Goal: Task Accomplishment & Management: Manage account settings

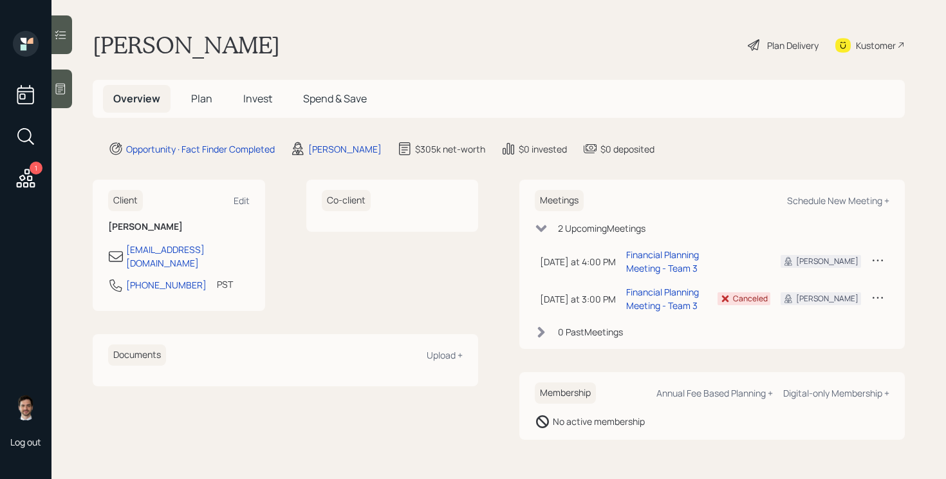
click at [201, 104] on span "Plan" at bounding box center [201, 98] width 21 height 14
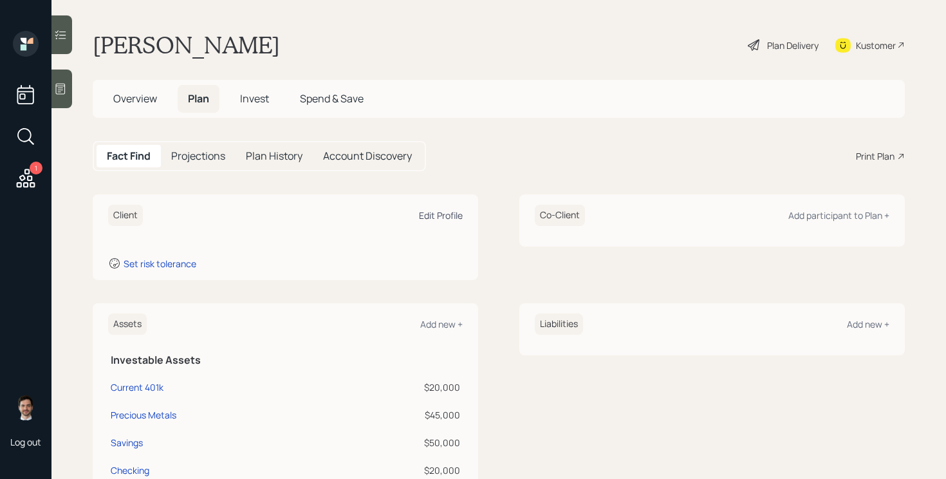
click at [456, 217] on div "Edit Profile" at bounding box center [441, 215] width 44 height 12
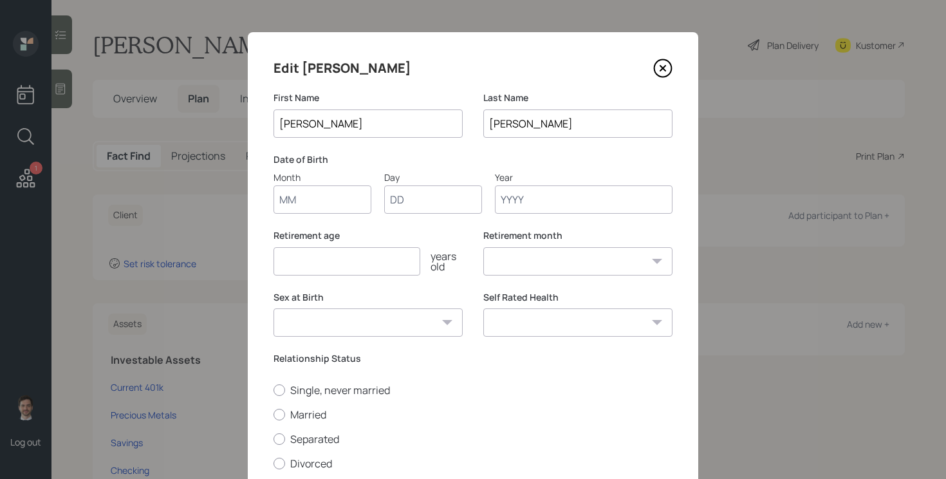
click at [353, 194] on input "Month" at bounding box center [322, 199] width 98 height 28
type input "0"
type input "10"
type input "17"
type input "1958"
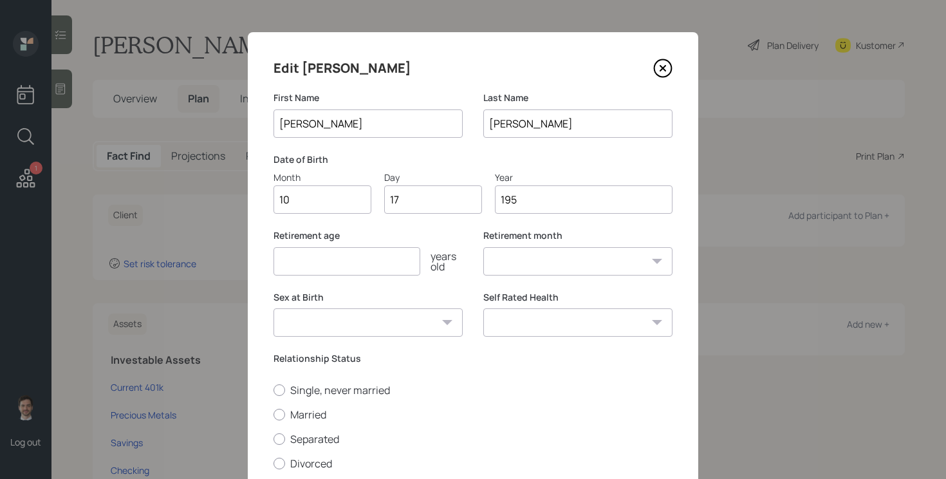
select select "10"
type input "1958"
click at [477, 255] on div "Retirement age years old Retirement month January February March April May June…" at bounding box center [472, 260] width 399 height 62
click at [401, 277] on div "Retirement age years old" at bounding box center [367, 260] width 189 height 62
click at [399, 272] on input "number" at bounding box center [346, 261] width 147 height 28
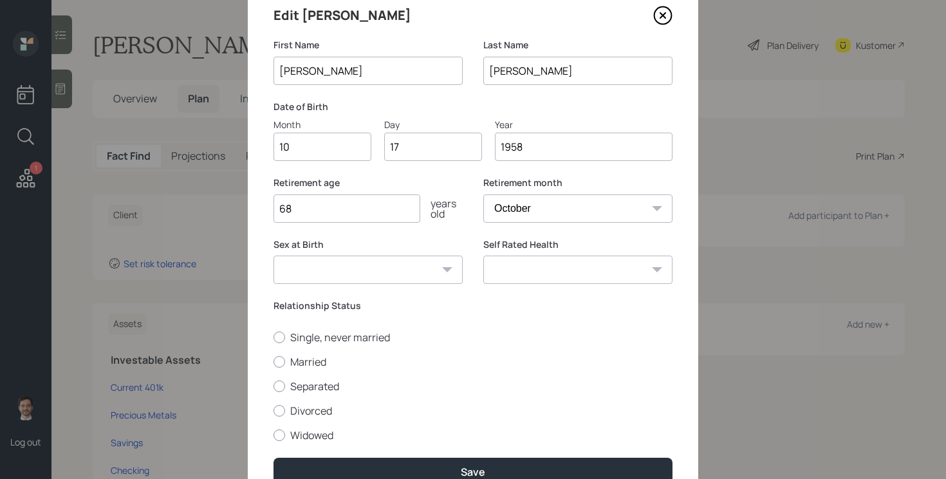
scroll to position [59, 0]
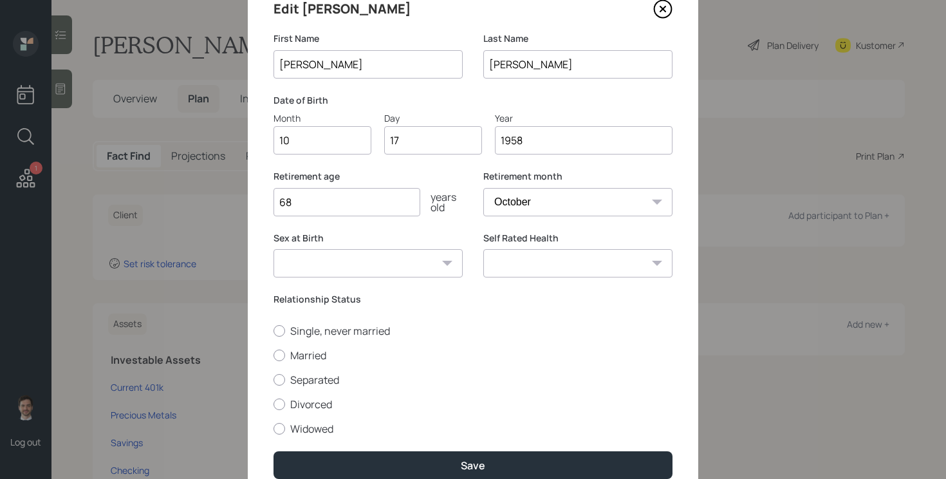
type input "68"
click at [442, 265] on div "[DEMOGRAPHIC_DATA] [DEMOGRAPHIC_DATA] Other / Prefer not to say" at bounding box center [367, 263] width 189 height 28
click at [438, 264] on select "[DEMOGRAPHIC_DATA] [DEMOGRAPHIC_DATA] Other / Prefer not to say" at bounding box center [367, 263] width 189 height 28
select select "[DEMOGRAPHIC_DATA]"
click at [273, 249] on select "[DEMOGRAPHIC_DATA] [DEMOGRAPHIC_DATA] Other / Prefer not to say" at bounding box center [367, 263] width 189 height 28
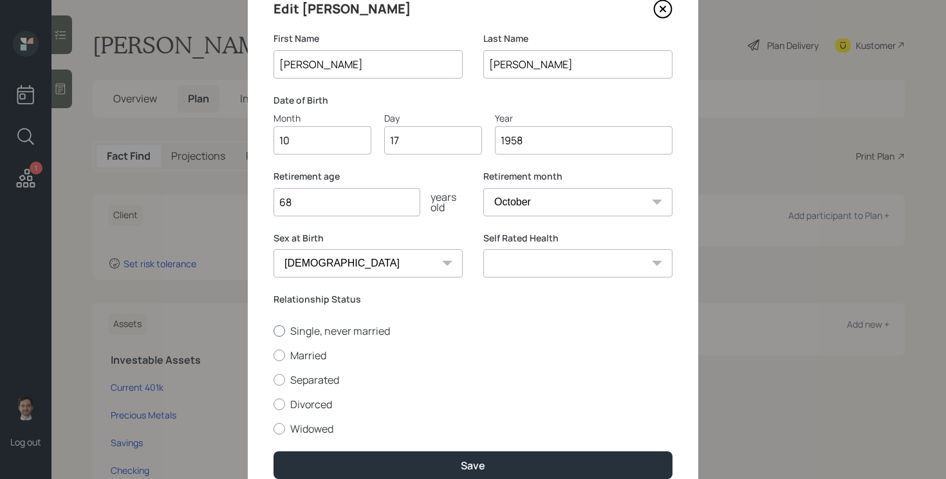
click at [326, 333] on label "Single, never married" at bounding box center [472, 331] width 399 height 14
click at [273, 331] on input "Single, never married" at bounding box center [273, 330] width 1 height 1
radio input "true"
click at [629, 266] on select "Excellent Very Good Good Fair Poor" at bounding box center [577, 263] width 189 height 28
select select "good"
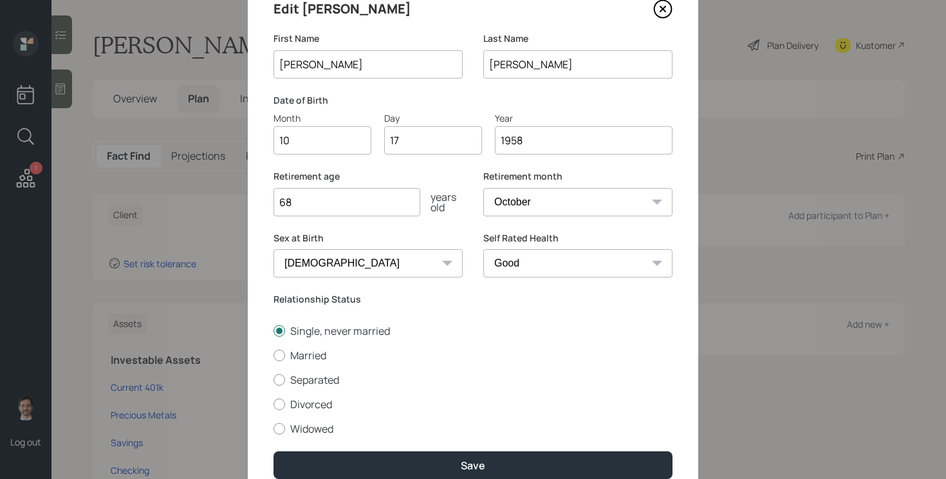
click at [483, 249] on select "Excellent Very Good Good Fair Poor" at bounding box center [577, 263] width 189 height 28
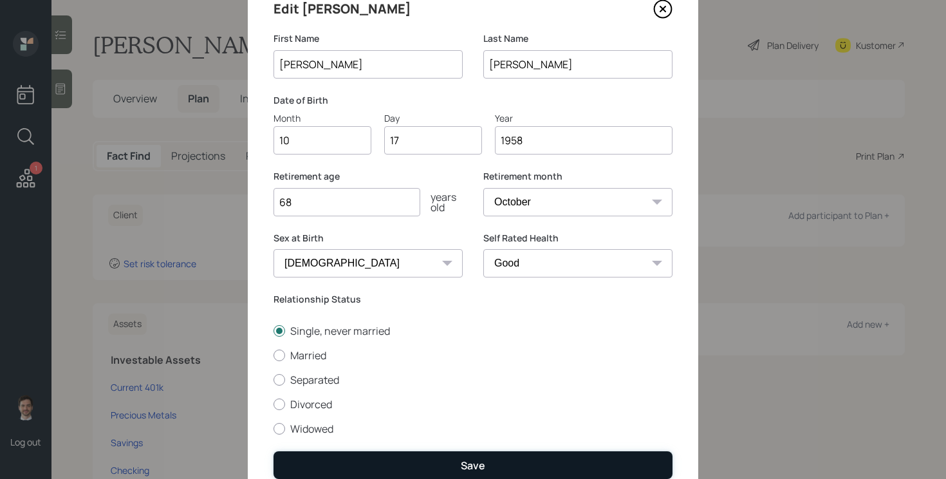
click at [484, 462] on div "Save" at bounding box center [473, 465] width 24 height 14
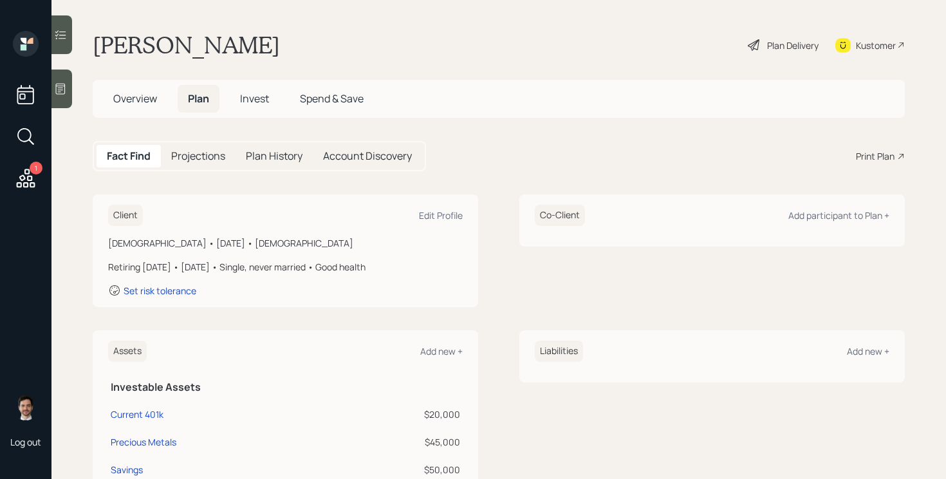
click at [773, 41] on div "Plan Delivery" at bounding box center [792, 46] width 51 height 14
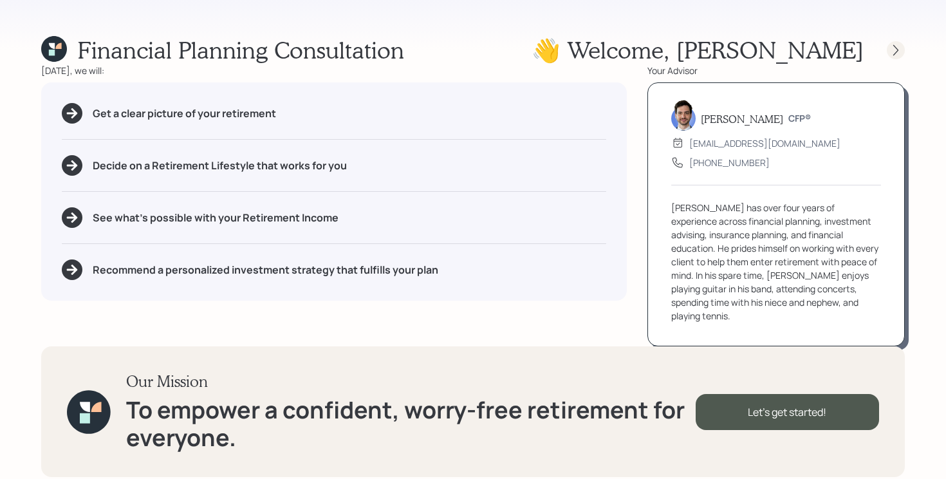
click at [897, 51] on icon at bounding box center [895, 50] width 13 height 13
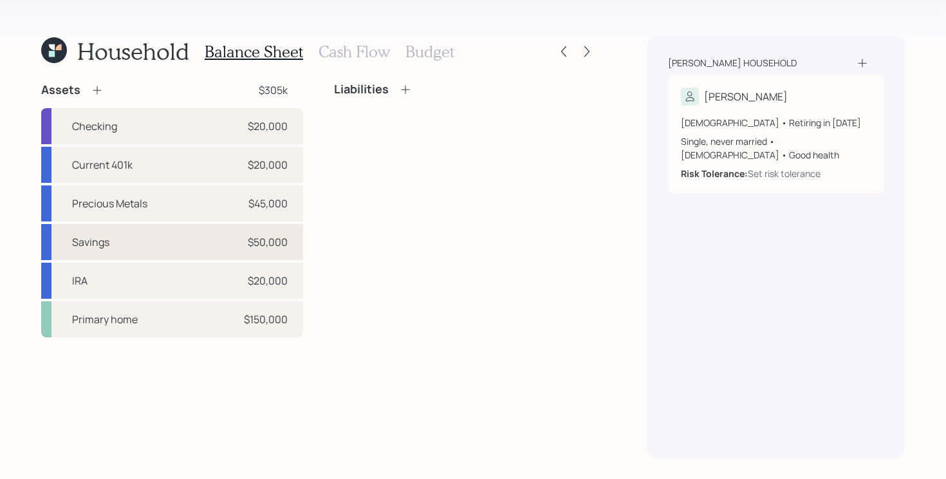
click at [151, 240] on div "Savings $50,000" at bounding box center [172, 242] width 262 height 36
select select "taxable"
select select "balanced"
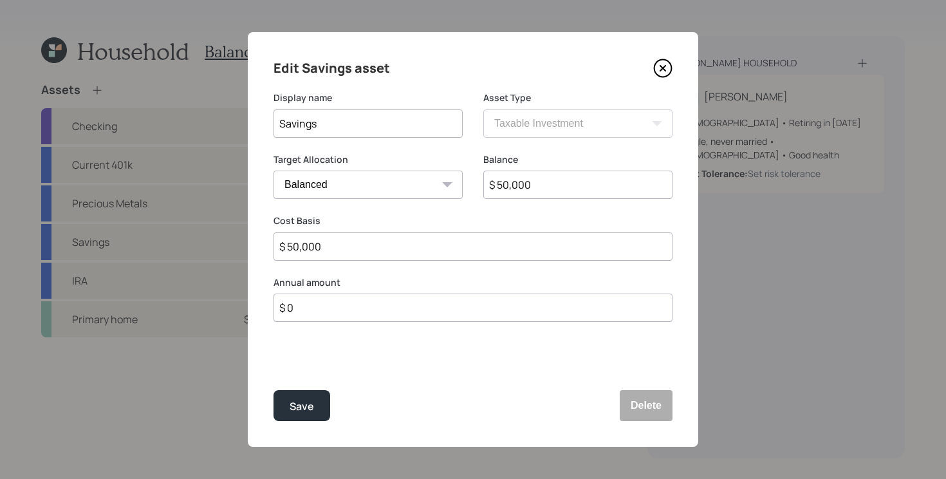
click at [553, 183] on input "$ 50,000" at bounding box center [577, 185] width 189 height 28
type input "$ 62,000"
click at [273, 390] on button "Save" at bounding box center [301, 405] width 57 height 31
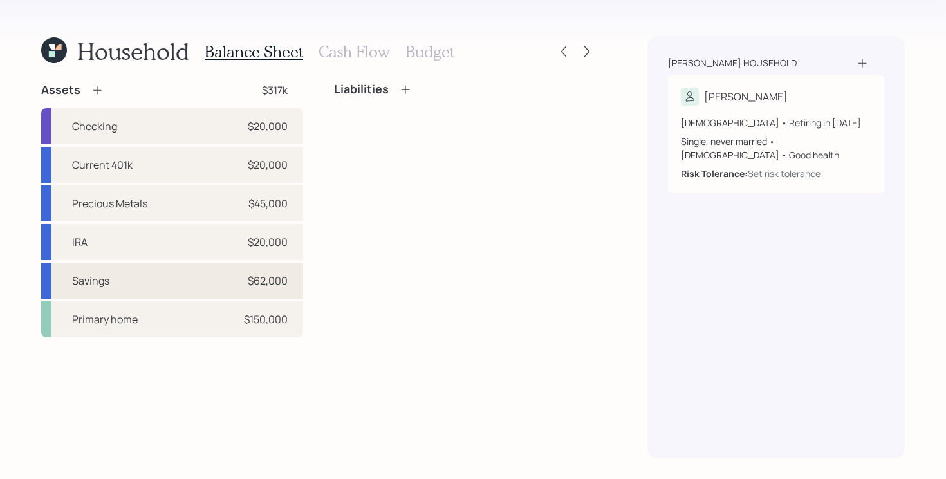
click at [170, 291] on div "Savings $62,000" at bounding box center [172, 281] width 262 height 36
select select "taxable"
select select "balanced"
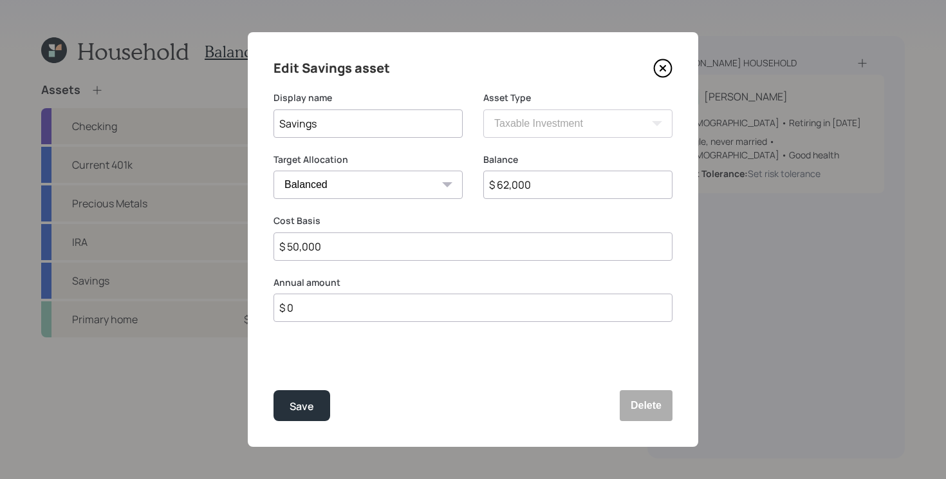
click at [599, 172] on input "$ 62,000" at bounding box center [577, 185] width 189 height 28
click at [593, 182] on input "$ 62,000" at bounding box center [577, 185] width 189 height 28
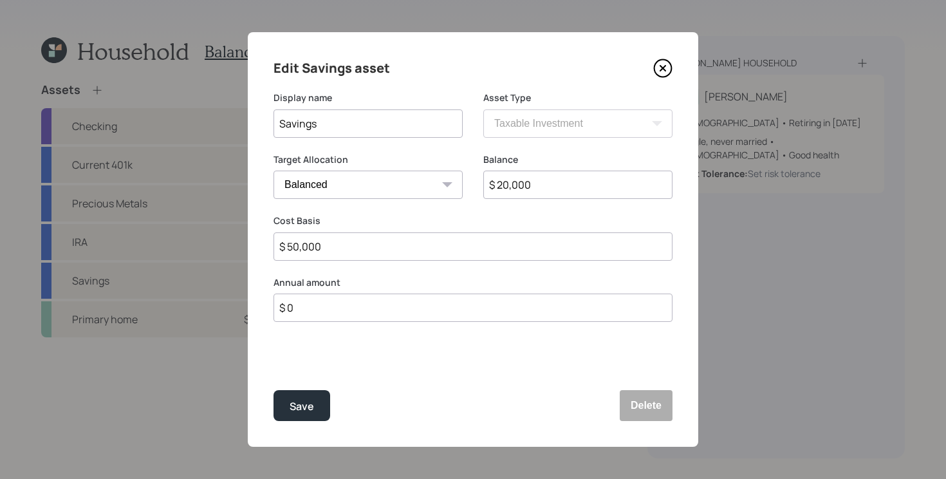
type input "$ 20,000"
click at [273, 390] on button "Save" at bounding box center [301, 405] width 57 height 31
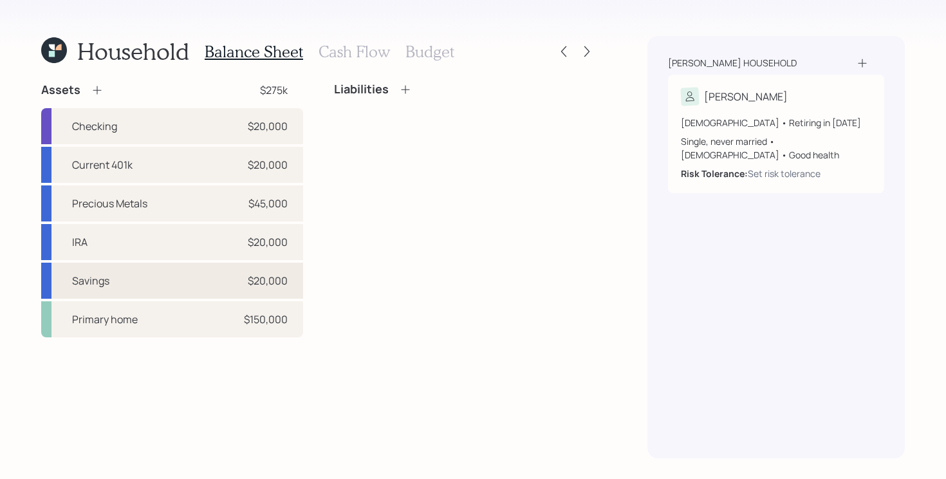
click at [158, 285] on div "Savings $20,000" at bounding box center [172, 281] width 262 height 36
select select "taxable"
select select "balanced"
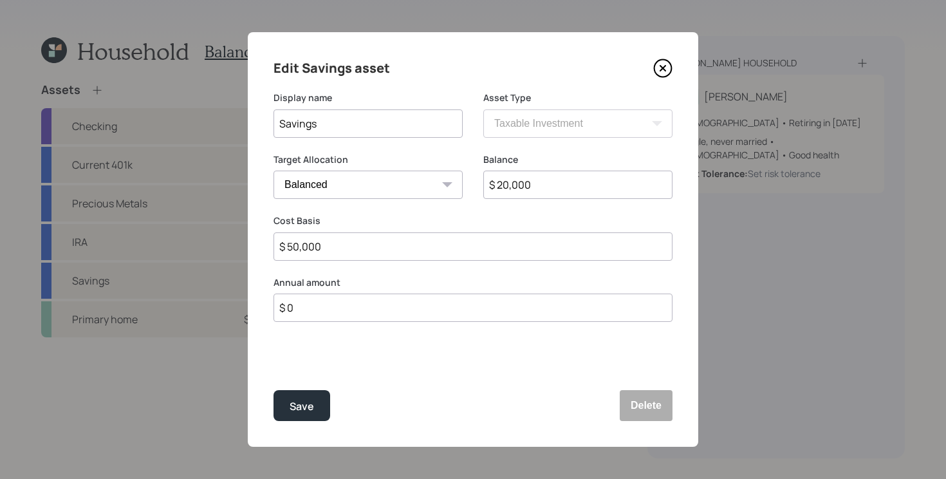
click at [523, 182] on input "$ 20,000" at bounding box center [577, 185] width 189 height 28
type input "$ 50,000"
click at [273, 390] on button "Save" at bounding box center [301, 405] width 57 height 31
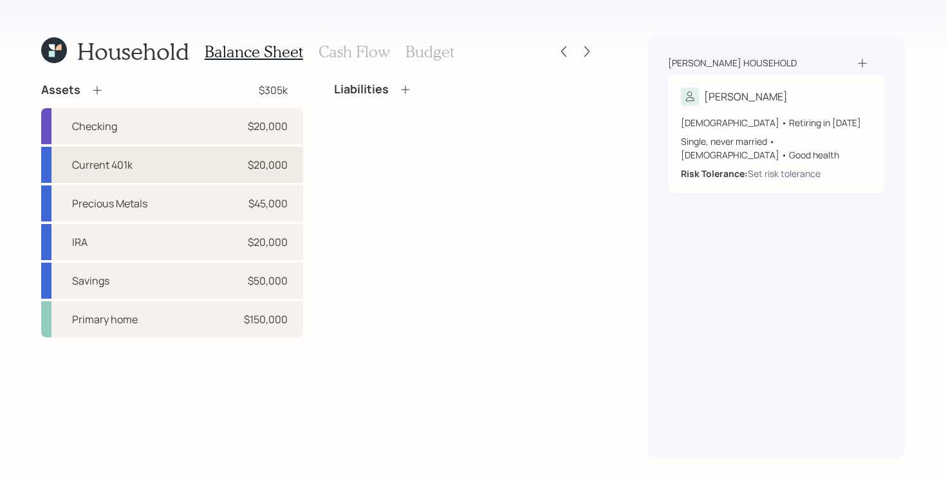
click at [162, 163] on div "Current 401k $20,000" at bounding box center [172, 165] width 262 height 36
select select "company_sponsored"
select select "balanced"
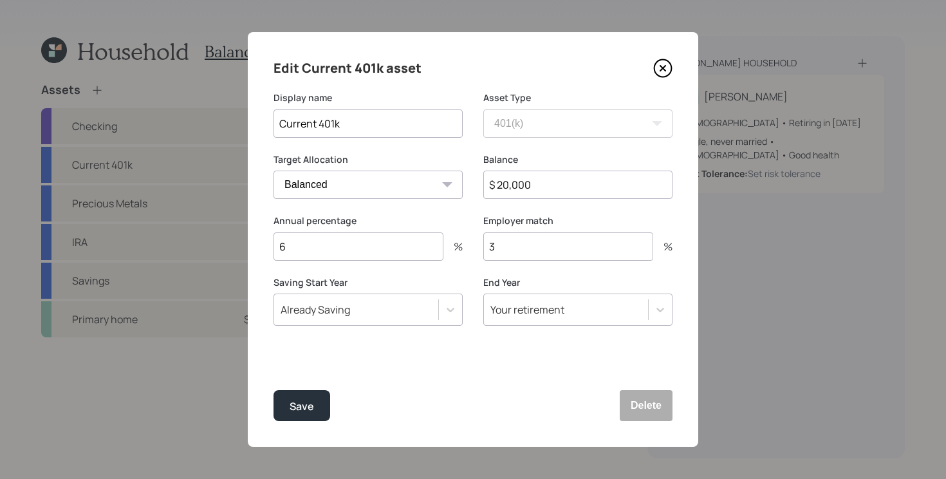
click at [663, 66] on icon at bounding box center [662, 68] width 19 height 19
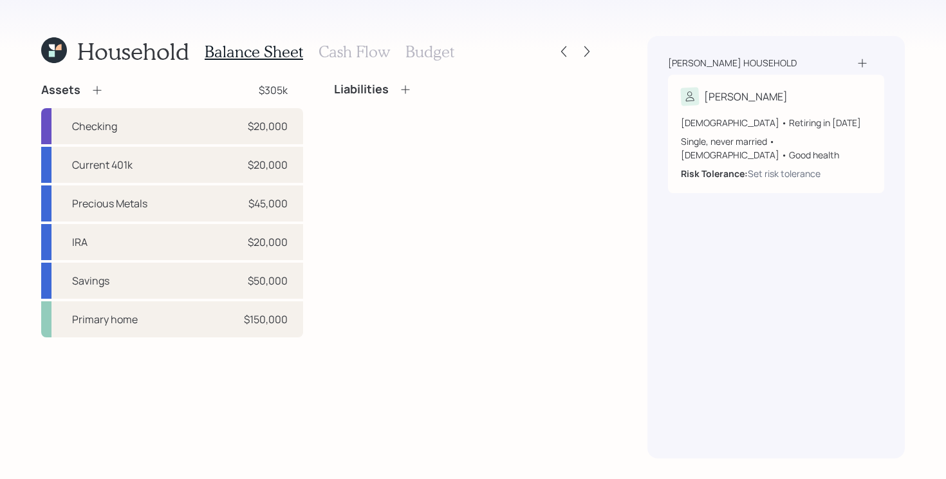
click at [101, 90] on icon at bounding box center [97, 90] width 13 height 13
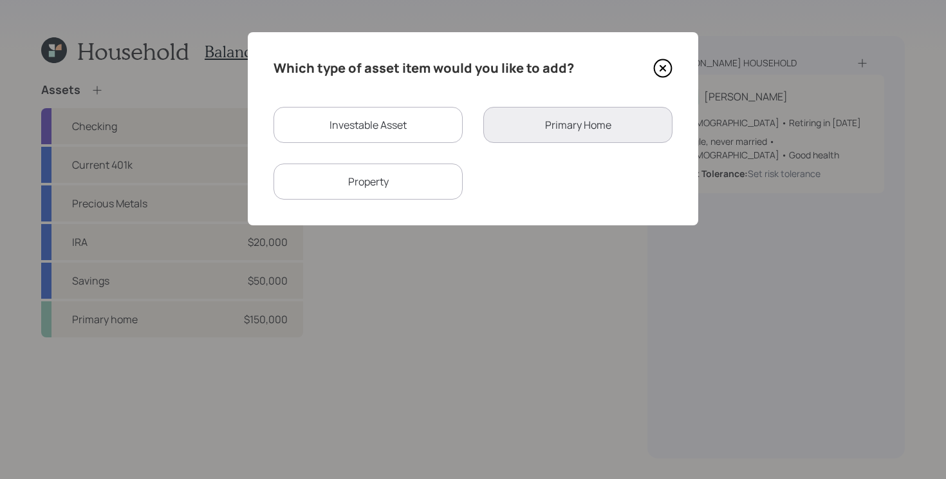
click at [440, 193] on div "Property" at bounding box center [367, 181] width 189 height 36
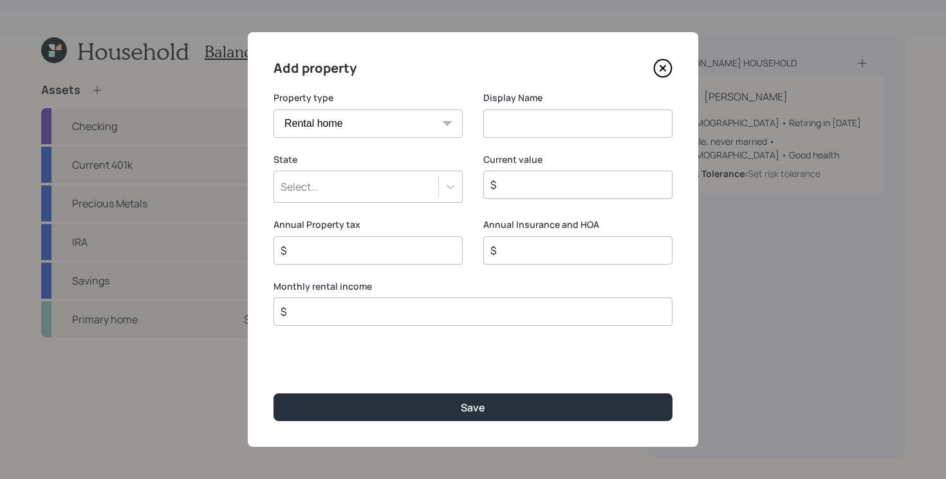
click at [428, 127] on select "Vacation home Rental home" at bounding box center [367, 123] width 189 height 28
select select "vacation_property"
click at [273, 109] on select "Vacation home Rental home" at bounding box center [367, 123] width 189 height 28
click at [576, 116] on input at bounding box center [577, 123] width 189 height 28
click at [436, 183] on div "Select..." at bounding box center [356, 187] width 164 height 22
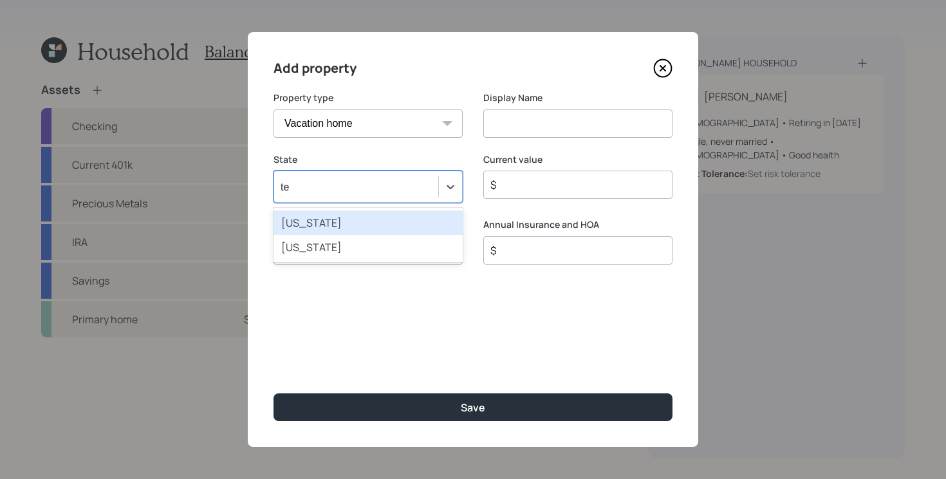
type input "tex"
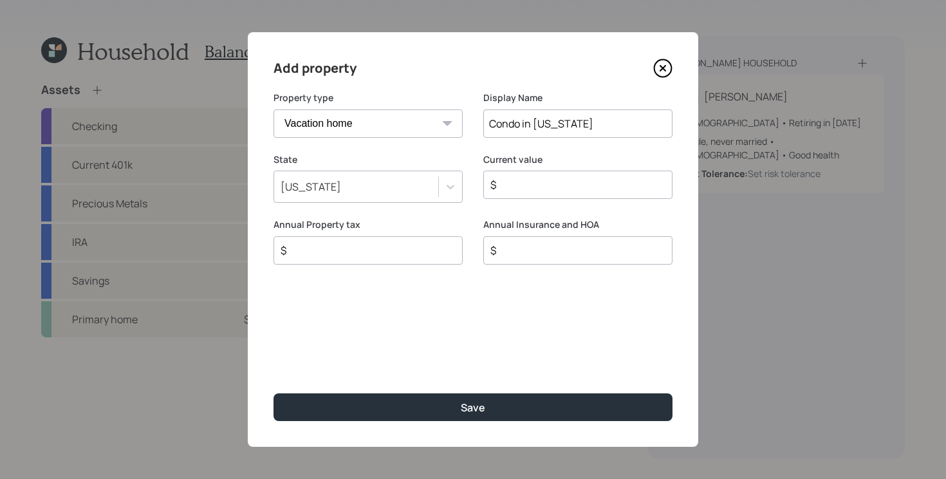
type input "Condo in [US_STATE]"
click at [273, 393] on button "Save" at bounding box center [472, 407] width 399 height 28
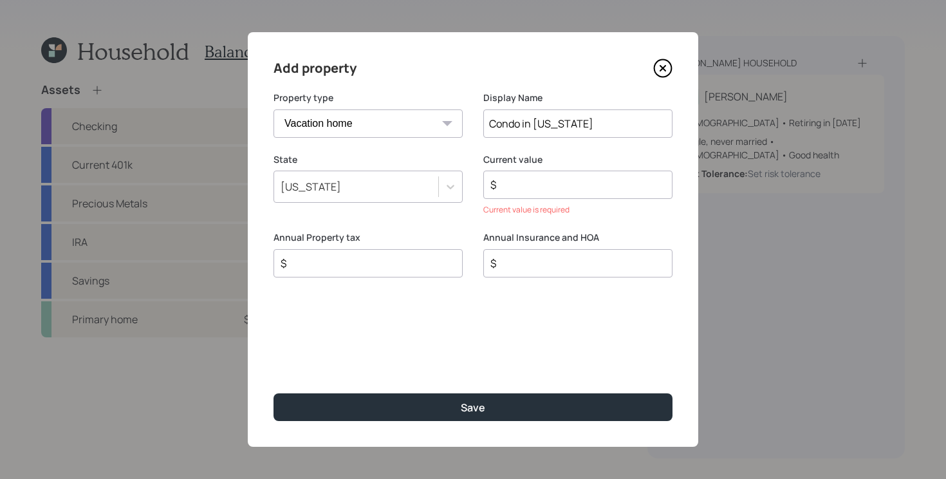
click at [540, 194] on div "$" at bounding box center [577, 185] width 189 height 28
click at [540, 187] on input "$" at bounding box center [572, 184] width 167 height 15
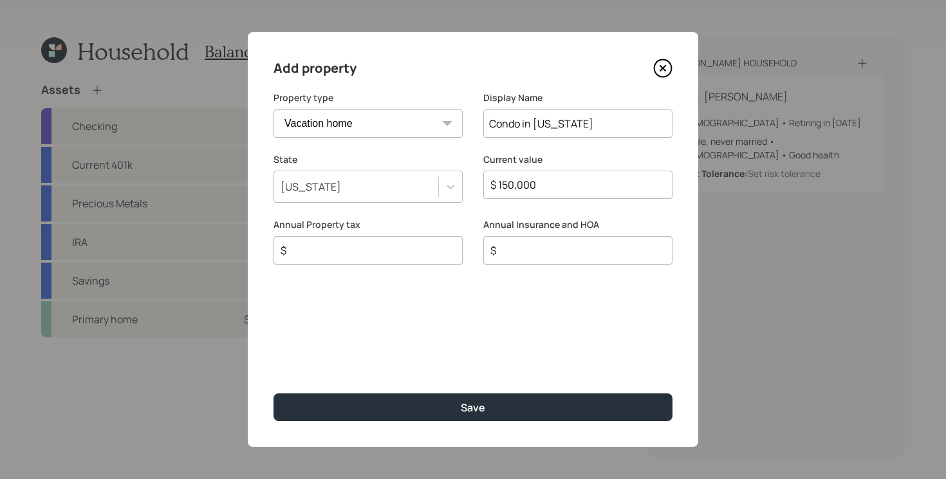
type input "$ 150,000"
type input "$ 2,600"
click at [551, 243] on input "$" at bounding box center [572, 250] width 167 height 15
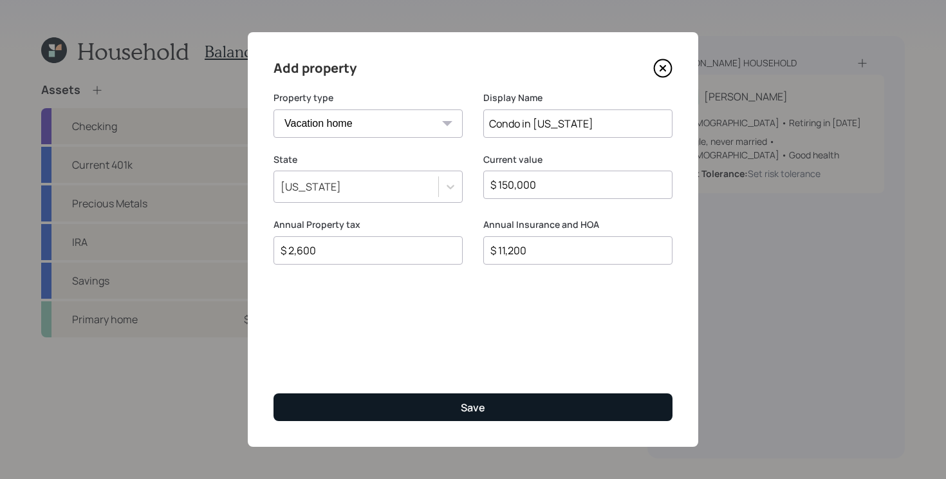
type input "$ 11,200"
click at [459, 420] on button "Save" at bounding box center [472, 407] width 399 height 28
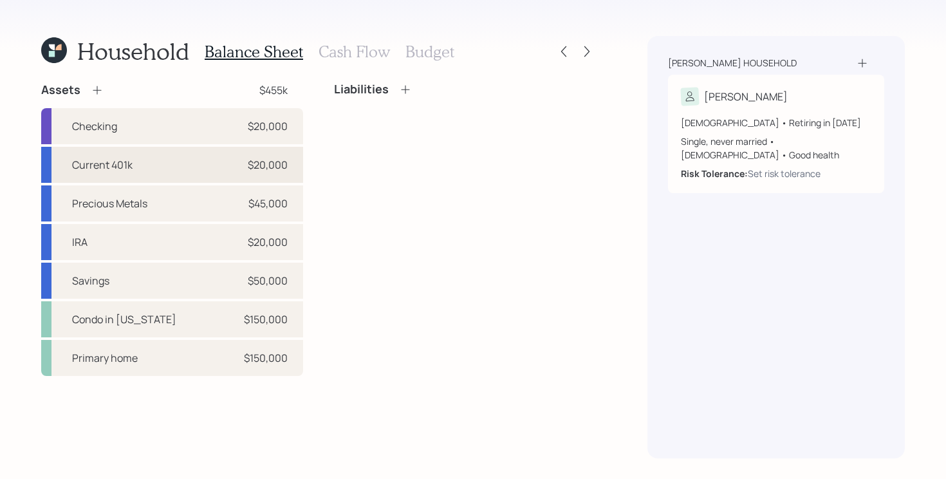
click at [200, 165] on div "Current 401k $20,000" at bounding box center [172, 165] width 262 height 36
select select "company_sponsored"
select select "balanced"
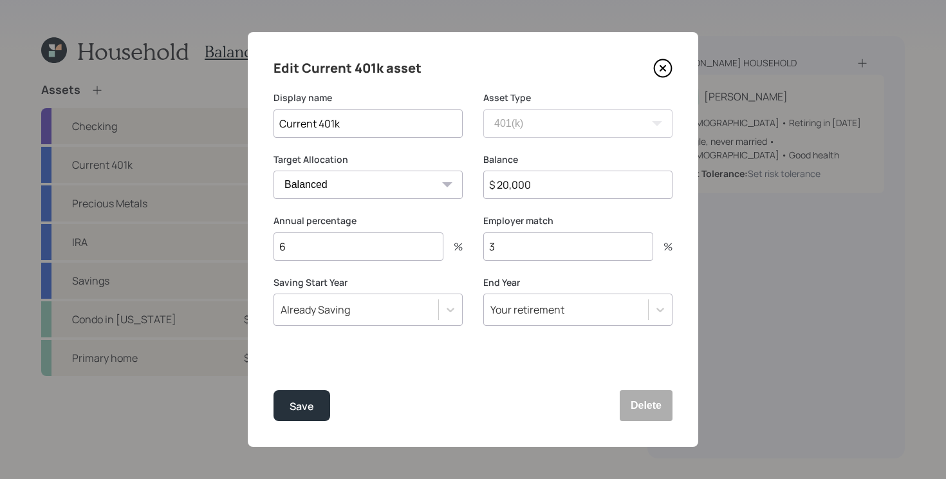
click at [475, 144] on div "Display name Current 401k Asset Type SEP [PERSON_NAME] IRA 401(k) [PERSON_NAME]…" at bounding box center [472, 122] width 399 height 62
click at [281, 395] on button "Save" at bounding box center [301, 405] width 57 height 31
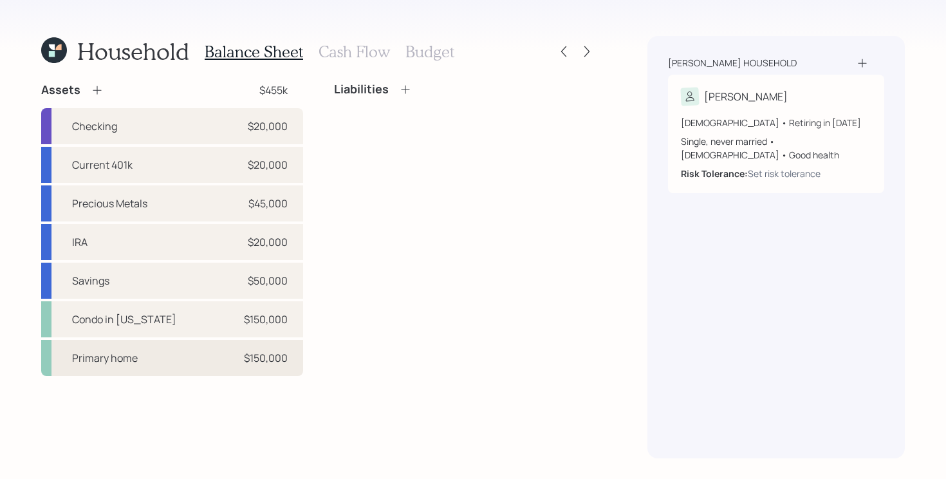
click at [214, 351] on div "Primary home $150,000" at bounding box center [172, 358] width 262 height 36
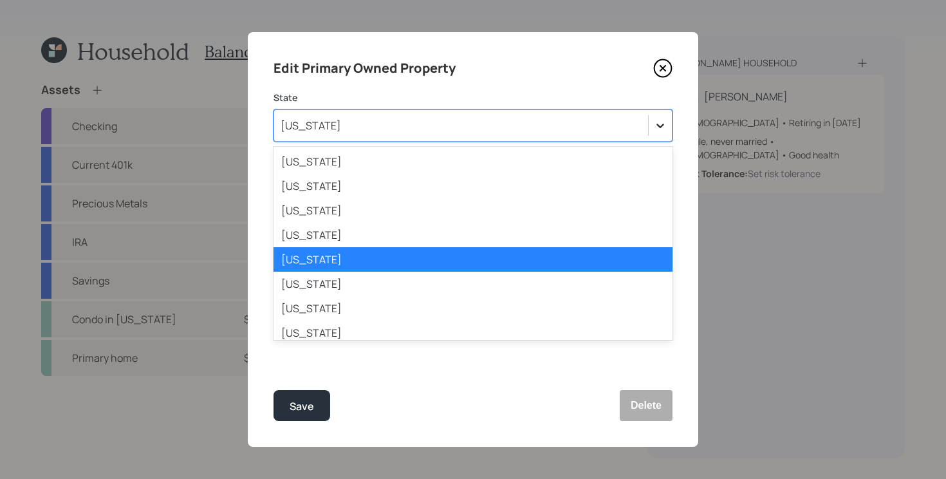
click at [665, 122] on icon at bounding box center [660, 125] width 13 height 13
click at [596, 102] on label "State" at bounding box center [472, 97] width 399 height 13
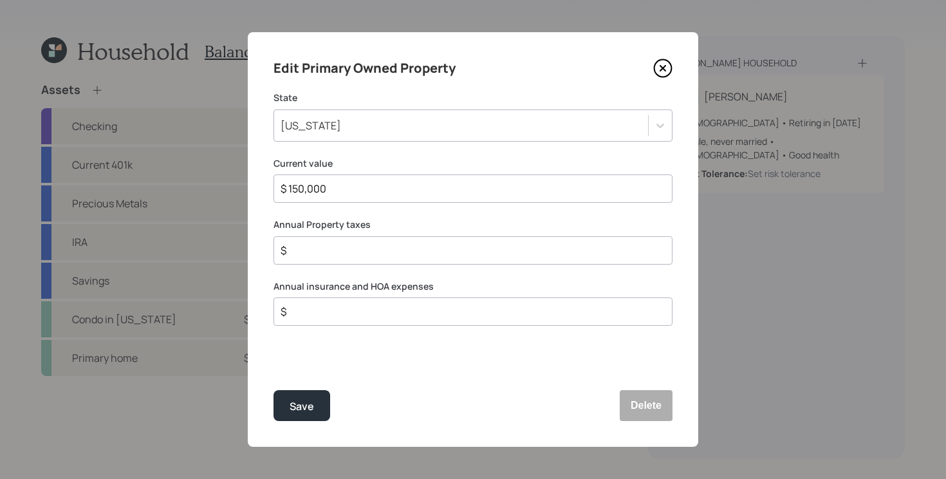
click at [663, 71] on icon at bounding box center [662, 68] width 19 height 19
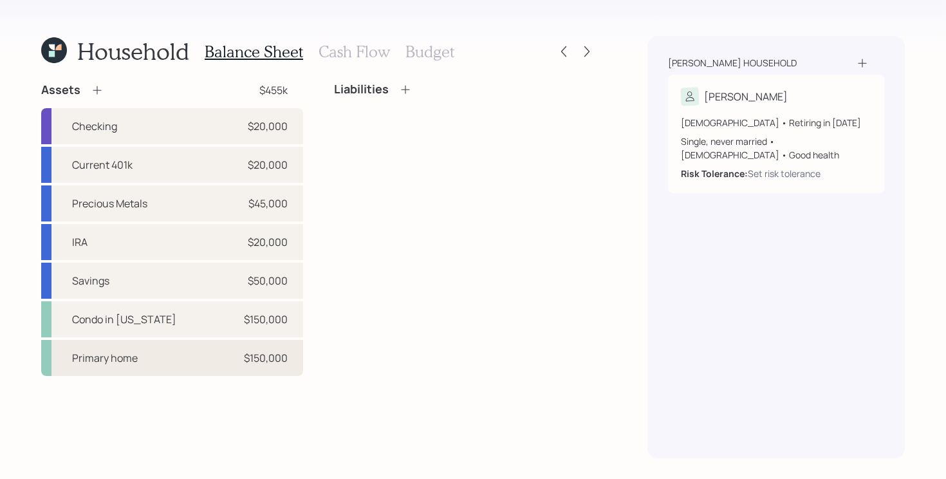
click at [185, 358] on div "Primary home $150,000" at bounding box center [172, 358] width 262 height 36
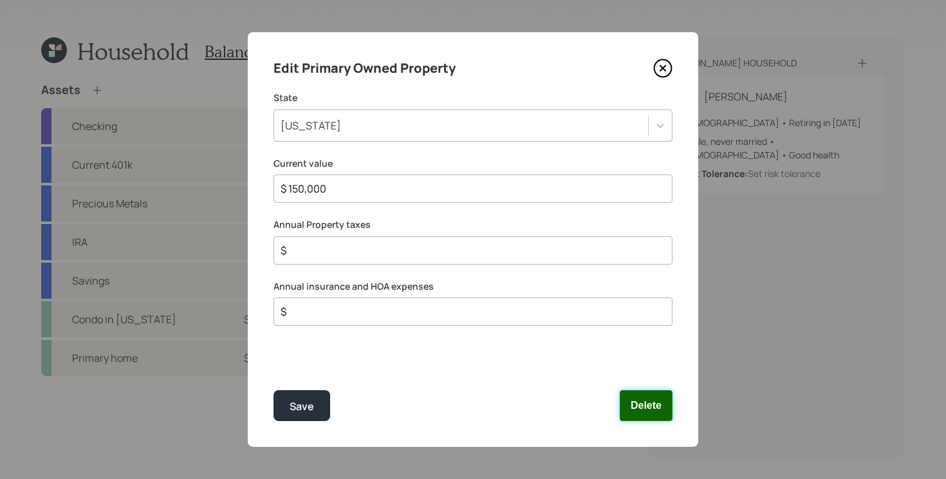
click at [656, 411] on button "Delete" at bounding box center [646, 405] width 53 height 31
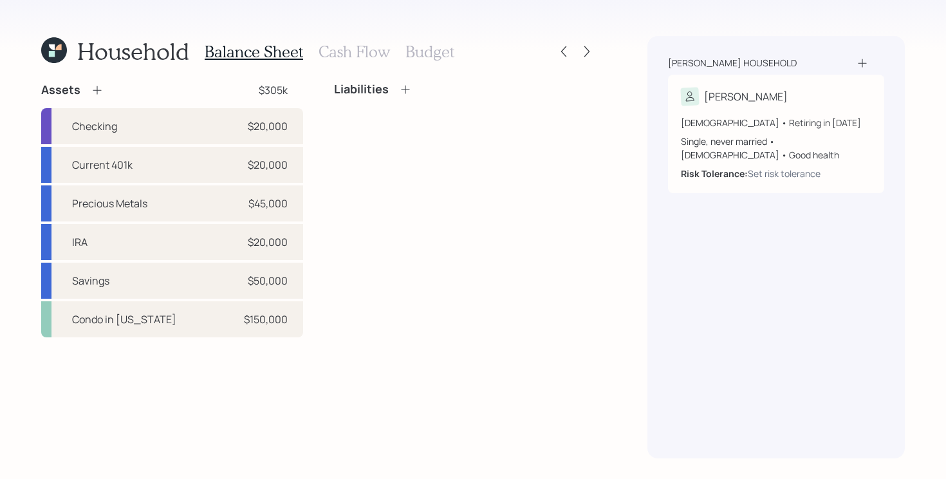
click at [528, 169] on div "Liabilities" at bounding box center [465, 209] width 262 height 255
click at [347, 115] on div "Liabilities" at bounding box center [465, 209] width 262 height 255
click at [351, 52] on h3 "Cash Flow" at bounding box center [353, 51] width 71 height 19
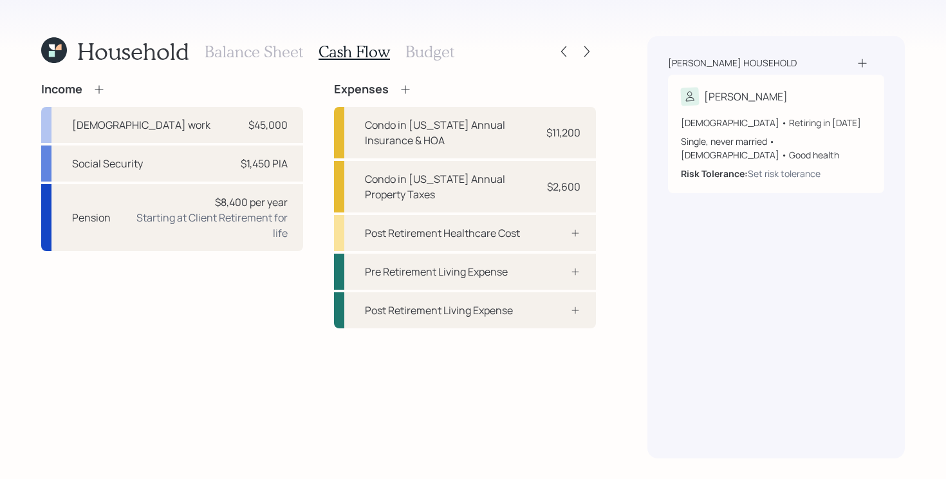
click at [315, 122] on div "Income [DEMOGRAPHIC_DATA] work $45,000 Social Security $1,450 PIA Pension $8,40…" at bounding box center [318, 205] width 555 height 246
click at [238, 163] on div "Social Security $1,450 PIA" at bounding box center [172, 163] width 262 height 36
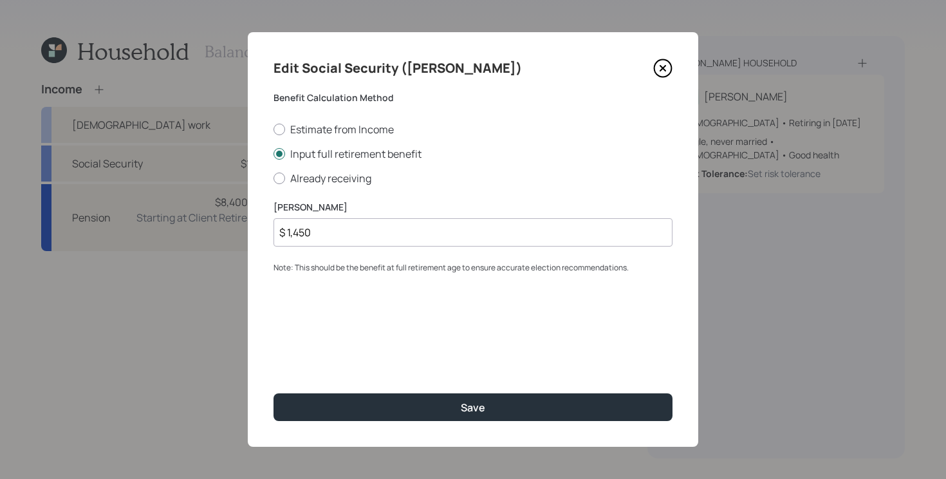
click at [659, 71] on icon at bounding box center [662, 68] width 19 height 19
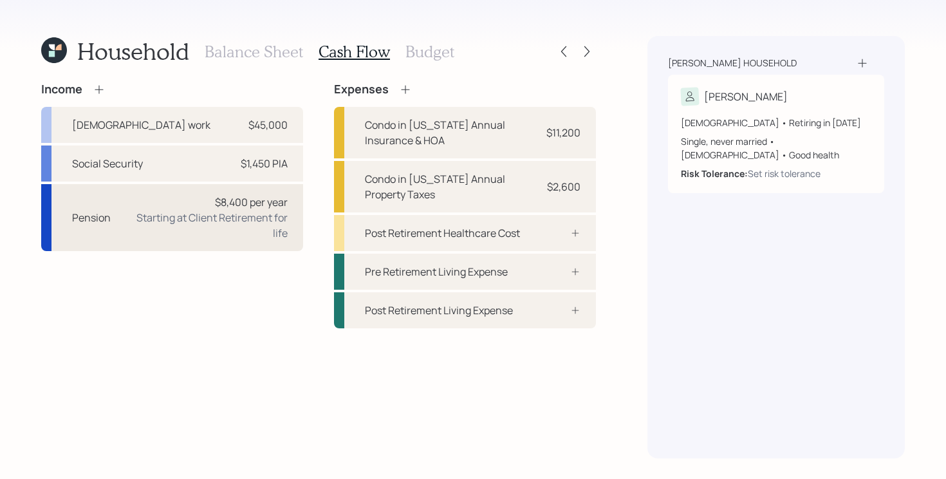
click at [255, 237] on div "Starting at Client Retirement for life" at bounding box center [204, 225] width 167 height 31
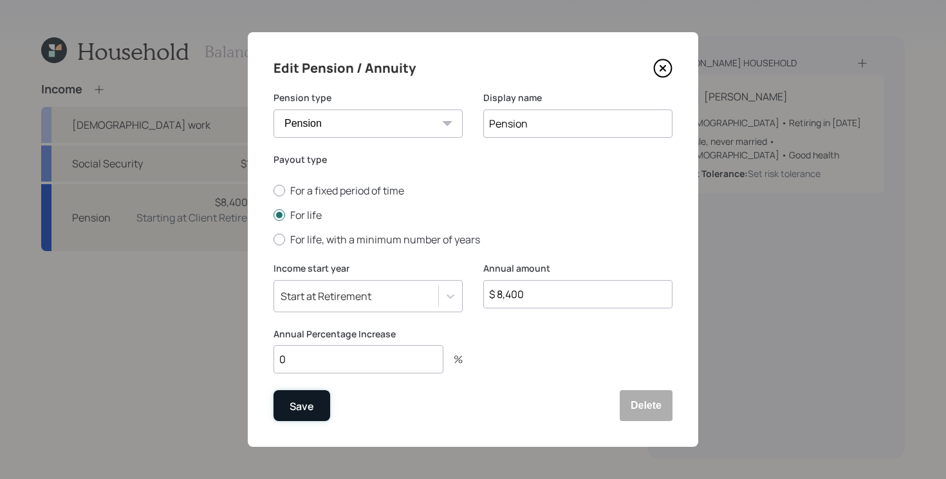
click at [309, 407] on div "Save" at bounding box center [302, 406] width 24 height 17
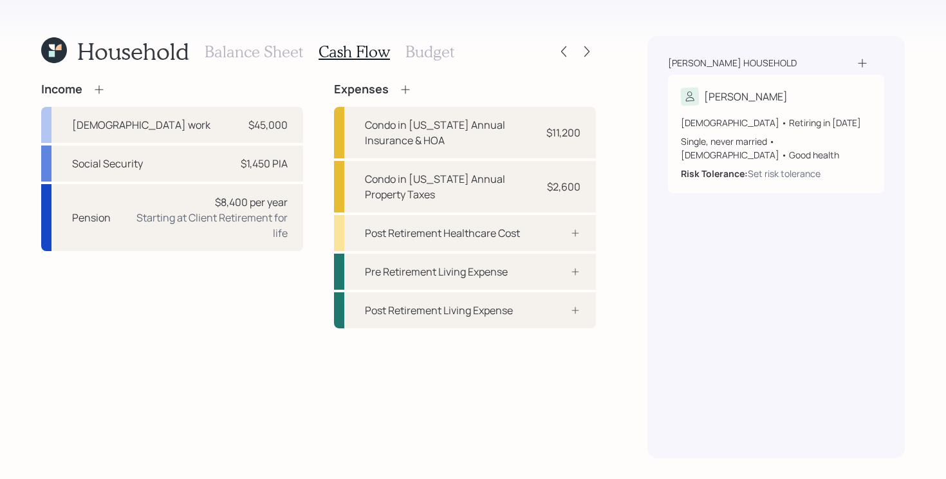
click at [102, 88] on icon at bounding box center [99, 89] width 13 height 13
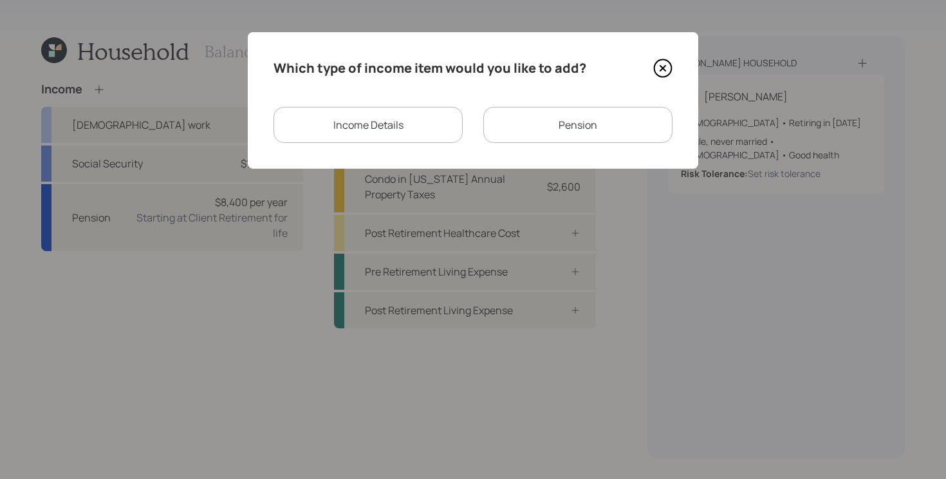
click at [415, 131] on div "Income Details" at bounding box center [367, 125] width 189 height 36
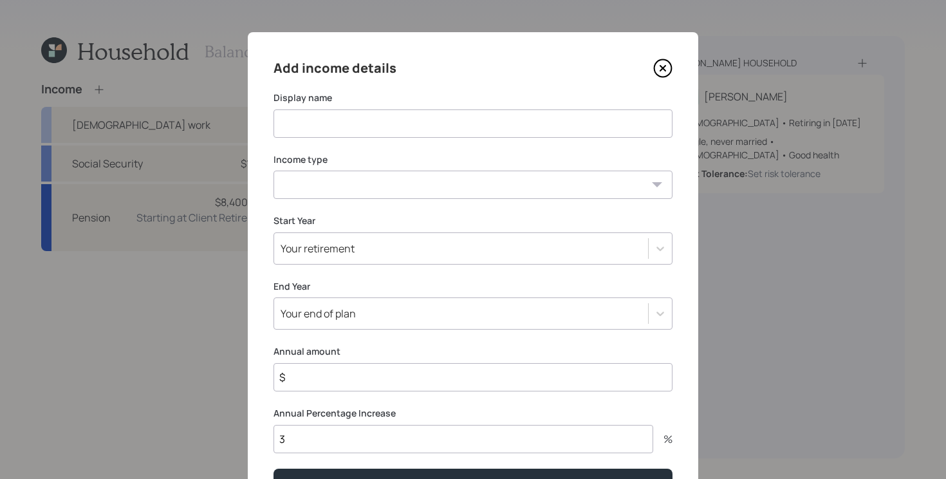
click at [403, 127] on input at bounding box center [472, 123] width 399 height 28
type input "Post Retirement [DEMOGRAPHIC_DATA] Work"
click at [333, 187] on select "[DEMOGRAPHIC_DATA] work [DEMOGRAPHIC_DATA] work Self employment Other" at bounding box center [472, 185] width 399 height 28
select select "part_time"
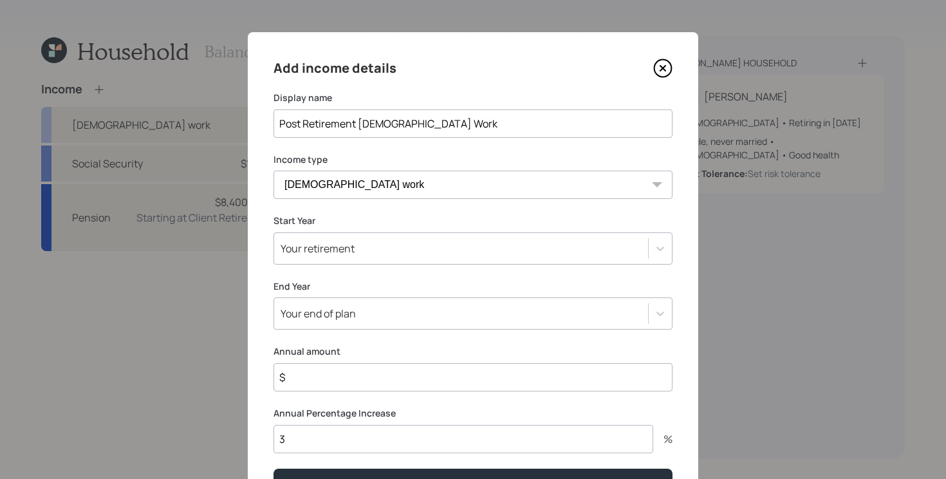
click at [273, 171] on select "[DEMOGRAPHIC_DATA] work [DEMOGRAPHIC_DATA] work Self employment Other" at bounding box center [472, 185] width 399 height 28
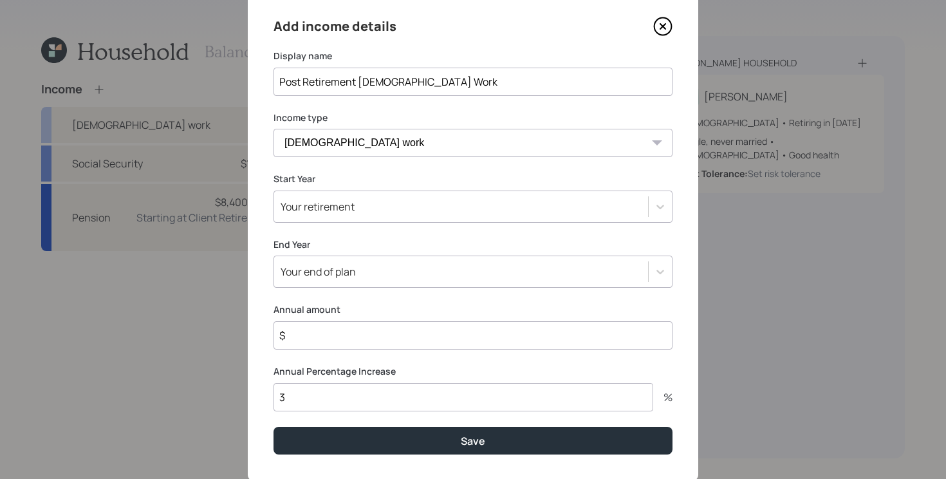
scroll to position [44, 0]
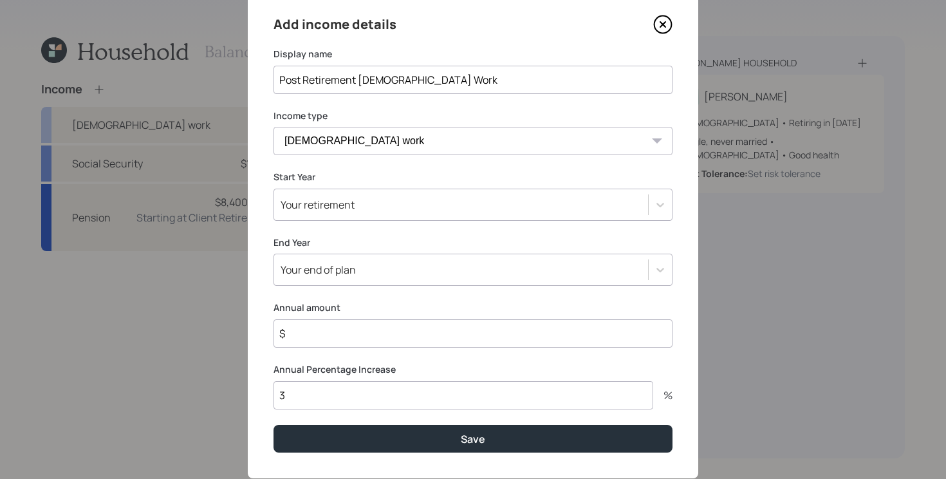
click at [365, 270] on div "Your end of plan" at bounding box center [461, 270] width 374 height 22
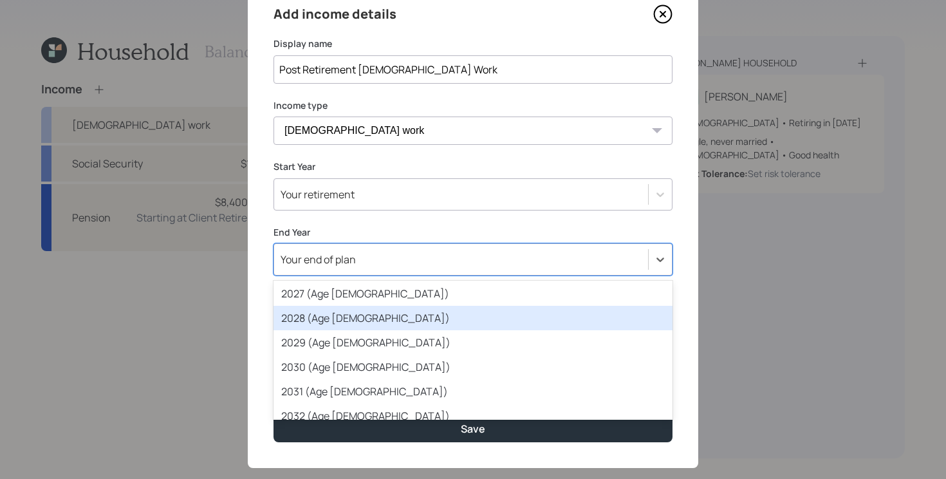
scroll to position [182, 0]
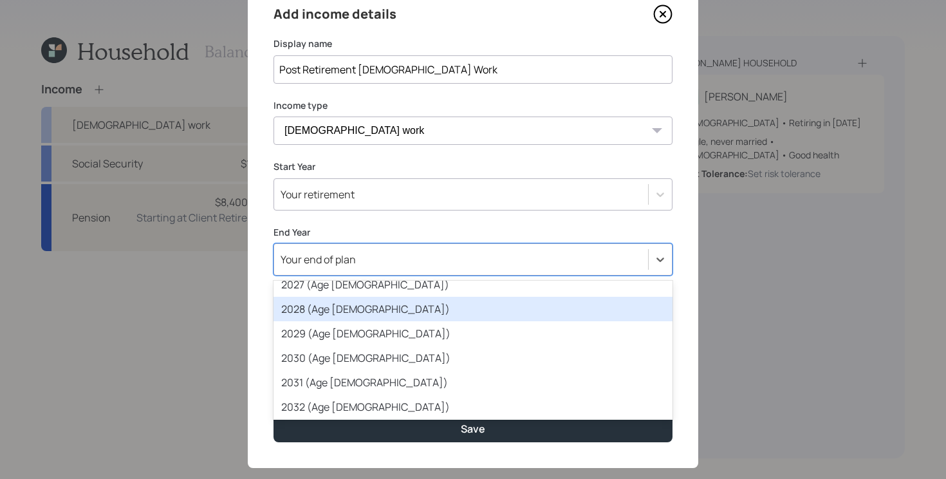
click at [350, 223] on div "Add income details Display name Post Retirement [DEMOGRAPHIC_DATA] Work Income …" at bounding box center [473, 223] width 450 height 490
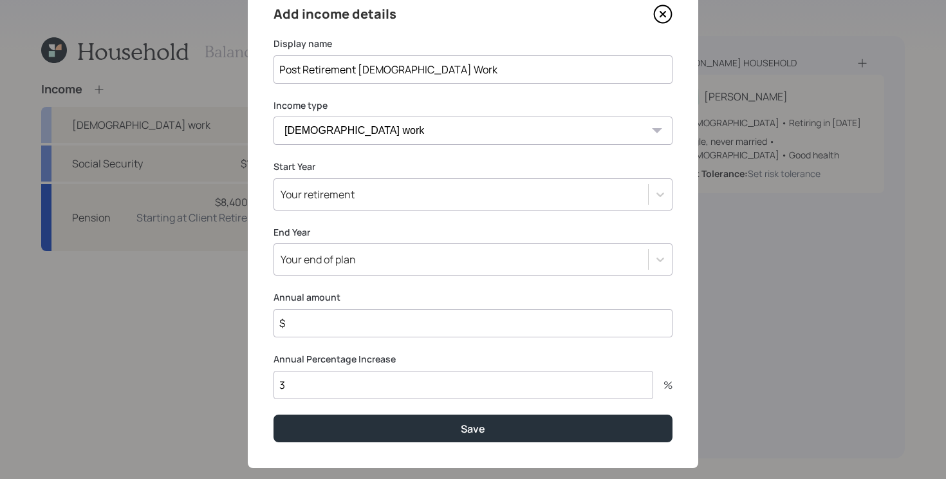
click at [351, 255] on div "Your end of plan" at bounding box center [318, 259] width 75 height 14
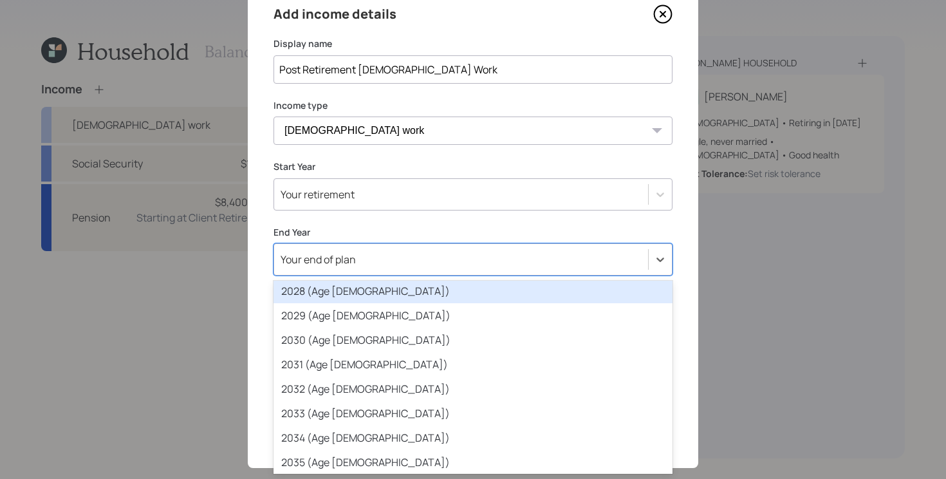
scroll to position [201, 0]
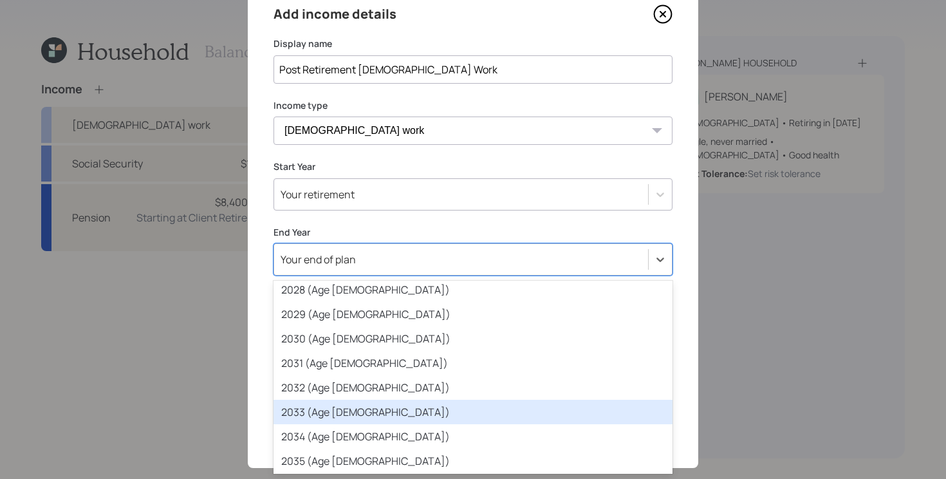
click at [310, 412] on div "2033 (Age [DEMOGRAPHIC_DATA])" at bounding box center [472, 412] width 399 height 24
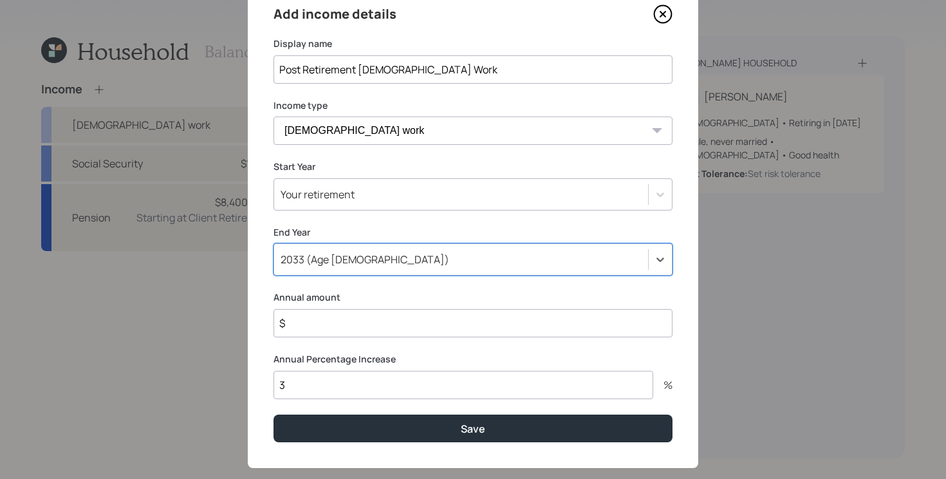
click at [311, 327] on input "$" at bounding box center [472, 323] width 399 height 28
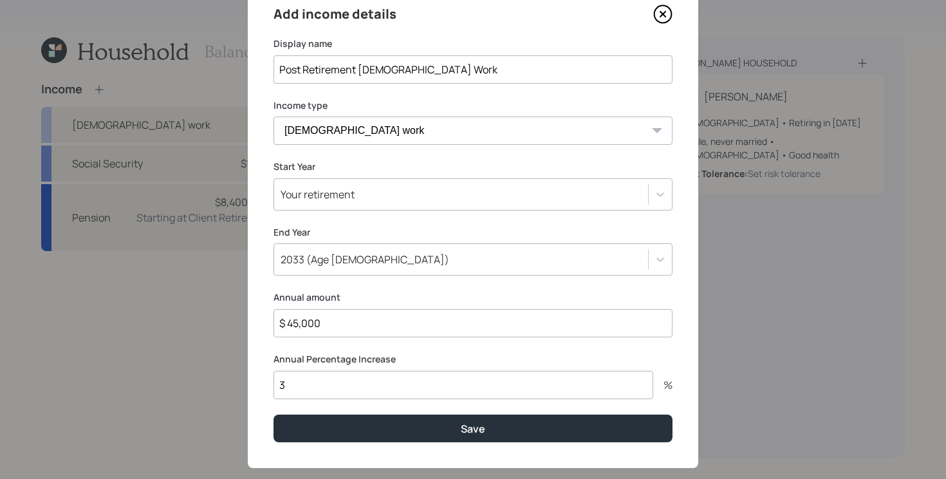
type input "$ 45,000"
click at [265, 324] on div "Add income details Display name Post Retirement [DEMOGRAPHIC_DATA] Work Income …" at bounding box center [473, 223] width 450 height 490
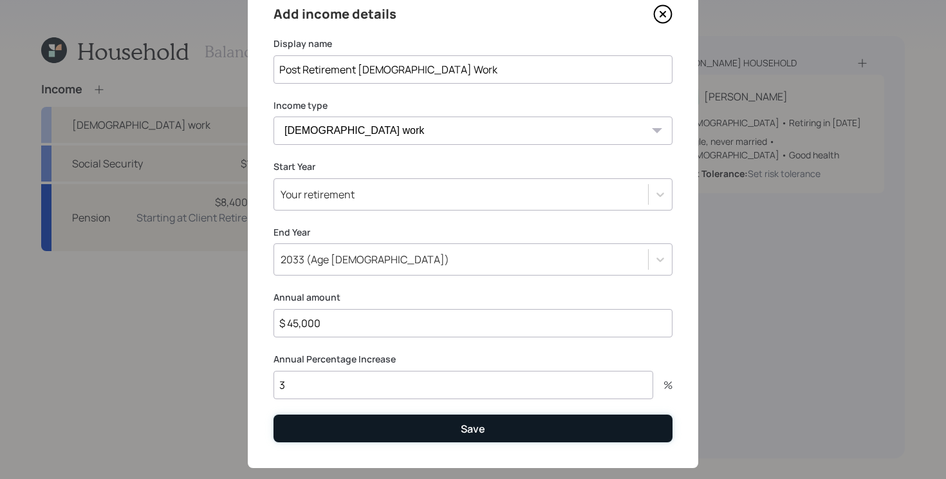
click at [447, 429] on button "Save" at bounding box center [472, 428] width 399 height 28
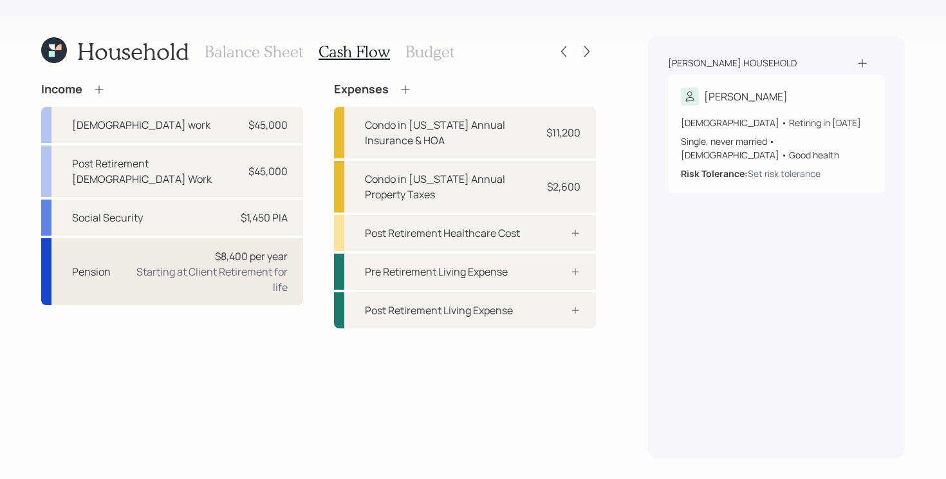
click at [244, 277] on div "Starting at Client Retirement for life" at bounding box center [204, 279] width 167 height 31
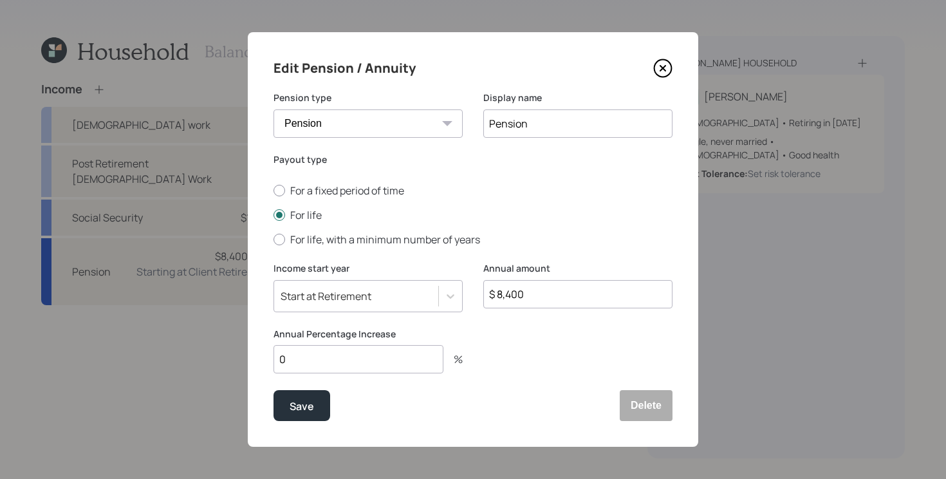
click at [353, 364] on input "0" at bounding box center [358, 359] width 170 height 28
click at [301, 395] on button "Save" at bounding box center [301, 405] width 57 height 31
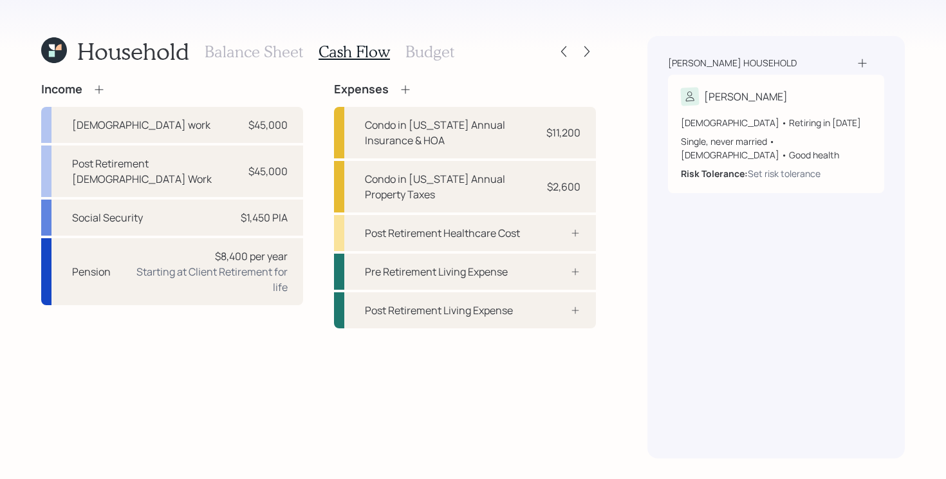
click at [239, 58] on h3 "Balance Sheet" at bounding box center [254, 51] width 98 height 19
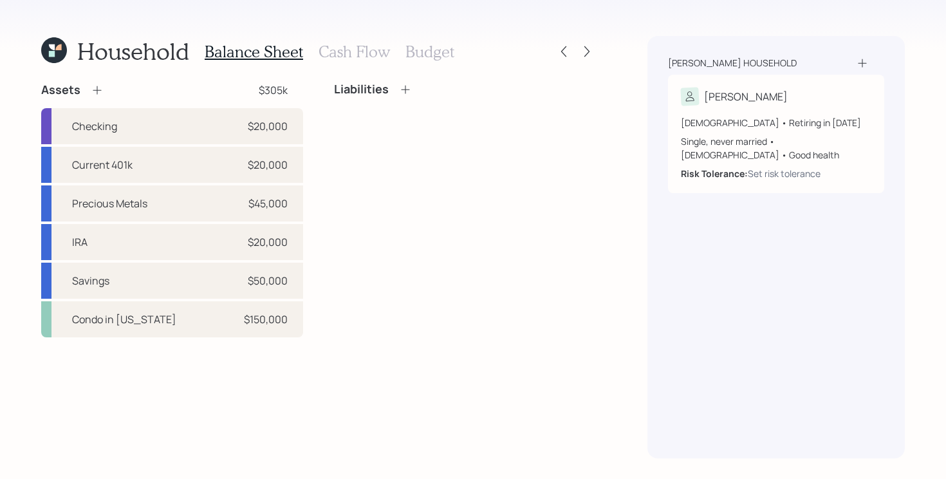
click at [346, 55] on h3 "Cash Flow" at bounding box center [353, 51] width 71 height 19
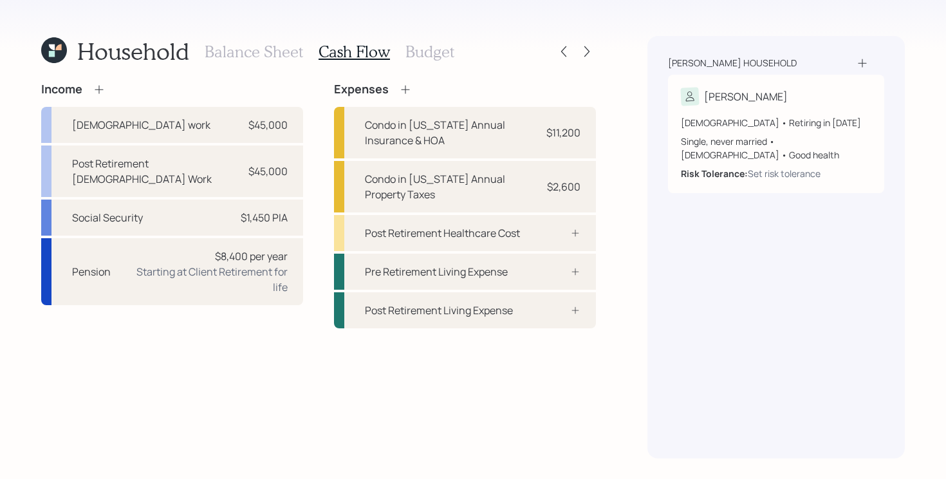
click at [272, 53] on h3 "Balance Sheet" at bounding box center [254, 51] width 98 height 19
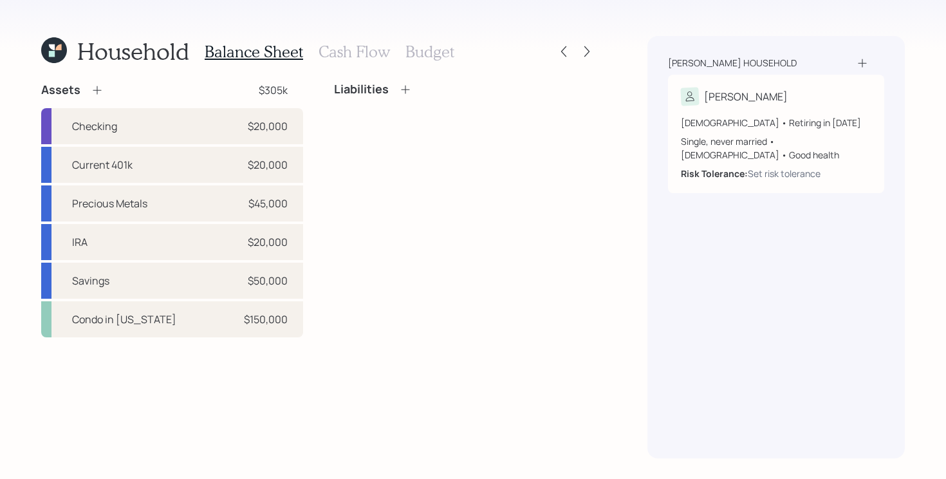
click at [358, 58] on h3 "Cash Flow" at bounding box center [353, 51] width 71 height 19
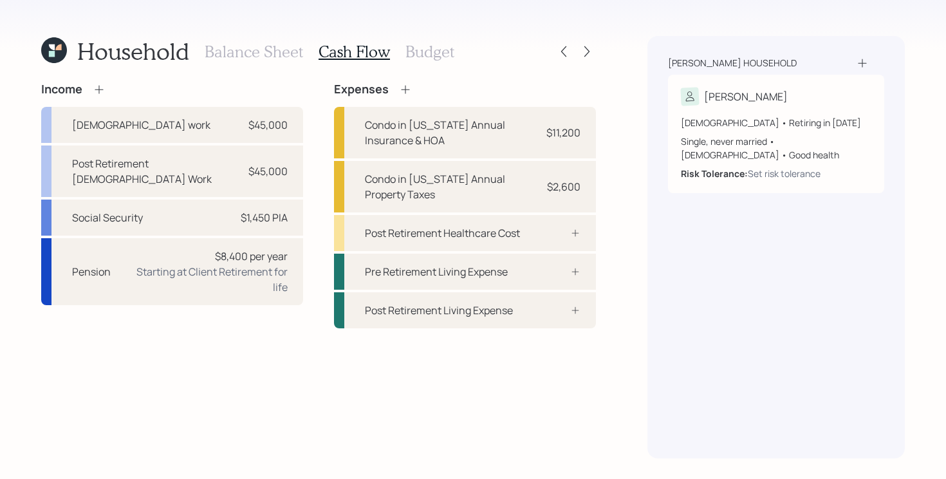
click at [432, 60] on div "Balance Sheet Cash Flow Budget" at bounding box center [330, 51] width 250 height 31
click at [344, 55] on h3 "Cash Flow" at bounding box center [353, 51] width 71 height 19
click at [324, 225] on div "Income [DEMOGRAPHIC_DATA] work $45,000 Post Retirement [DEMOGRAPHIC_DATA] Work …" at bounding box center [318, 205] width 555 height 246
click at [418, 230] on div "Post Retirement Healthcare Cost" at bounding box center [442, 232] width 155 height 15
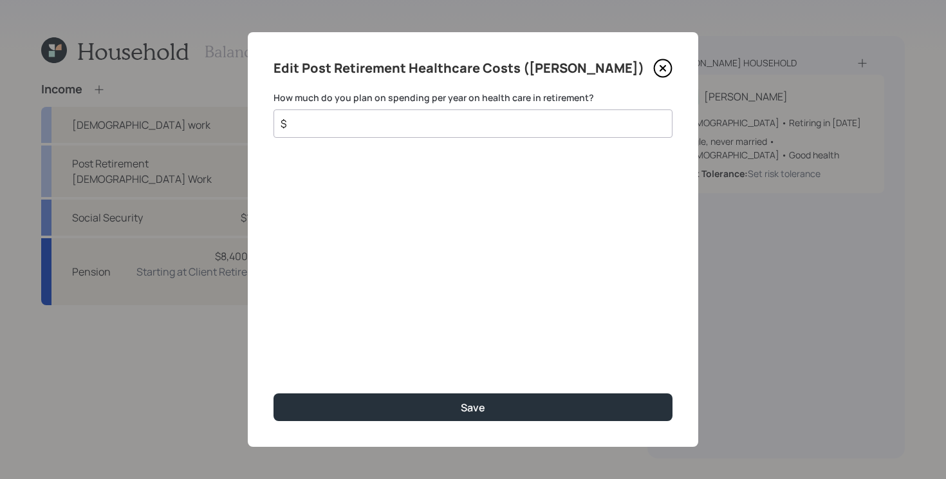
click at [472, 128] on input "$" at bounding box center [467, 123] width 377 height 15
type input "$ 5,000"
click at [273, 393] on button "Save" at bounding box center [472, 407] width 399 height 28
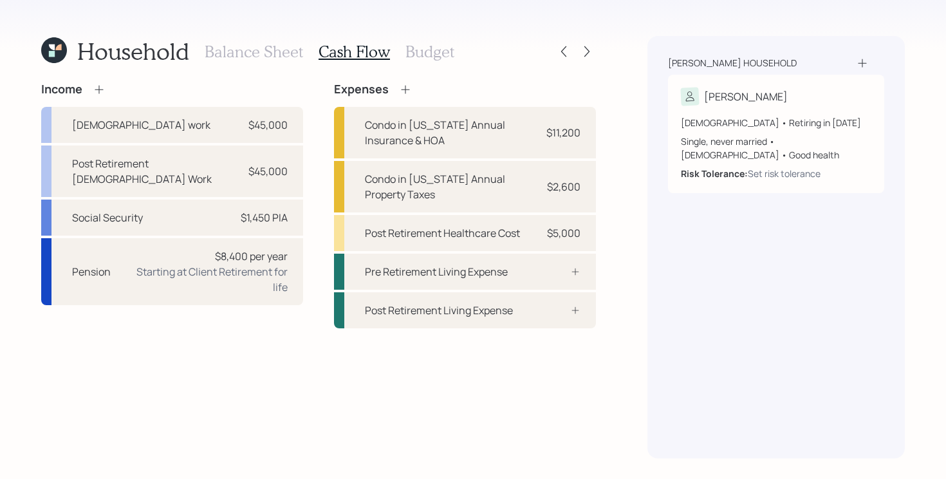
click at [342, 394] on div "Income [DEMOGRAPHIC_DATA] work $45,000 Post Retirement [DEMOGRAPHIC_DATA] Work …" at bounding box center [318, 270] width 555 height 376
click at [317, 217] on div "Income [DEMOGRAPHIC_DATA] work $45,000 Post Retirement [DEMOGRAPHIC_DATA] Work …" at bounding box center [318, 205] width 555 height 246
click at [402, 95] on icon at bounding box center [405, 89] width 13 height 13
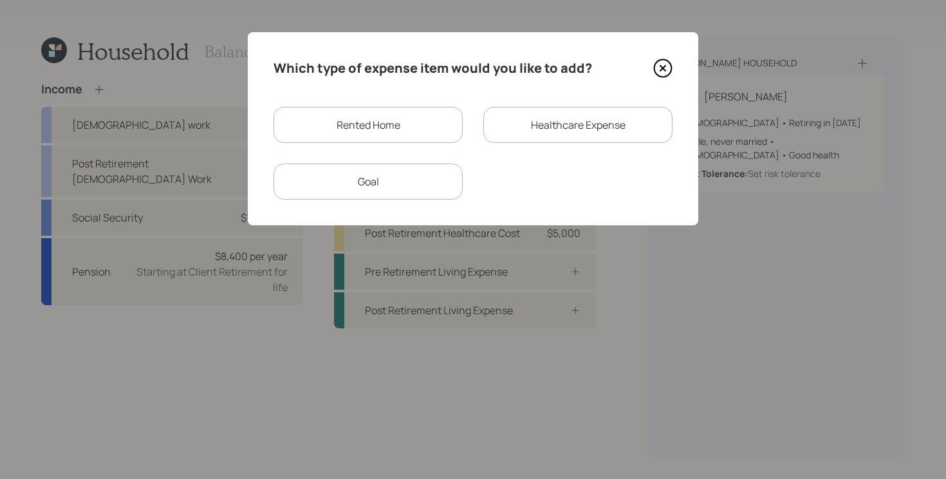
click at [410, 123] on div "Rented Home" at bounding box center [367, 125] width 189 height 36
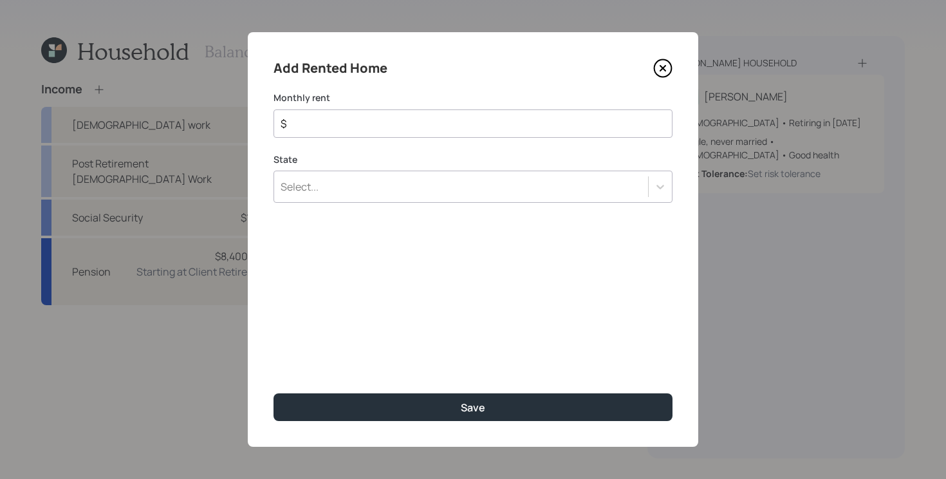
click at [663, 67] on icon at bounding box center [662, 68] width 5 height 5
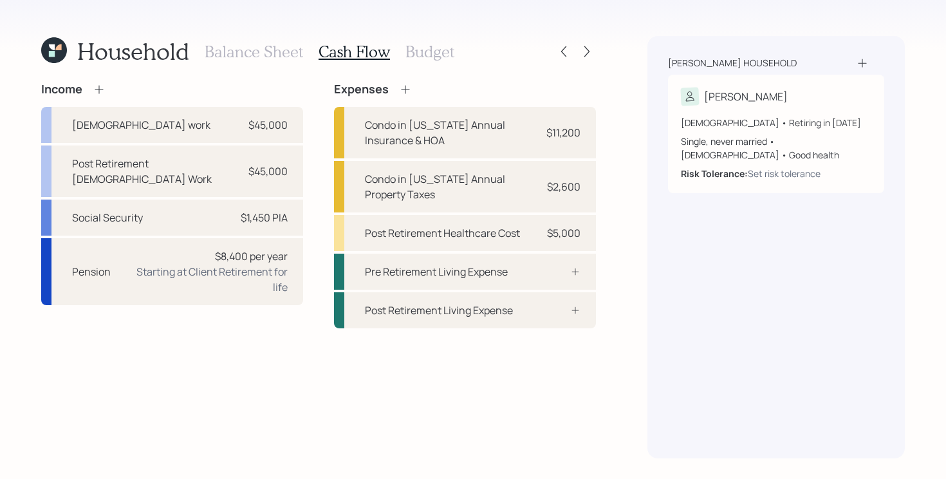
click at [409, 349] on div "Income [DEMOGRAPHIC_DATA] work $45,000 Post Retirement [DEMOGRAPHIC_DATA] Work …" at bounding box center [318, 270] width 555 height 376
click at [432, 50] on h3 "Budget" at bounding box center [429, 51] width 49 height 19
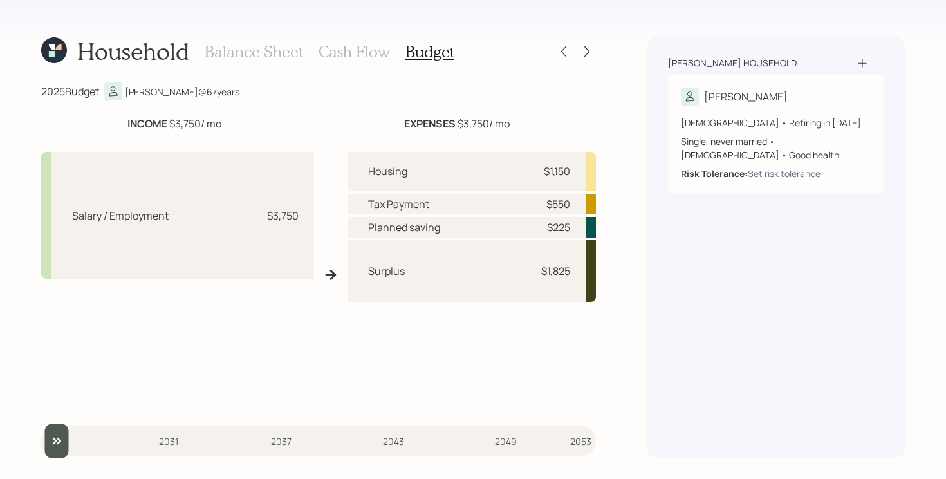
click at [331, 358] on div "Salary / Employment $3,750 Housing $1,150 Tax Payment $550 Planned saving $225 …" at bounding box center [318, 275] width 555 height 266
click at [60, 51] on icon at bounding box center [54, 50] width 26 height 26
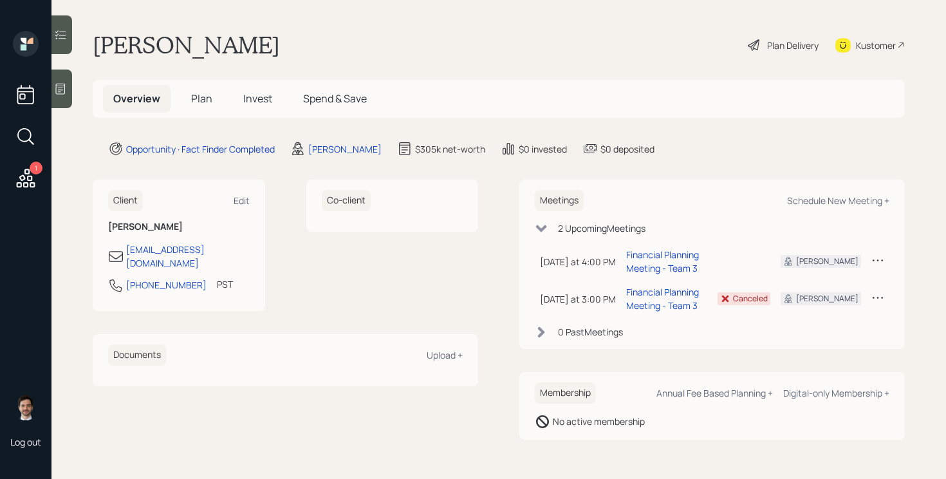
click at [205, 94] on span "Plan" at bounding box center [201, 98] width 21 height 14
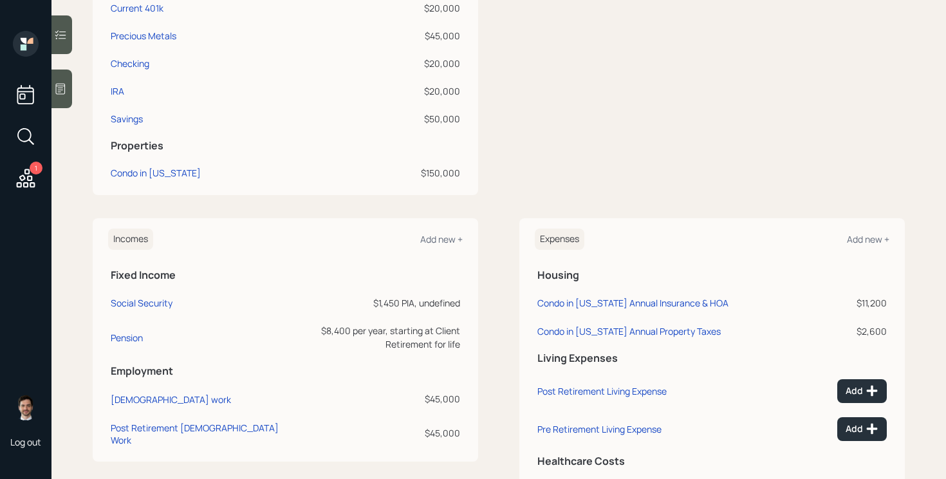
scroll to position [426, 0]
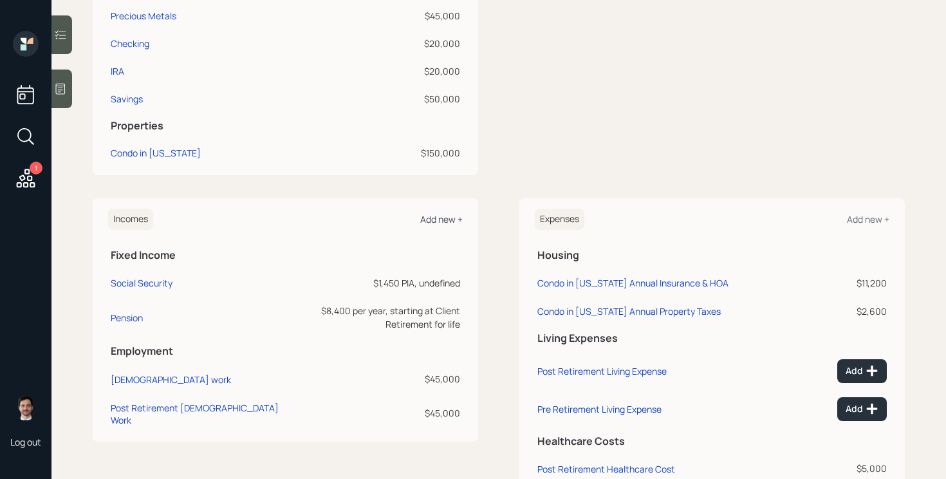
click at [432, 216] on div "Add new +" at bounding box center [441, 219] width 42 height 12
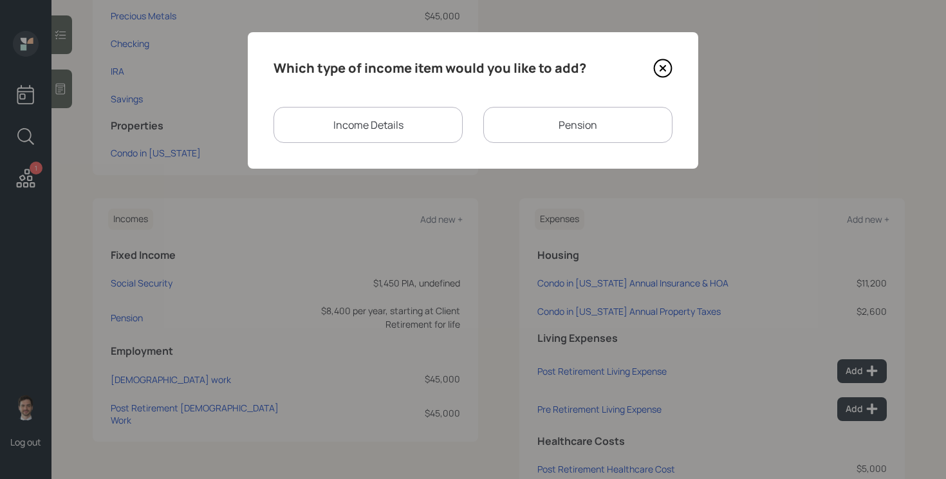
click at [416, 133] on div "Income Details" at bounding box center [367, 125] width 189 height 36
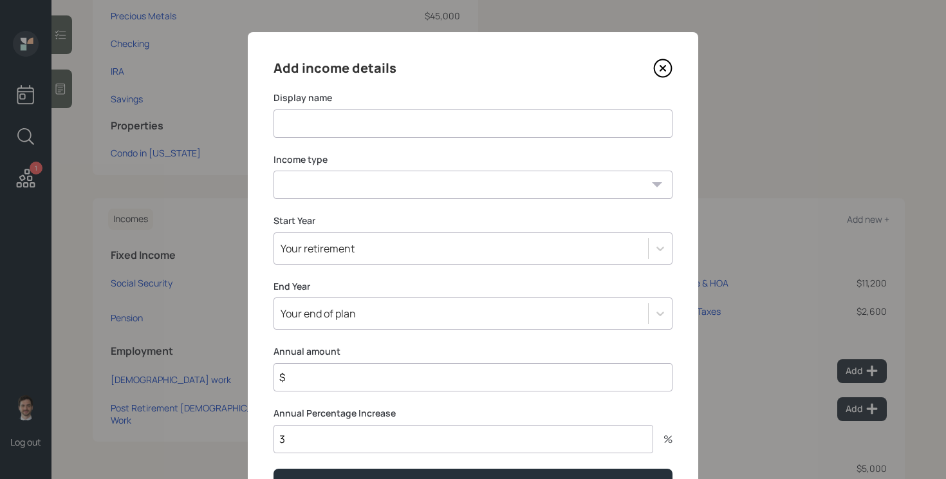
click at [394, 133] on input at bounding box center [472, 123] width 399 height 28
type input "Tips"
click at [311, 189] on select "[DEMOGRAPHIC_DATA] work [DEMOGRAPHIC_DATA] work Self employment Other" at bounding box center [472, 185] width 399 height 28
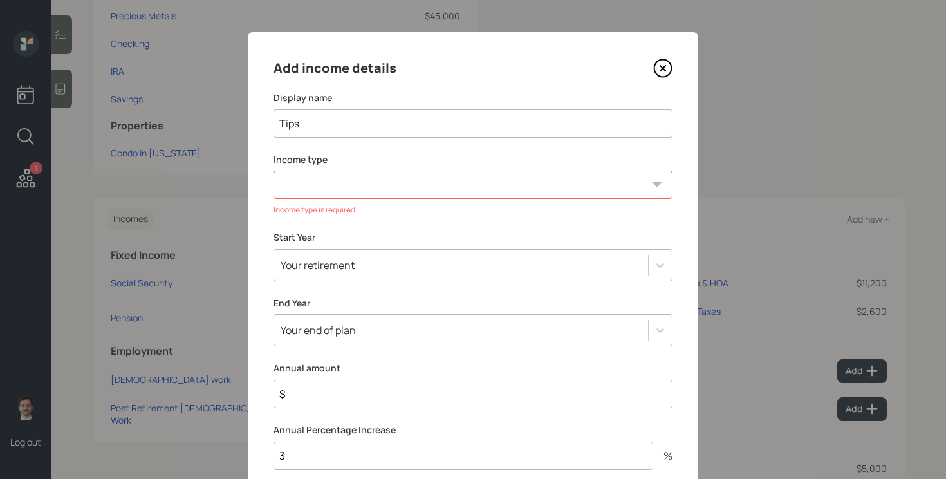
click at [668, 66] on icon at bounding box center [662, 68] width 19 height 19
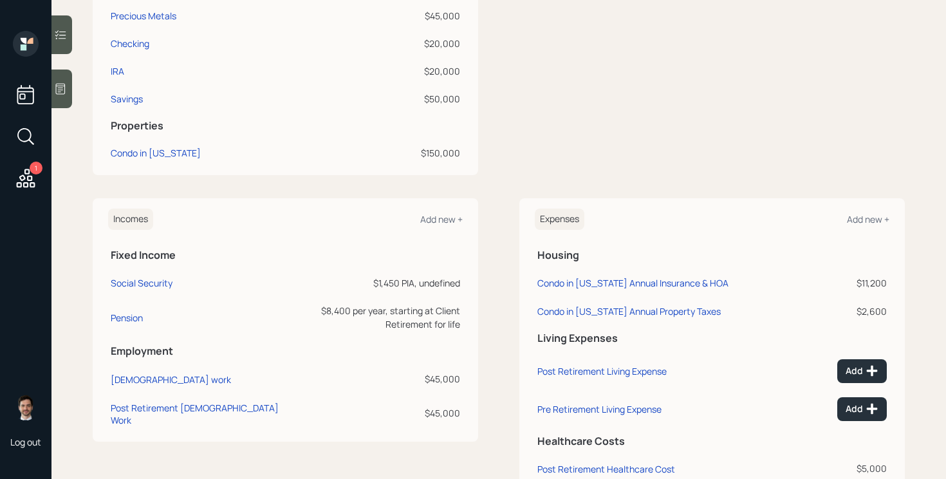
click at [499, 208] on div "Incomes Add new + Fixed Income Social Security $1,450 PIA, undefined Pension $8…" at bounding box center [499, 344] width 812 height 292
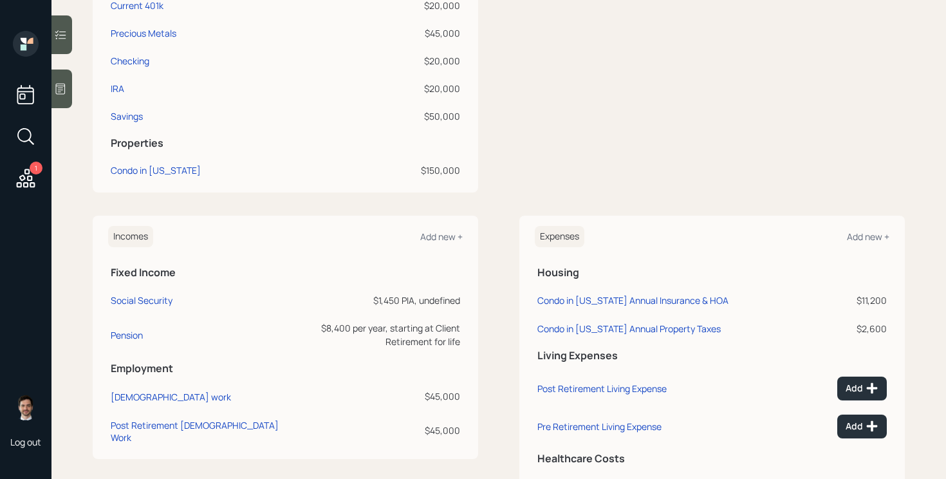
scroll to position [407, 0]
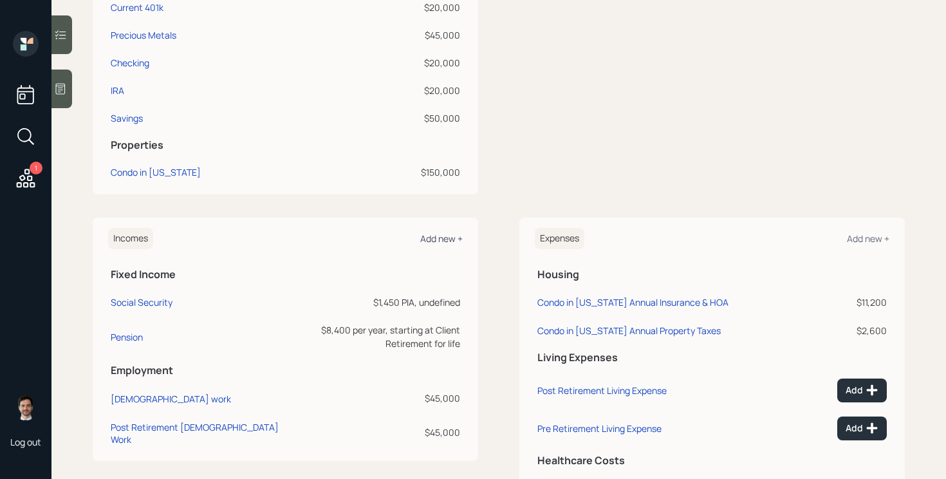
click at [440, 240] on div "Add new +" at bounding box center [441, 238] width 42 height 12
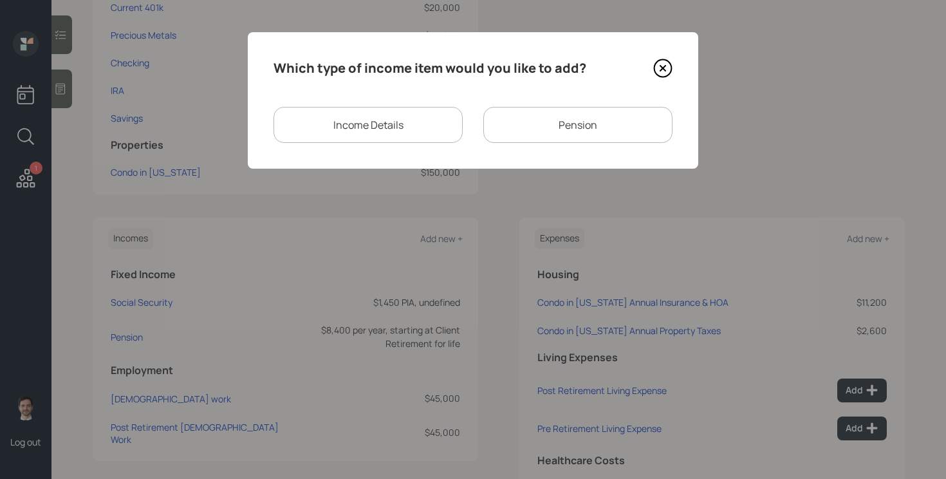
click at [394, 135] on div "Income Details" at bounding box center [367, 125] width 189 height 36
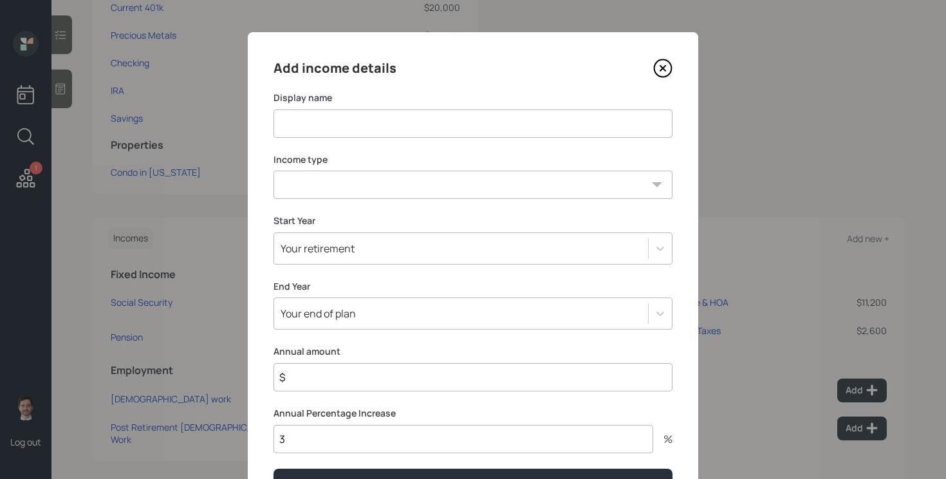
click at [372, 121] on input at bounding box center [472, 123] width 399 height 28
type input "Tips"
click at [325, 183] on select "[DEMOGRAPHIC_DATA] work [DEMOGRAPHIC_DATA] work Self employment Other" at bounding box center [472, 185] width 399 height 28
select select "other"
click at [273, 171] on select "[DEMOGRAPHIC_DATA] work [DEMOGRAPHIC_DATA] work Self employment Other" at bounding box center [472, 185] width 399 height 28
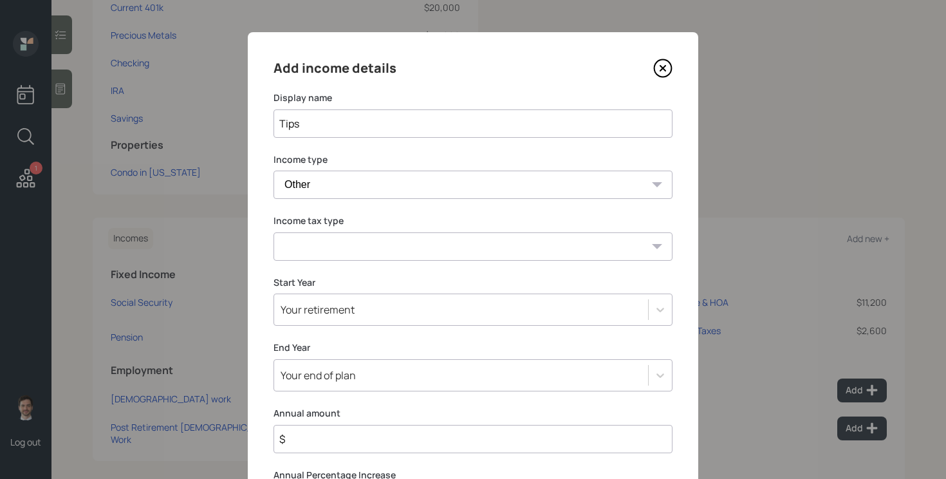
click at [332, 256] on select "Tax-free Earned Self Employment Alimony Royalties Pension / Annuity Interest Di…" at bounding box center [472, 246] width 399 height 28
click at [317, 246] on select "Tax-free Earned Self Employment Alimony Royalties Pension / Annuity Interest Di…" at bounding box center [472, 246] width 399 height 28
click at [376, 250] on select "Tax-free Earned Self Employment Alimony Royalties Pension / Annuity Interest Di…" at bounding box center [472, 246] width 399 height 28
click at [340, 250] on select "Tax-free Earned Self Employment Alimony Royalties Pension / Annuity Interest Di…" at bounding box center [472, 246] width 399 height 28
select select "tax_free"
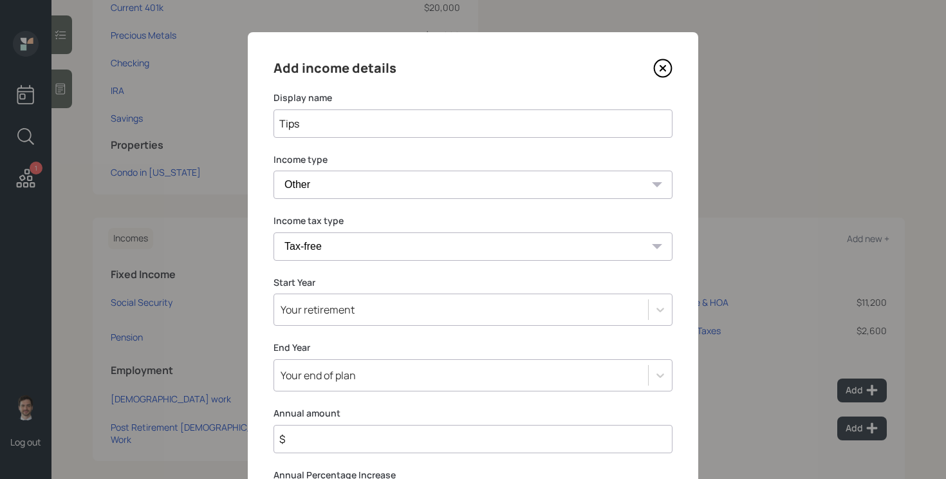
click at [273, 232] on select "Tax-free Earned Self Employment Alimony Royalties Pension / Annuity Interest Di…" at bounding box center [472, 246] width 399 height 28
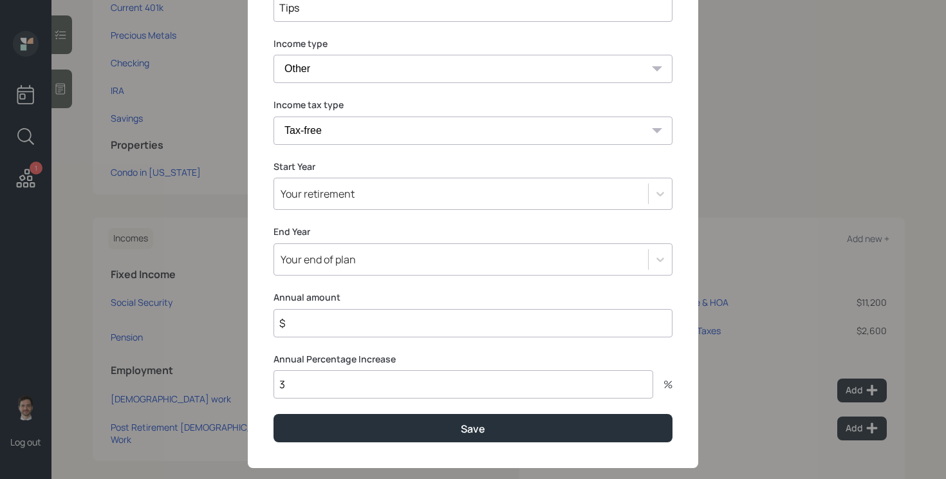
scroll to position [129, 0]
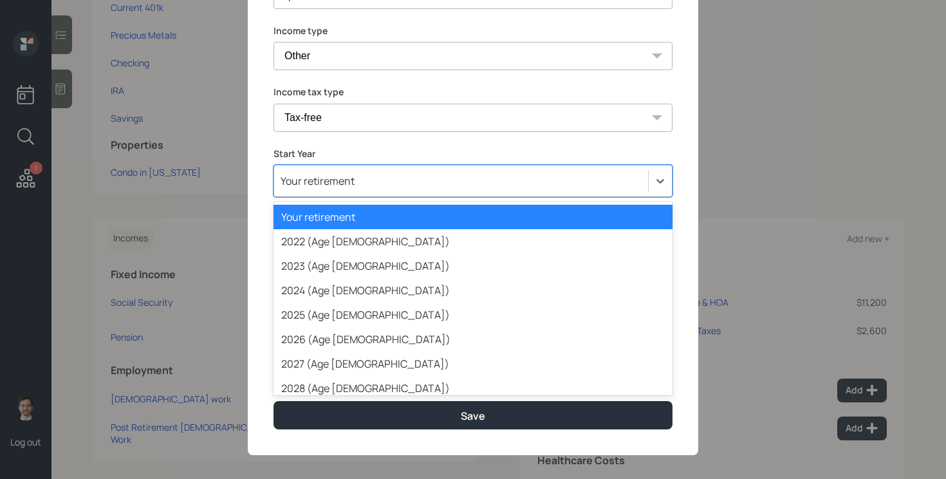
click at [395, 171] on div "Your retirement" at bounding box center [461, 181] width 374 height 22
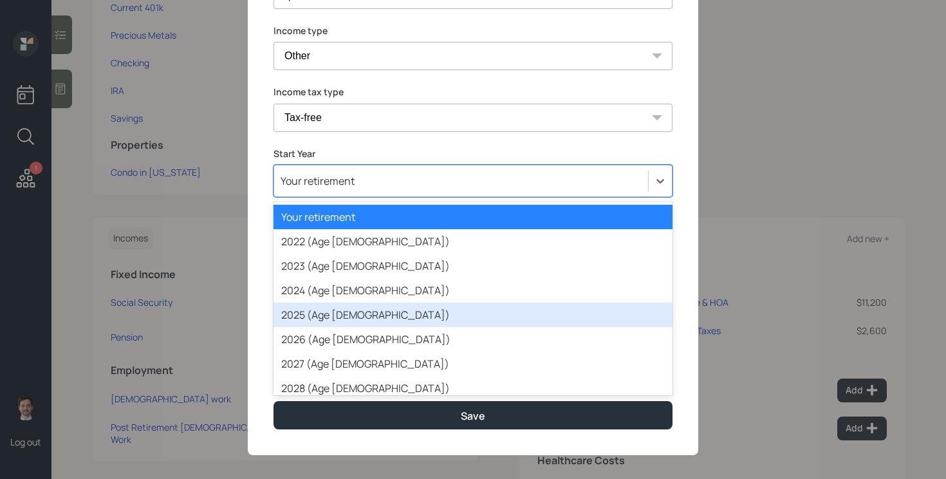
click at [354, 313] on div "2025 (Age [DEMOGRAPHIC_DATA])" at bounding box center [472, 314] width 399 height 24
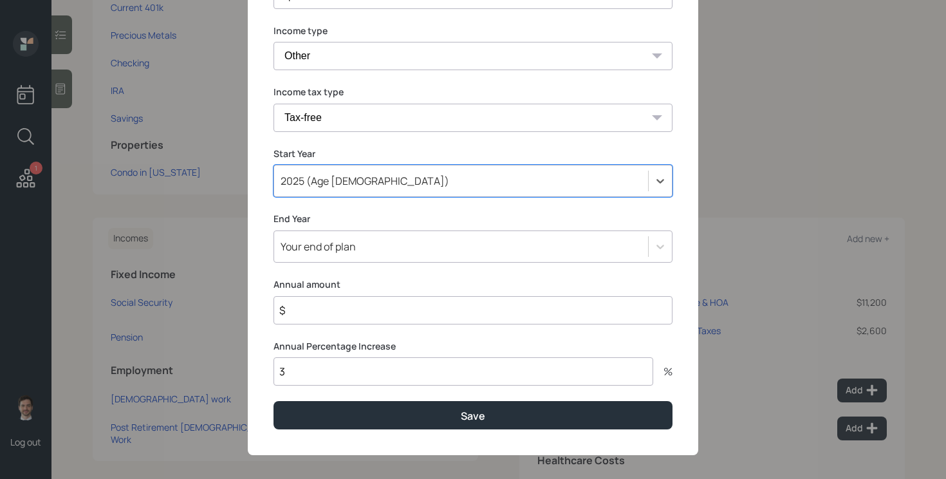
click at [377, 245] on div "Your end of plan" at bounding box center [461, 246] width 374 height 22
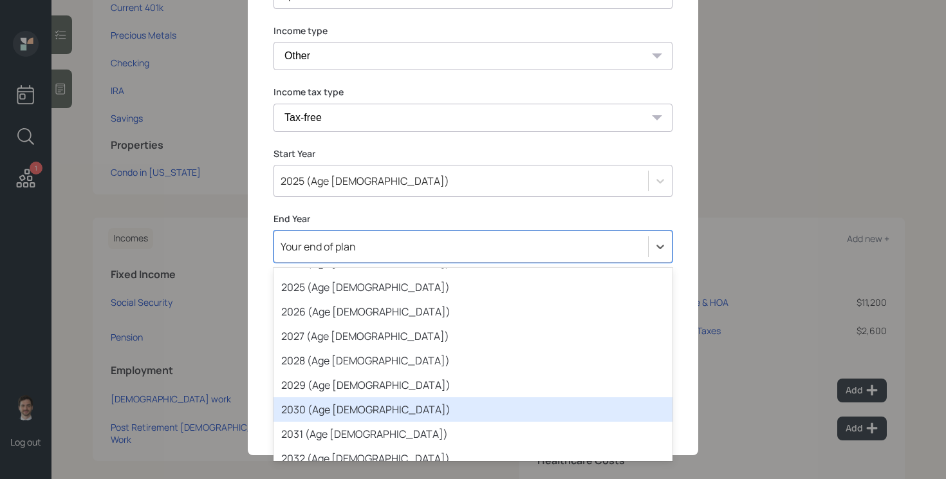
scroll to position [109, 0]
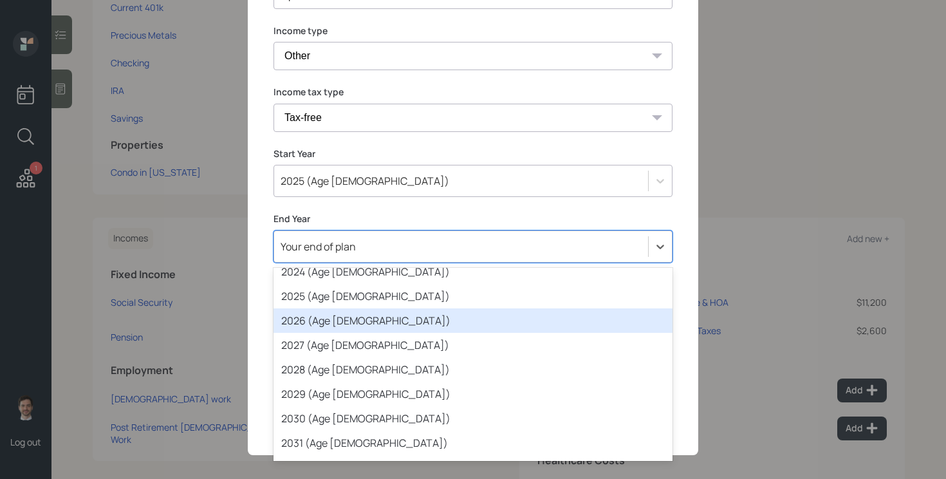
click at [374, 313] on div "2026 (Age [DEMOGRAPHIC_DATA])" at bounding box center [472, 320] width 399 height 24
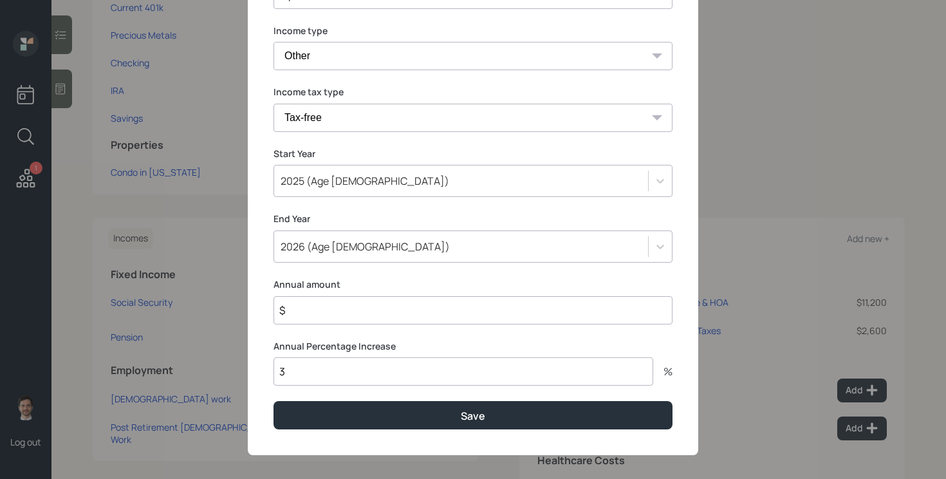
click at [352, 309] on input "$" at bounding box center [472, 310] width 399 height 28
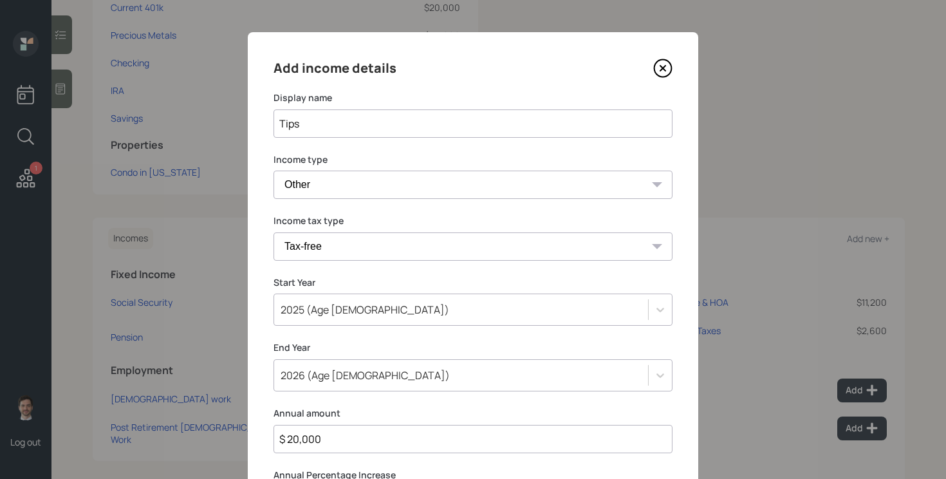
scroll to position [137, 0]
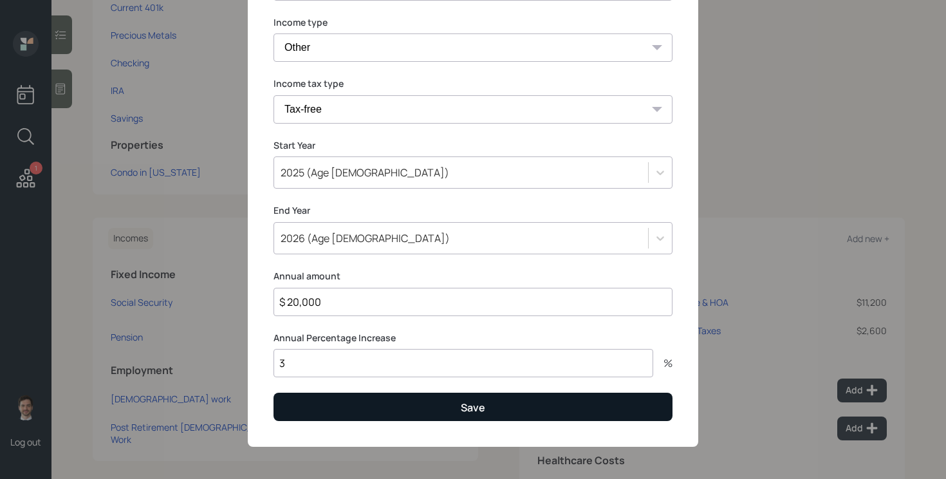
type input "$ 20,000"
click at [364, 410] on button "Save" at bounding box center [472, 406] width 399 height 28
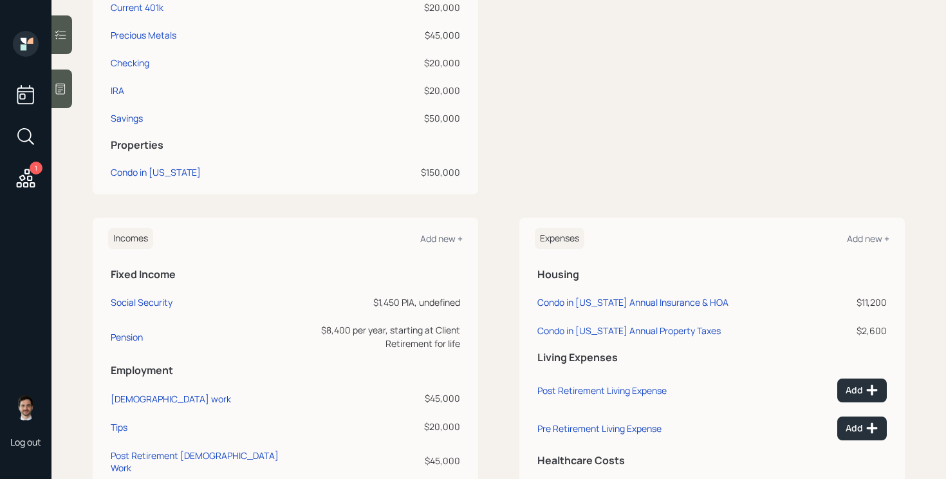
scroll to position [469, 0]
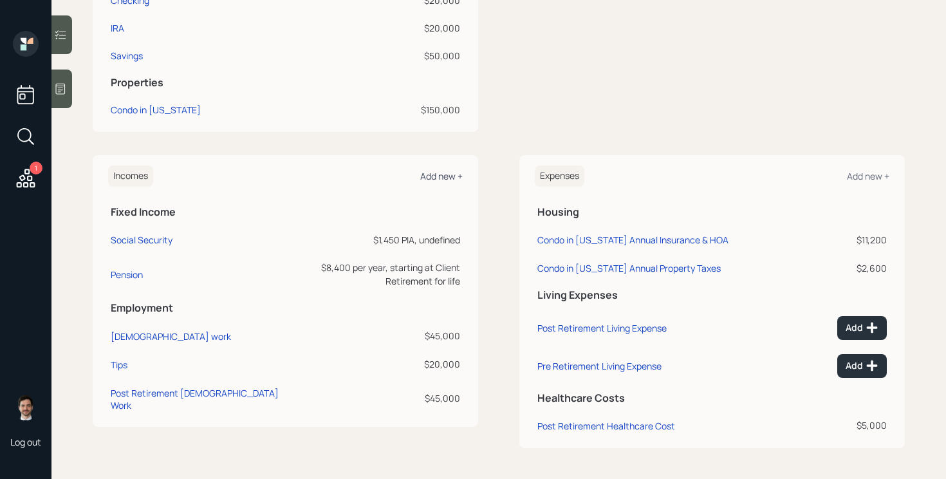
click at [443, 177] on div "Add new +" at bounding box center [441, 176] width 42 height 12
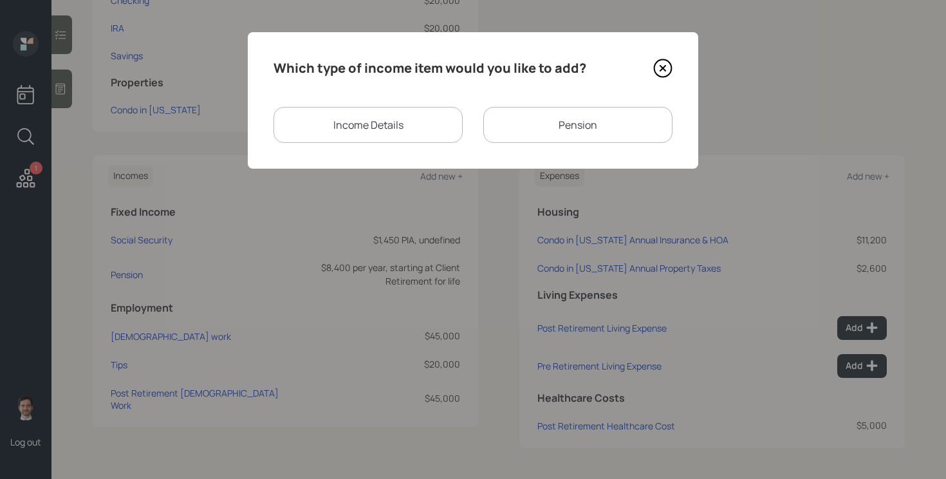
click at [391, 129] on div "Income Details" at bounding box center [367, 125] width 189 height 36
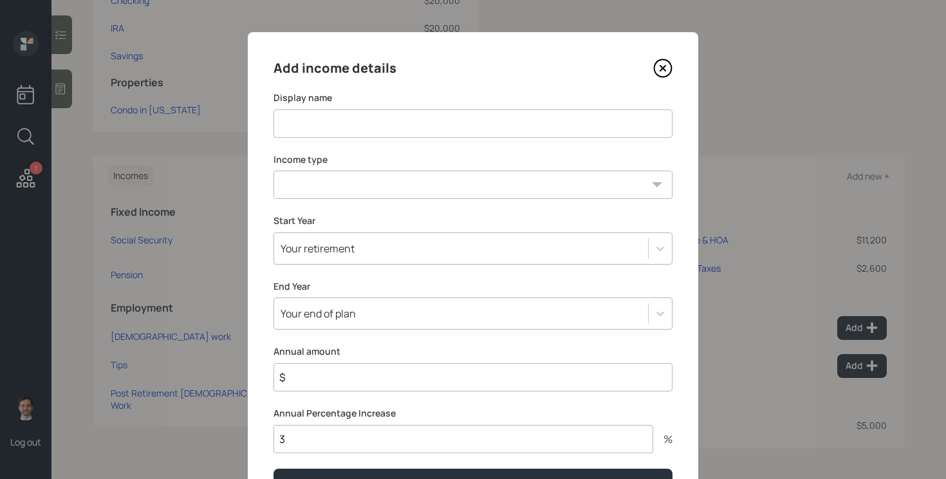
click at [362, 125] on input at bounding box center [472, 123] width 399 height 28
type input "Tips after retirement"
click at [369, 194] on select "[DEMOGRAPHIC_DATA] work [DEMOGRAPHIC_DATA] work Self employment Other" at bounding box center [472, 185] width 399 height 28
select select "other"
click at [273, 171] on select "[DEMOGRAPHIC_DATA] work [DEMOGRAPHIC_DATA] work Self employment Other" at bounding box center [472, 185] width 399 height 28
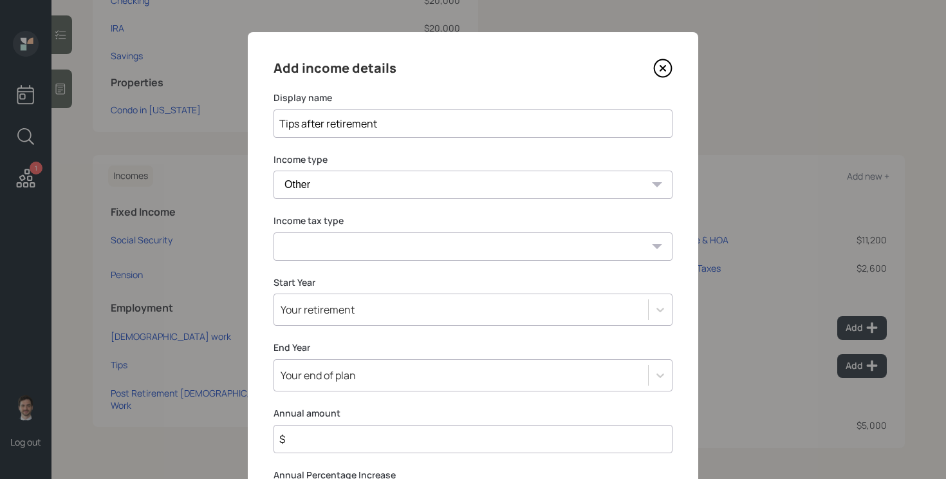
click at [308, 252] on select "Tax-free Earned Self Employment Alimony Royalties Pension / Annuity Interest Di…" at bounding box center [472, 246] width 399 height 28
select select "tax_free"
click at [273, 232] on select "Tax-free Earned Self Employment Alimony Royalties Pension / Annuity Interest Di…" at bounding box center [472, 246] width 399 height 28
click at [315, 432] on input "$" at bounding box center [472, 439] width 399 height 28
type input "$ 8,000"
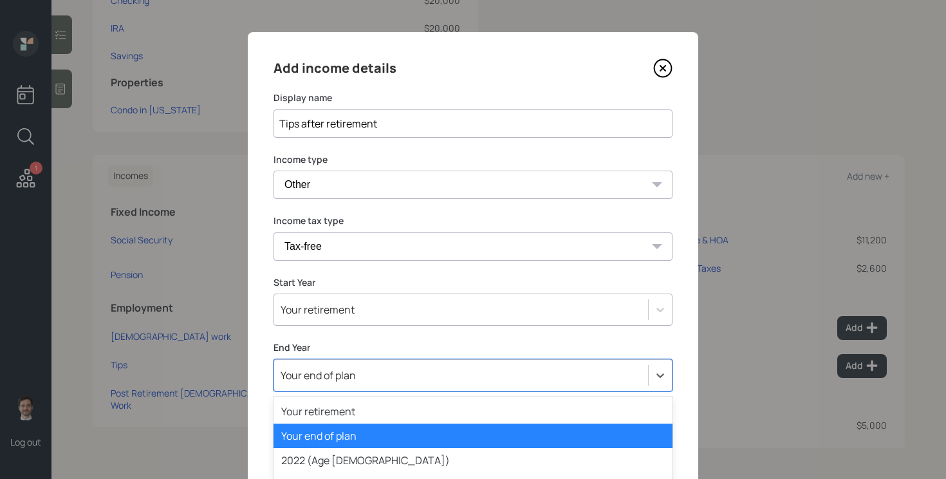
click at [344, 382] on div "option 2024 (Age [DEMOGRAPHIC_DATA]) focused, 5 of 80. 80 results available. Us…" at bounding box center [472, 375] width 399 height 32
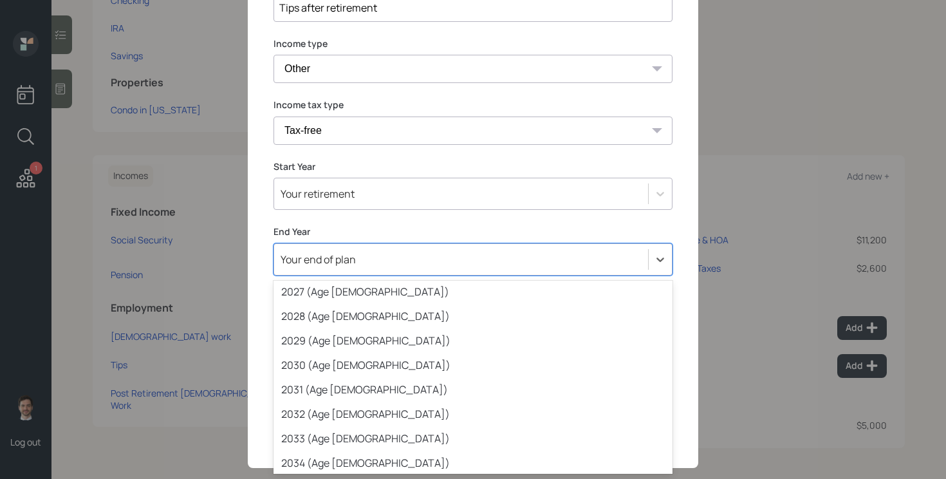
scroll to position [180, 0]
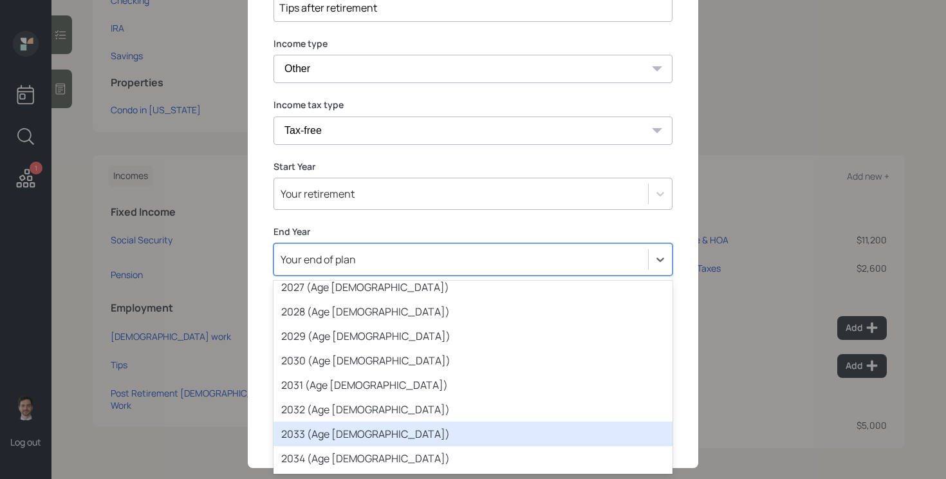
click at [347, 436] on div "2033 (Age [DEMOGRAPHIC_DATA])" at bounding box center [472, 433] width 399 height 24
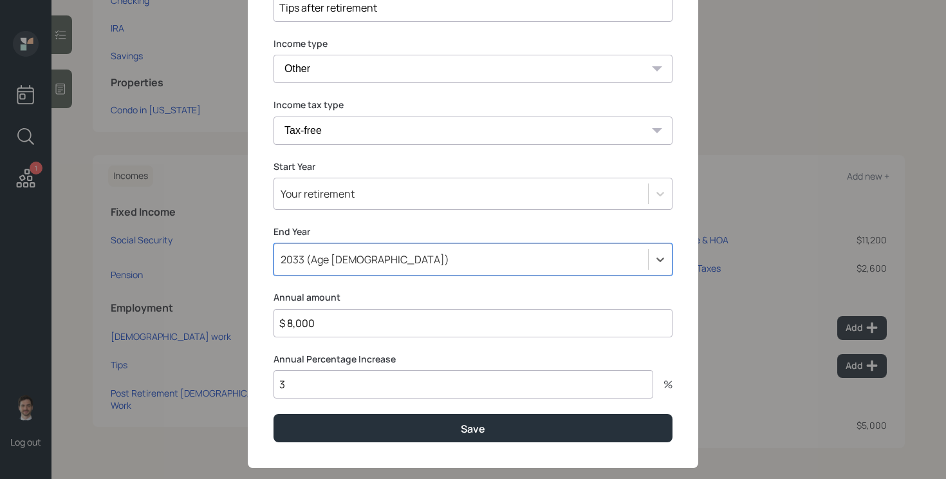
scroll to position [137, 0]
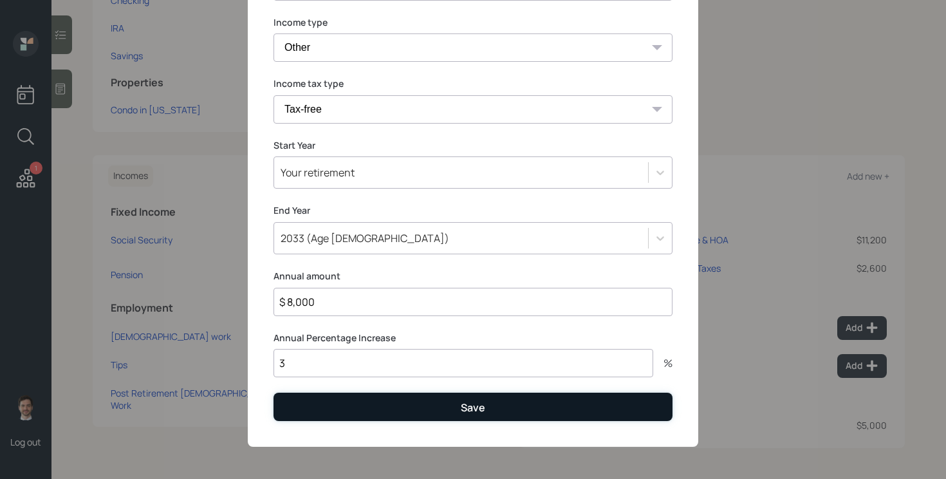
click at [378, 399] on button "Save" at bounding box center [472, 406] width 399 height 28
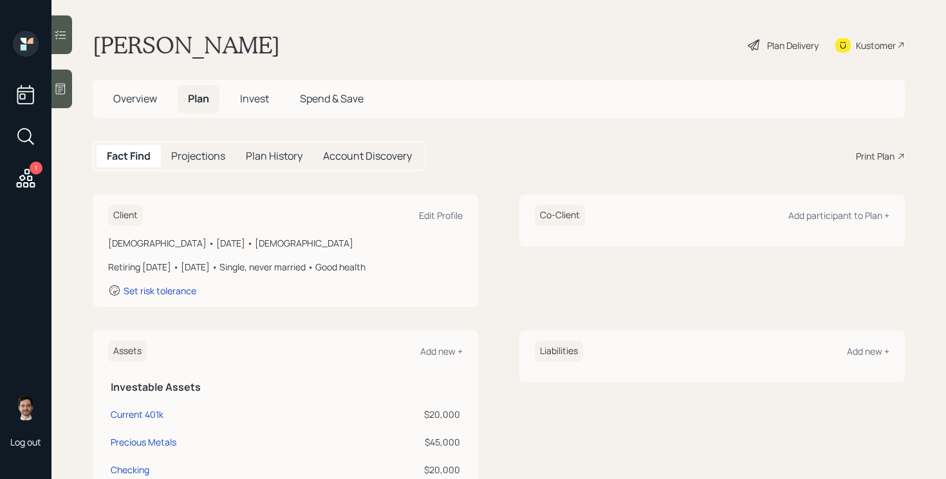
click at [781, 46] on div "Plan Delivery" at bounding box center [792, 46] width 51 height 14
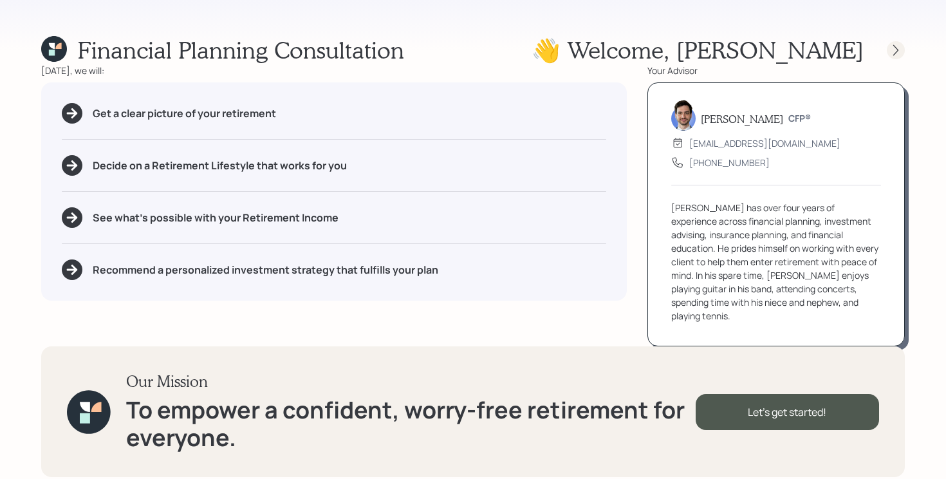
click at [894, 46] on icon at bounding box center [895, 49] width 5 height 11
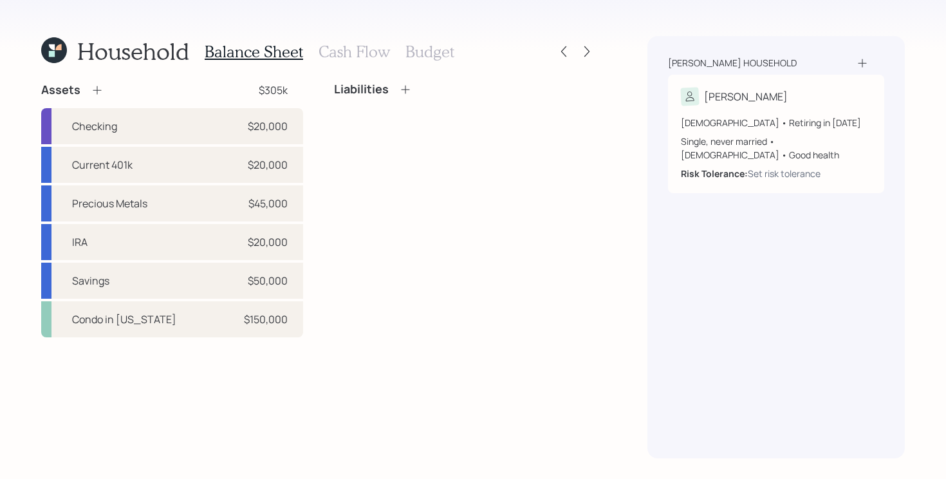
click at [428, 42] on h3 "Budget" at bounding box center [429, 51] width 49 height 19
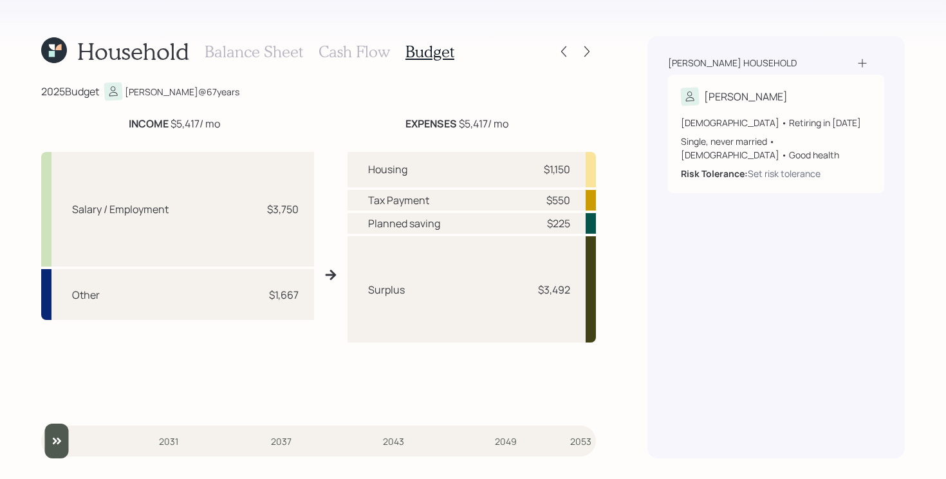
click at [59, 51] on icon at bounding box center [54, 50] width 26 height 26
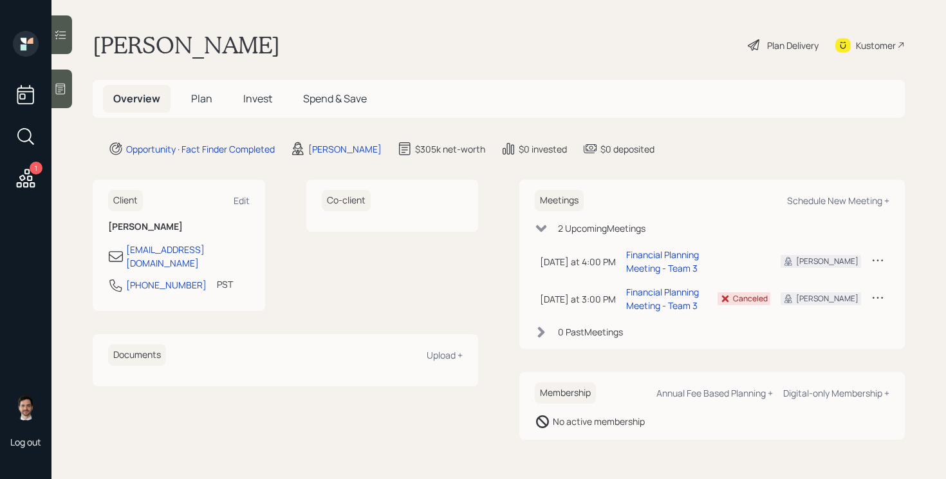
click at [205, 98] on span "Plan" at bounding box center [201, 98] width 21 height 14
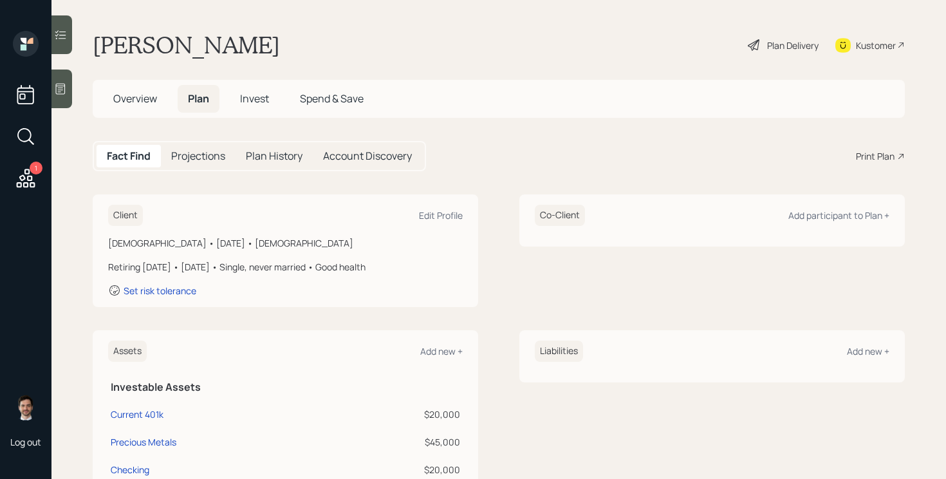
click at [131, 98] on span "Overview" at bounding box center [135, 98] width 44 height 14
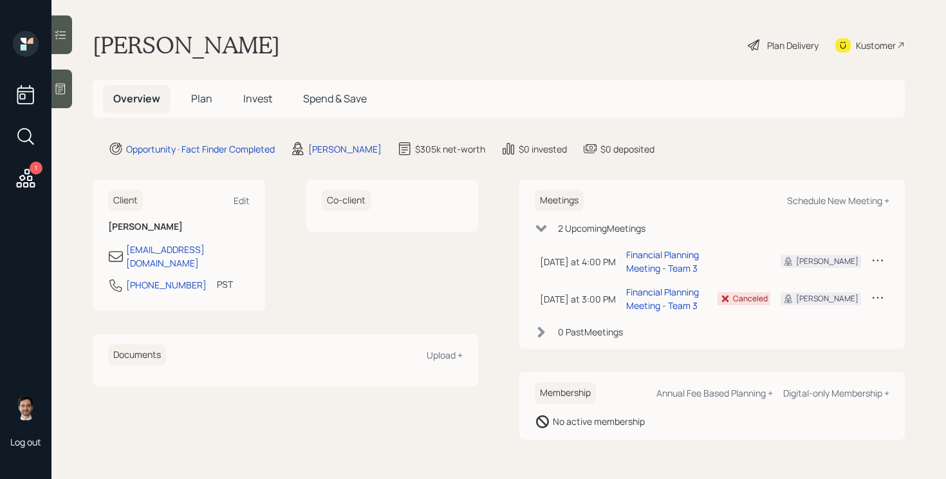
click at [203, 104] on span "Plan" at bounding box center [201, 98] width 21 height 14
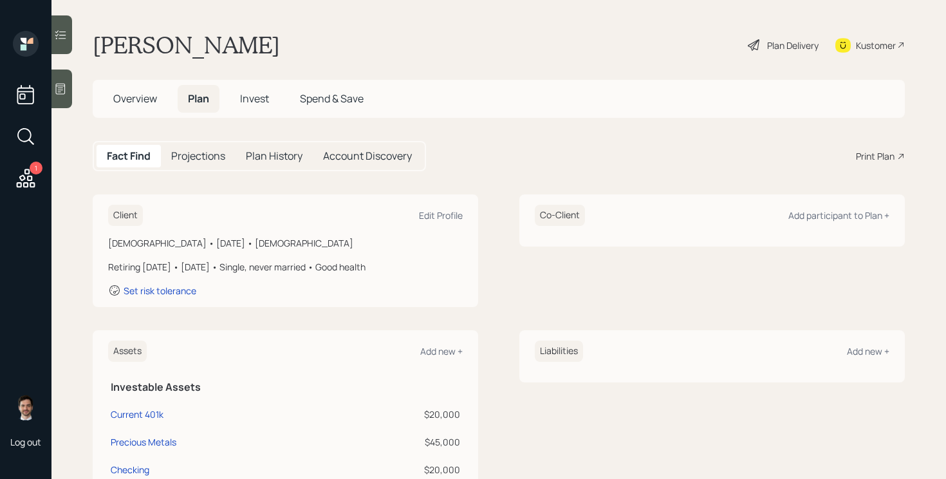
click at [775, 44] on div "Plan Delivery" at bounding box center [792, 46] width 51 height 14
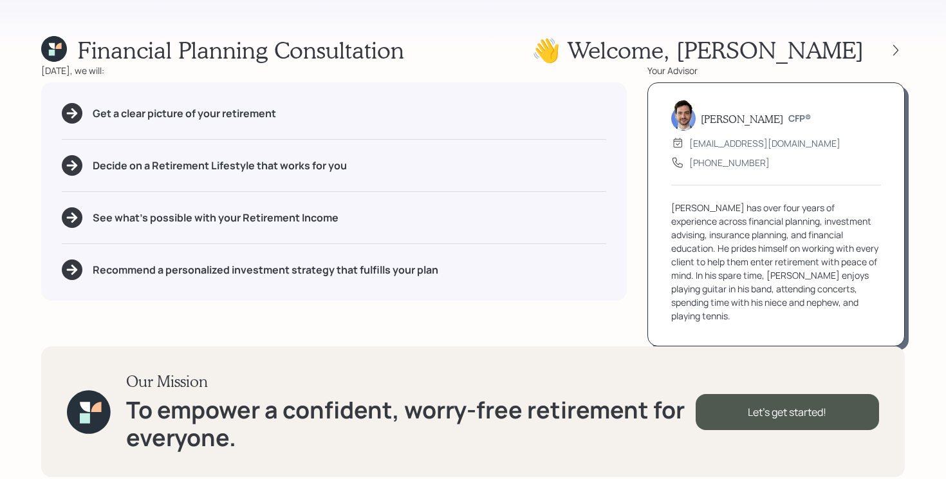
click at [914, 51] on div "Financial Planning Consultation 👋 Welcome , Louis Today, we will: Get a clear p…" at bounding box center [473, 239] width 946 height 479
click at [885, 53] on div at bounding box center [883, 50] width 41 height 18
click at [894, 53] on icon at bounding box center [895, 49] width 5 height 11
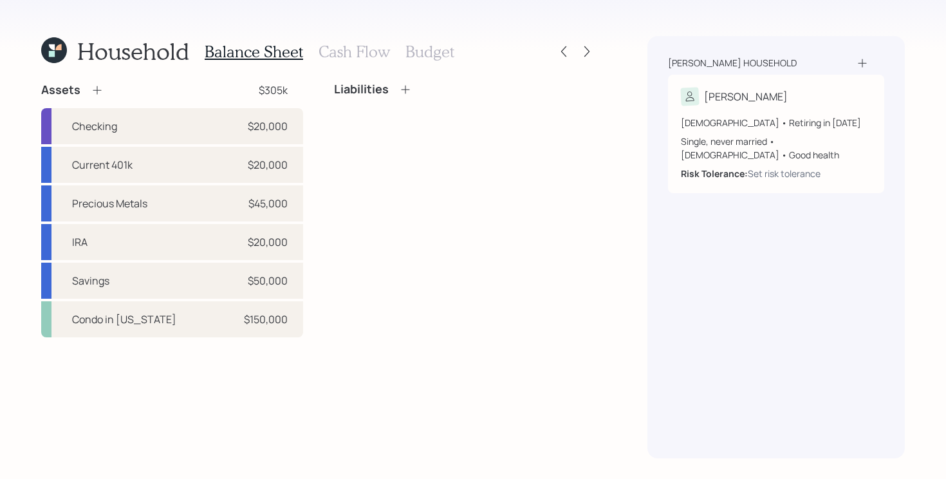
click at [373, 55] on h3 "Cash Flow" at bounding box center [353, 51] width 71 height 19
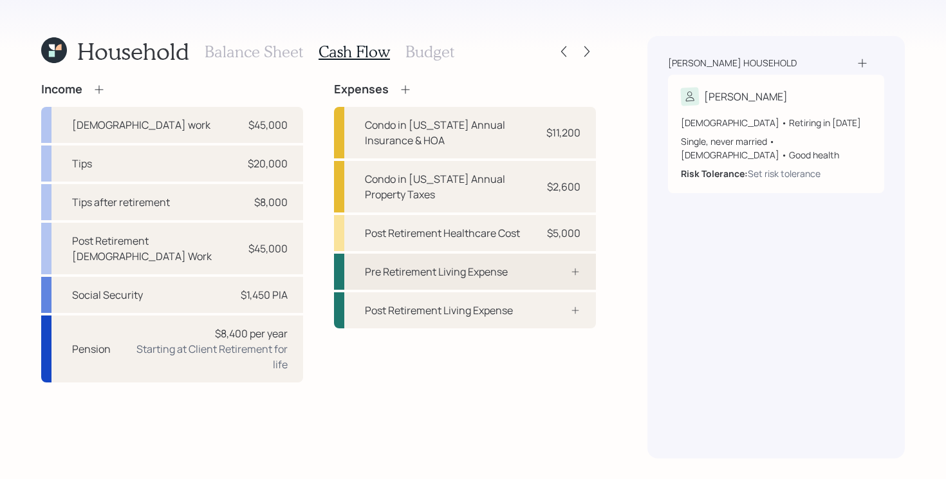
click at [495, 279] on div "Pre Retirement Living Expense" at bounding box center [436, 271] width 143 height 15
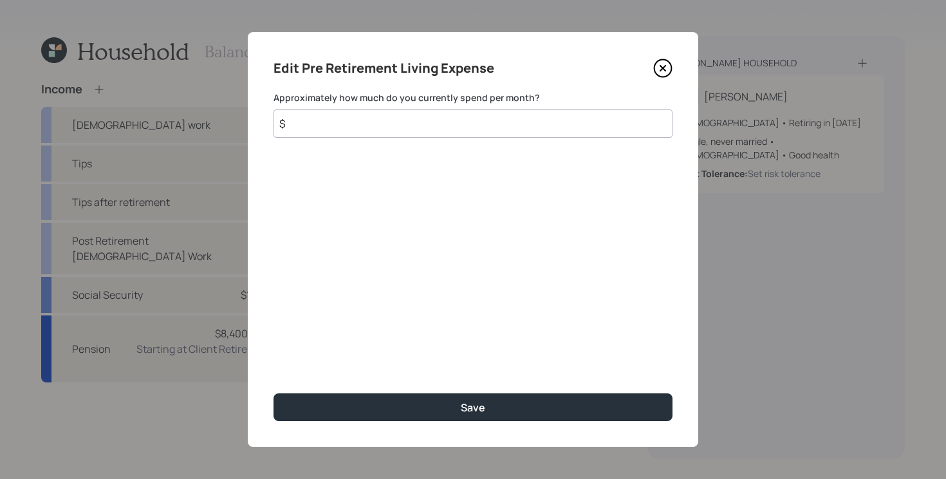
click at [444, 121] on input "$" at bounding box center [472, 123] width 399 height 28
type input "$ 3,400"
click at [273, 393] on button "Save" at bounding box center [472, 407] width 399 height 28
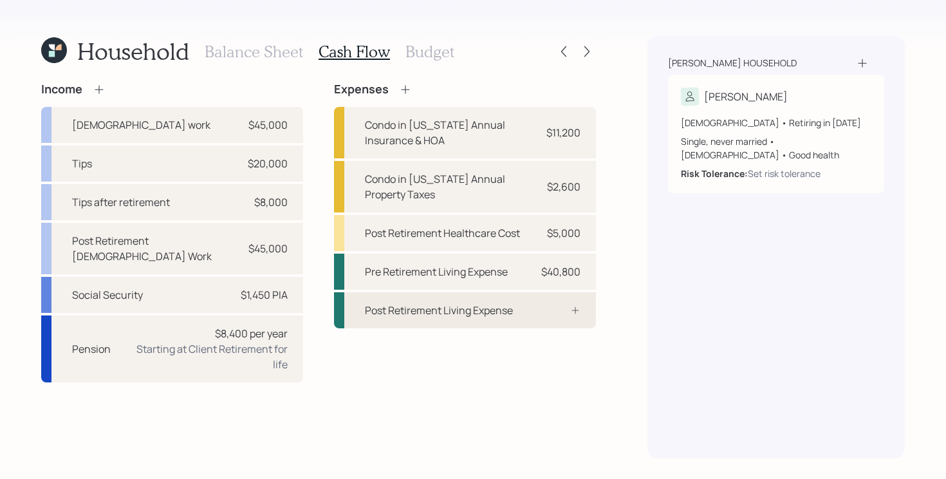
click at [536, 315] on div "Post Retirement Living Expense" at bounding box center [465, 310] width 262 height 36
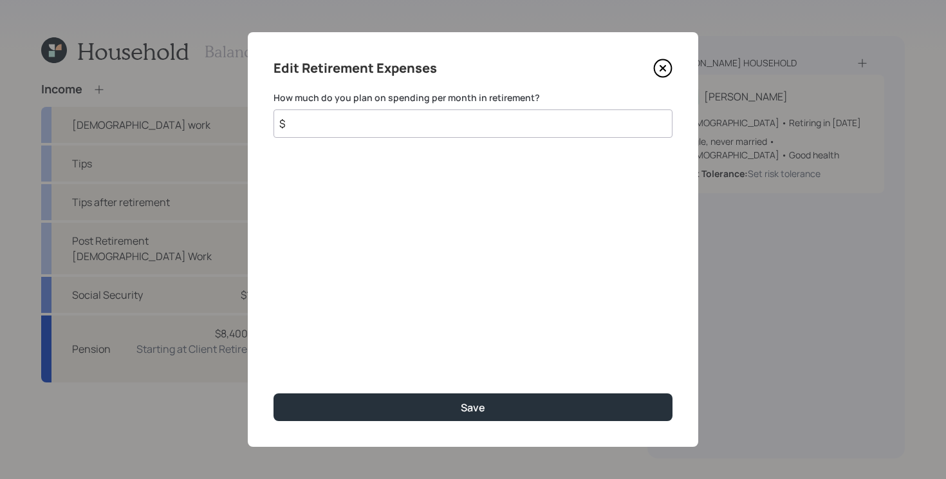
click at [382, 125] on input "$" at bounding box center [472, 123] width 399 height 28
type input "$ 3,300"
click at [273, 393] on button "Save" at bounding box center [472, 407] width 399 height 28
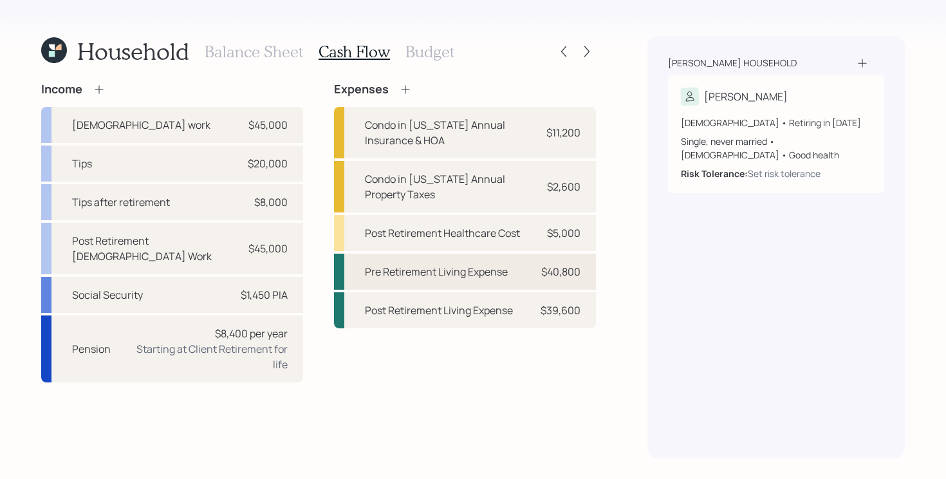
click at [480, 268] on div "Pre Retirement Living Expense" at bounding box center [436, 271] width 143 height 15
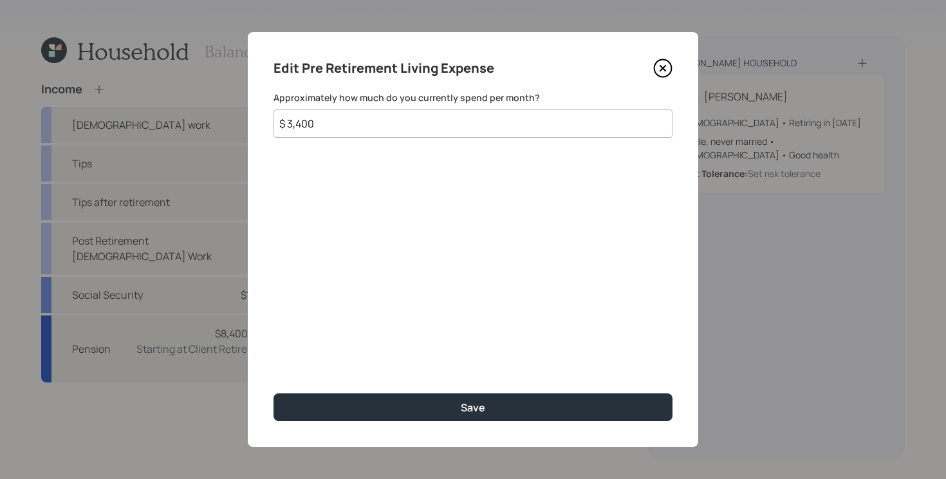
click at [373, 131] on input "$ 3,400" at bounding box center [472, 123] width 399 height 28
type input "$ 3,300"
click at [273, 393] on button "Save" at bounding box center [472, 407] width 399 height 28
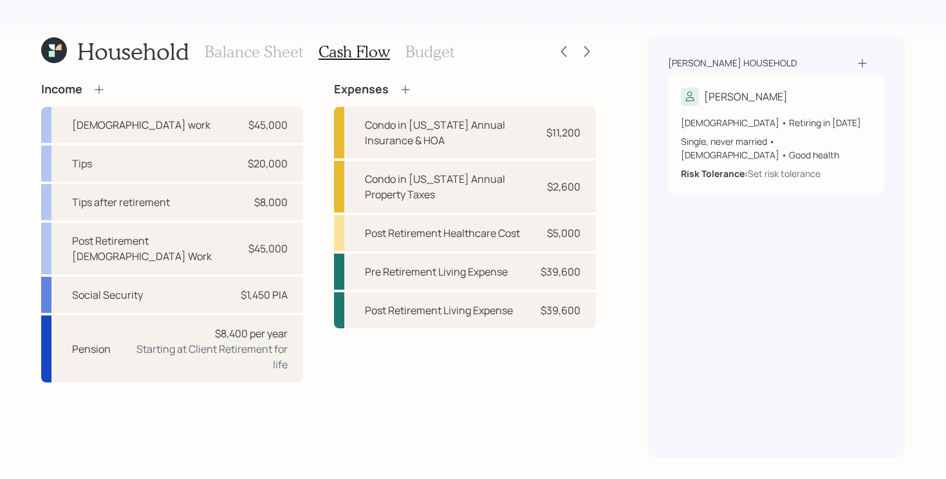
click at [421, 55] on h3 "Budget" at bounding box center [429, 51] width 49 height 19
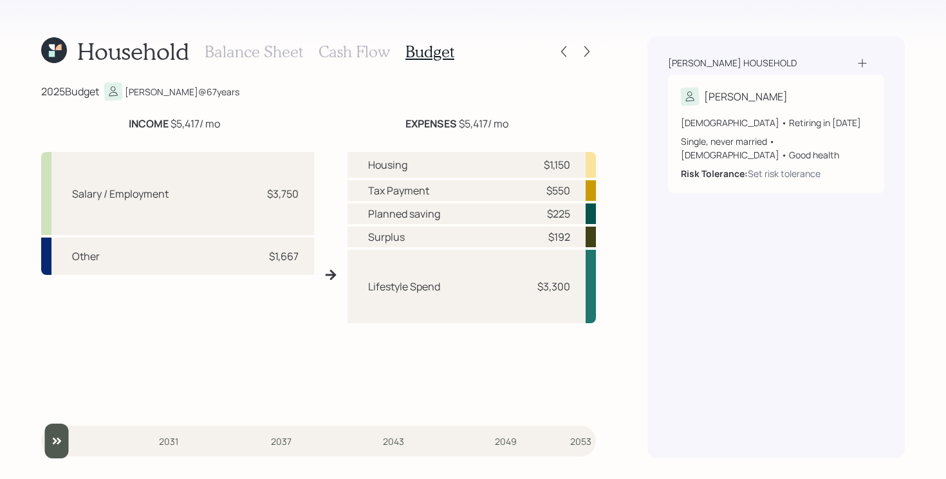
click at [341, 55] on h3 "Cash Flow" at bounding box center [353, 51] width 71 height 19
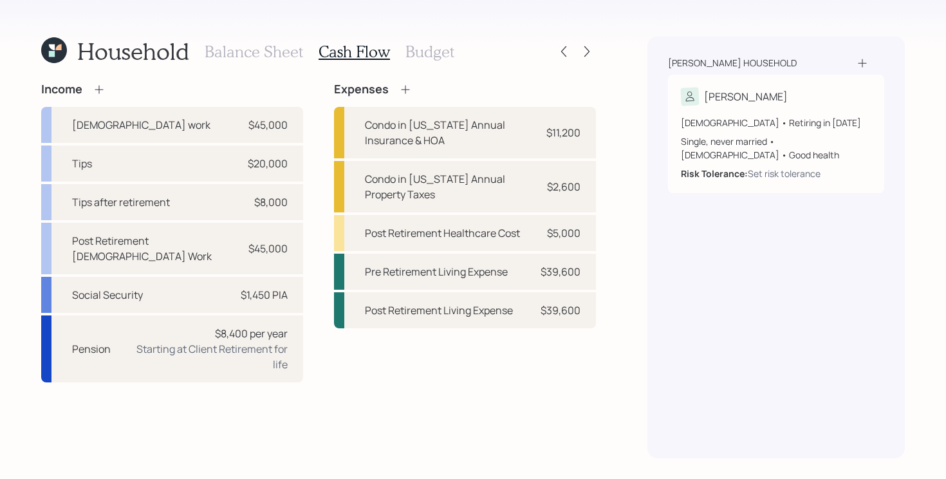
click at [247, 40] on div "Balance Sheet Cash Flow Budget" at bounding box center [330, 51] width 250 height 31
click at [243, 46] on h3 "Balance Sheet" at bounding box center [254, 51] width 98 height 19
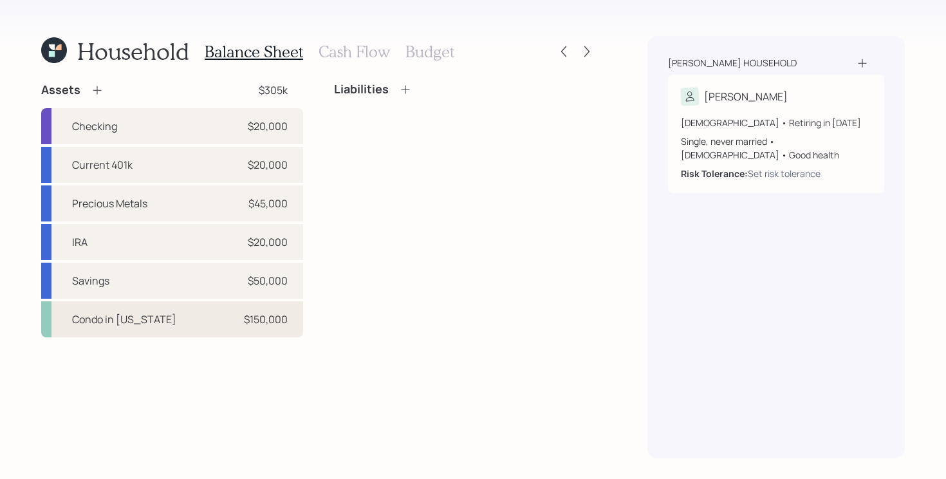
click at [176, 329] on div "Condo in Texas $150,000" at bounding box center [172, 319] width 262 height 36
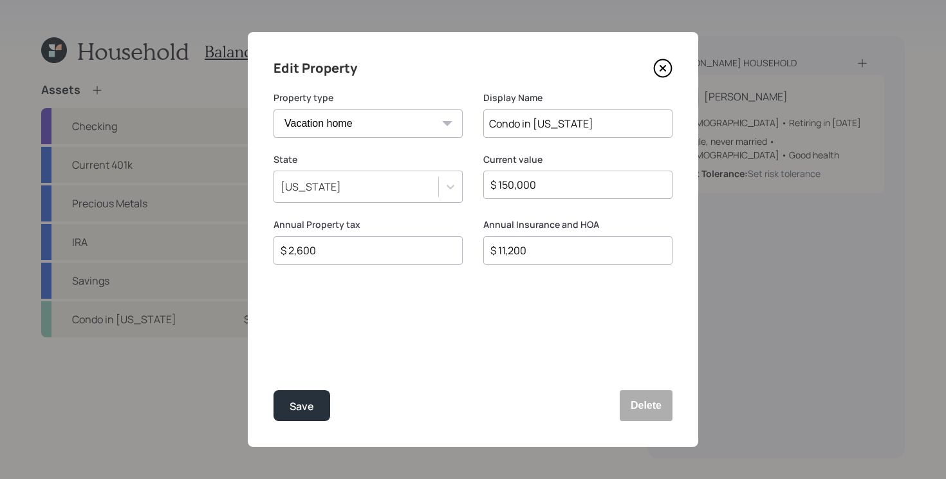
click at [664, 70] on icon at bounding box center [662, 68] width 5 height 5
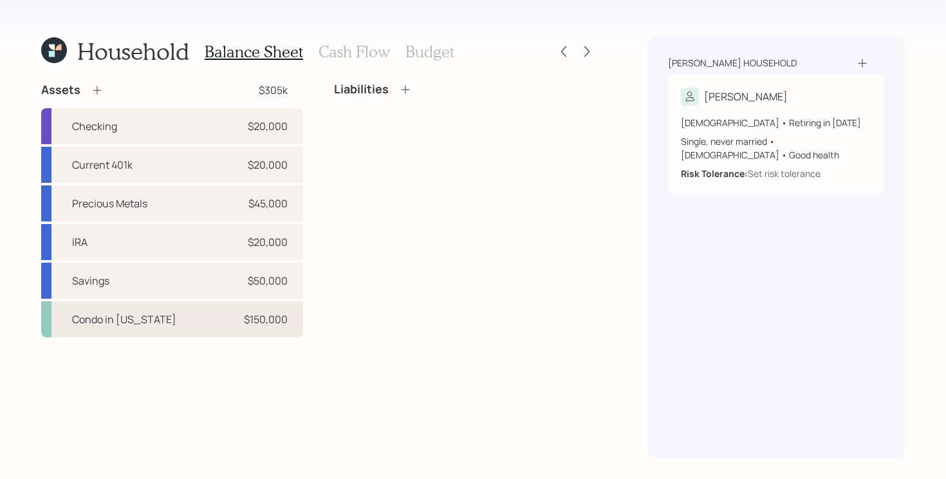
click at [165, 318] on div "Condo in Texas $150,000" at bounding box center [172, 319] width 262 height 36
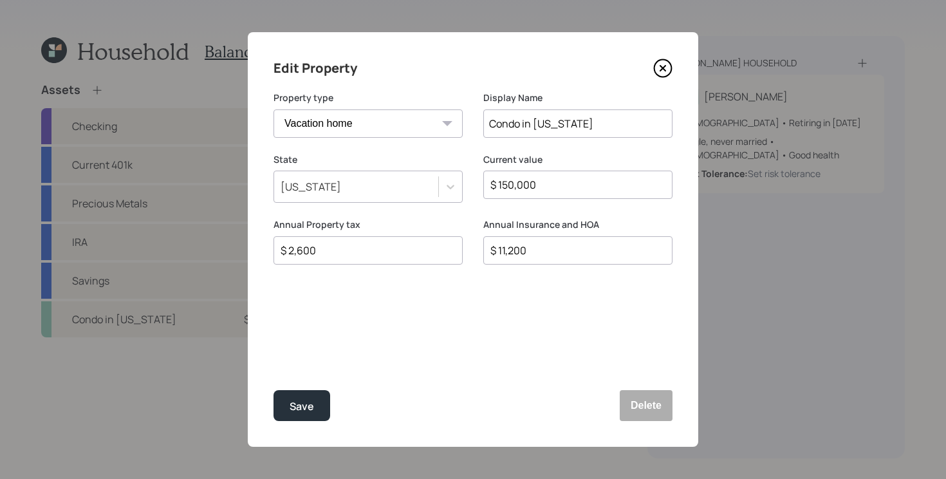
click at [663, 73] on icon at bounding box center [662, 68] width 19 height 19
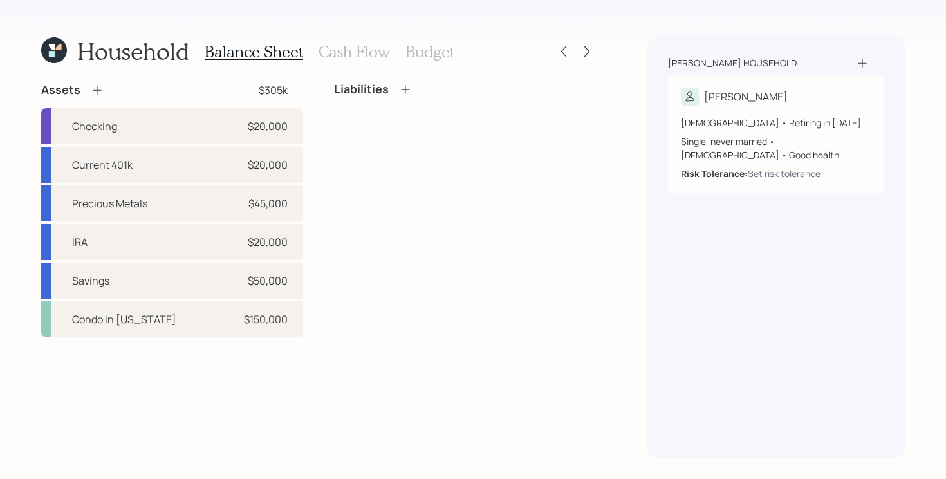
click at [436, 52] on h3 "Budget" at bounding box center [429, 51] width 49 height 19
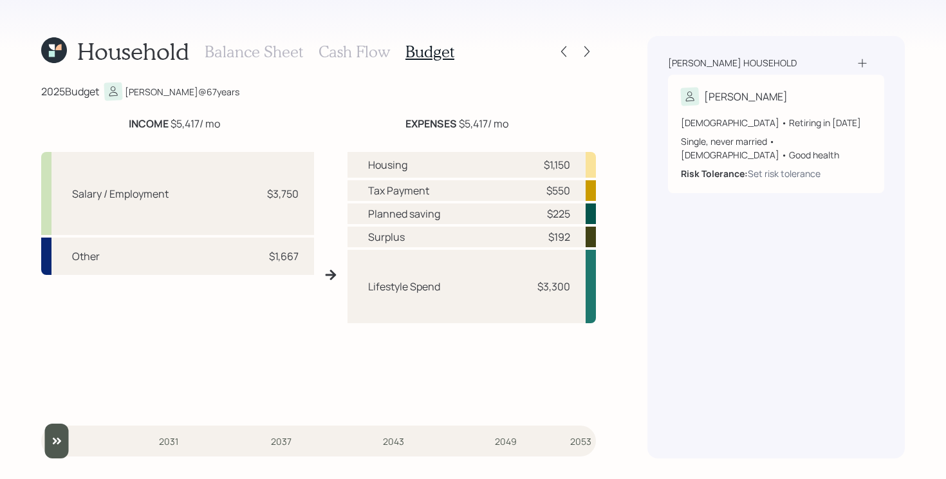
click at [364, 49] on h3 "Cash Flow" at bounding box center [353, 51] width 71 height 19
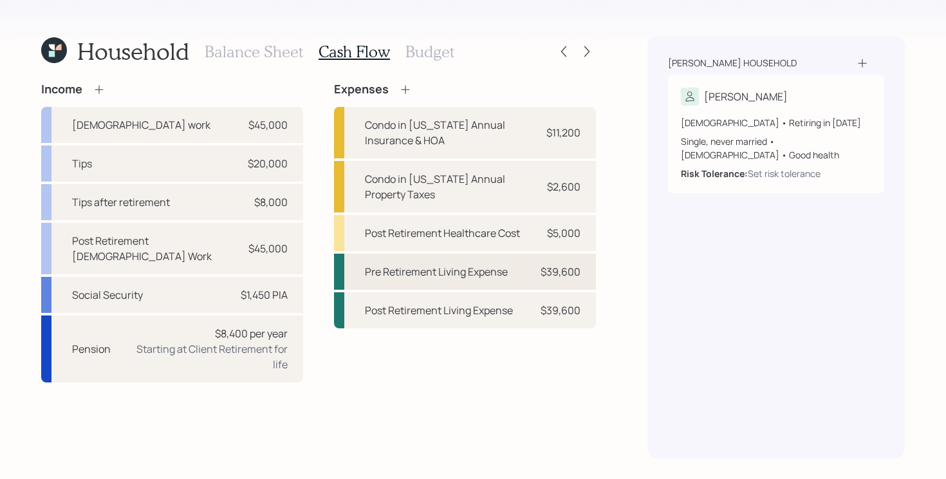
click at [493, 278] on div "Pre Retirement Living Expense" at bounding box center [436, 271] width 143 height 15
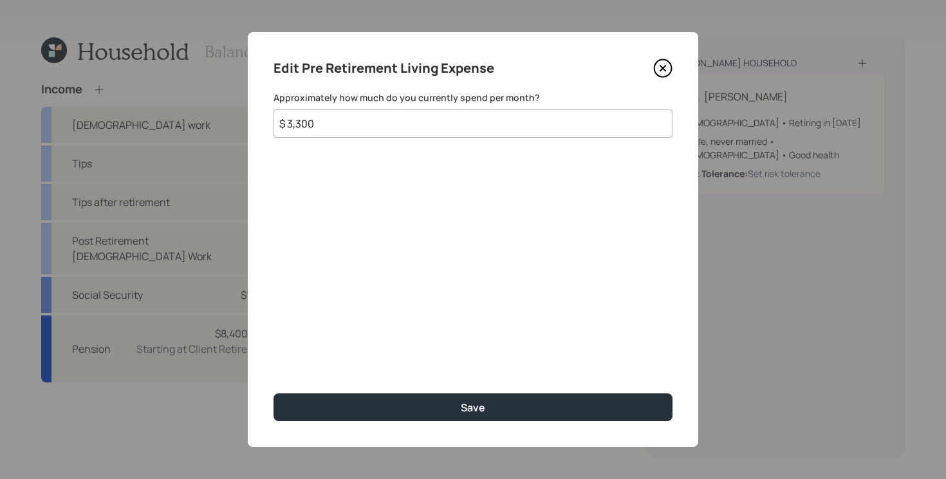
click at [404, 126] on input "$ 3,300" at bounding box center [472, 123] width 399 height 28
type input "$ 3,200"
click at [273, 393] on button "Save" at bounding box center [472, 407] width 399 height 28
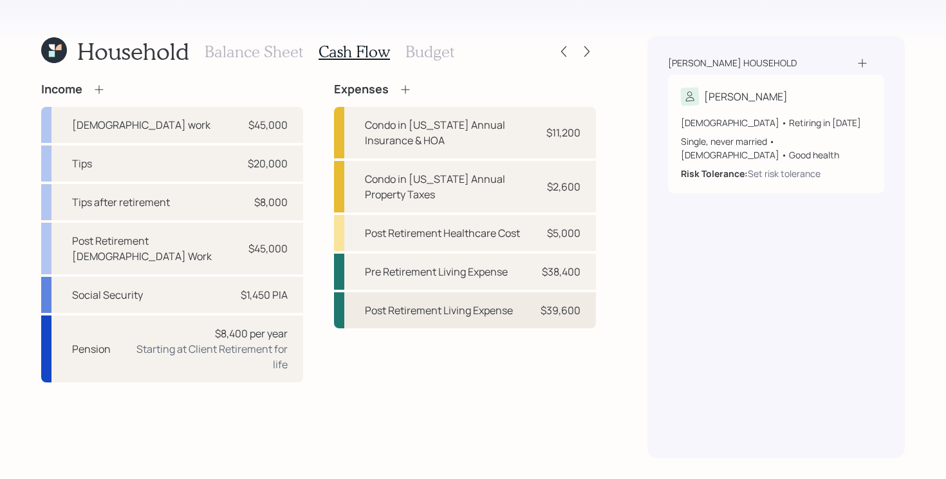
click at [491, 312] on div "Post Retirement Living Expense" at bounding box center [439, 309] width 148 height 15
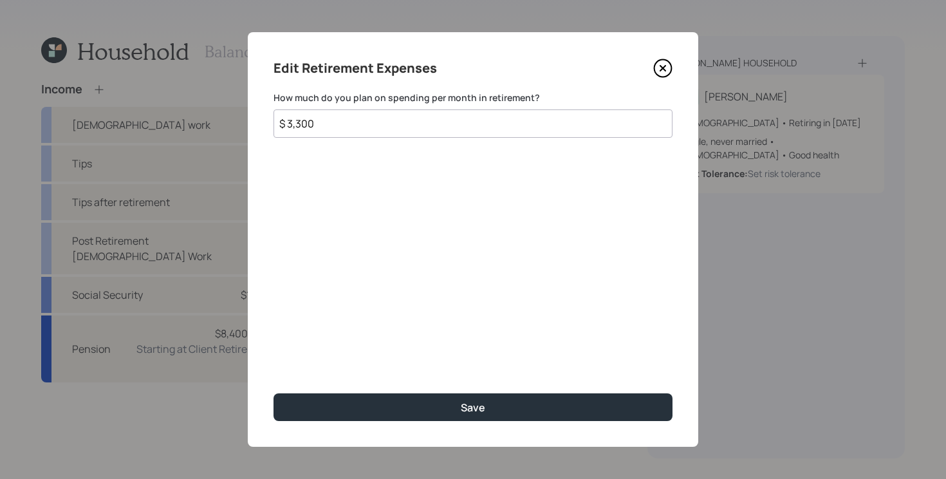
click at [446, 125] on input "$ 3,300" at bounding box center [472, 123] width 399 height 28
type input "$ 3,200"
click at [273, 393] on button "Save" at bounding box center [472, 407] width 399 height 28
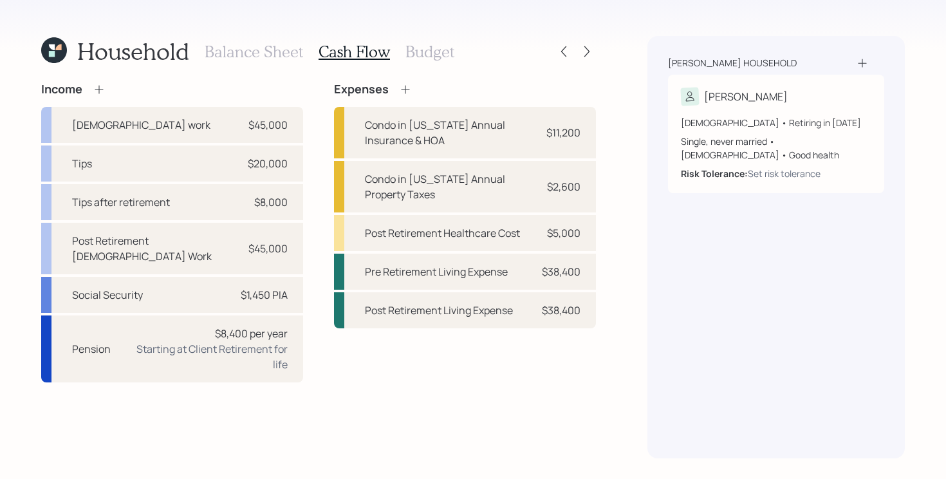
click at [319, 235] on div "Income Full-time work $45,000 Tips $20,000 Tips after retirement $8,000 Post Re…" at bounding box center [318, 232] width 555 height 300
click at [317, 233] on div "Income Full-time work $45,000 Tips $20,000 Tips after retirement $8,000 Post Re…" at bounding box center [318, 232] width 555 height 300
click at [407, 89] on icon at bounding box center [405, 89] width 13 height 13
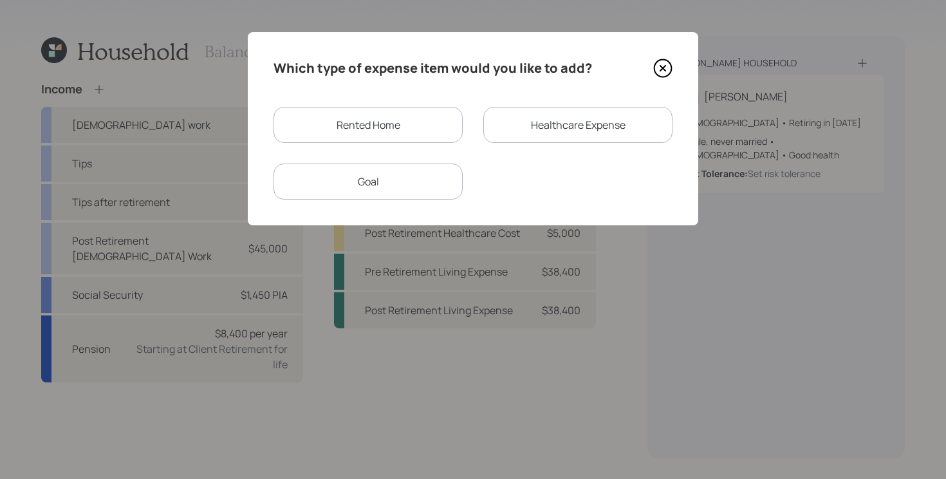
click at [375, 179] on div "Goal" at bounding box center [367, 181] width 189 height 36
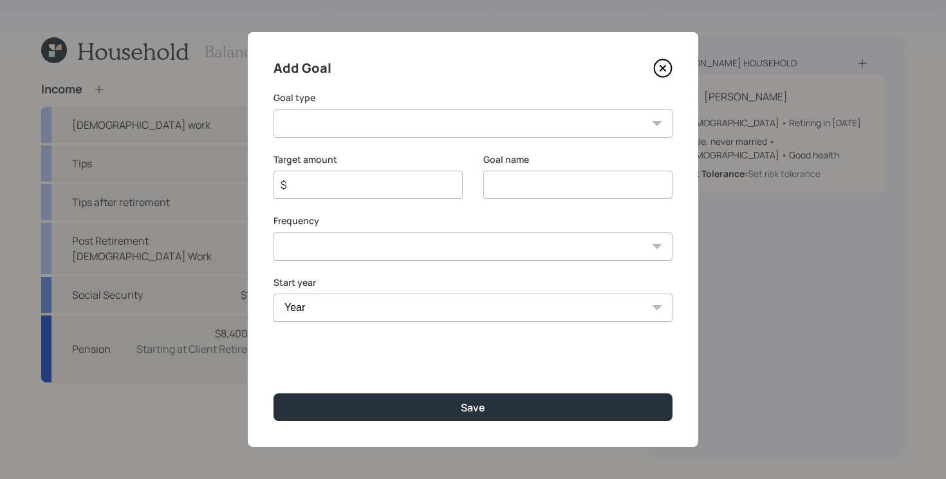
click at [394, 131] on select "Create an emergency fund Donate to charity Purchase a home Make a purchase Supp…" at bounding box center [472, 123] width 399 height 28
select select "other"
click at [273, 109] on select "Create an emergency fund Donate to charity Purchase a home Make a purchase Supp…" at bounding box center [472, 123] width 399 height 28
click at [539, 193] on input "Other" at bounding box center [577, 185] width 189 height 28
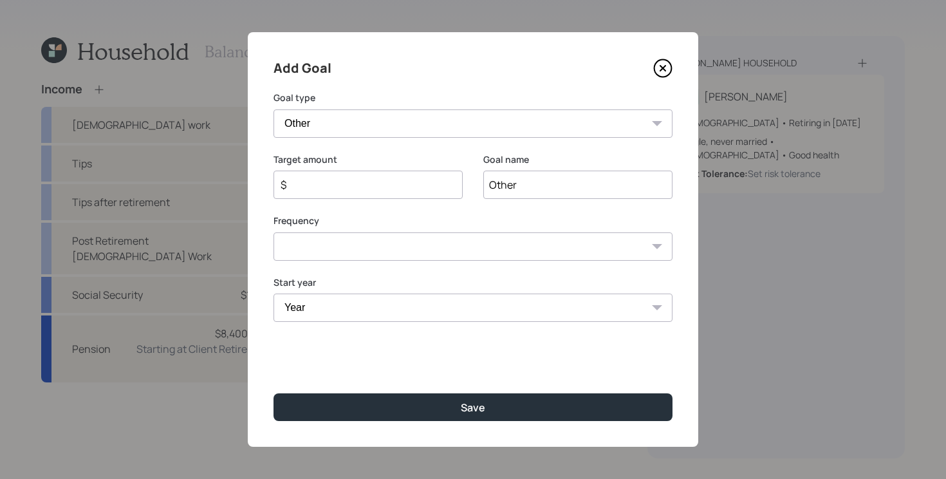
click at [539, 192] on input "Other" at bounding box center [577, 185] width 189 height 28
type input "Remodeling Condo"
click at [380, 238] on select "One time Every 1 year Every 2 years Every 3 years Every 4 years Every 5 years E…" at bounding box center [472, 246] width 399 height 28
select select "0"
click at [273, 232] on select "One time Every 1 year Every 2 years Every 3 years Every 4 years Every 5 years E…" at bounding box center [472, 246] width 399 height 28
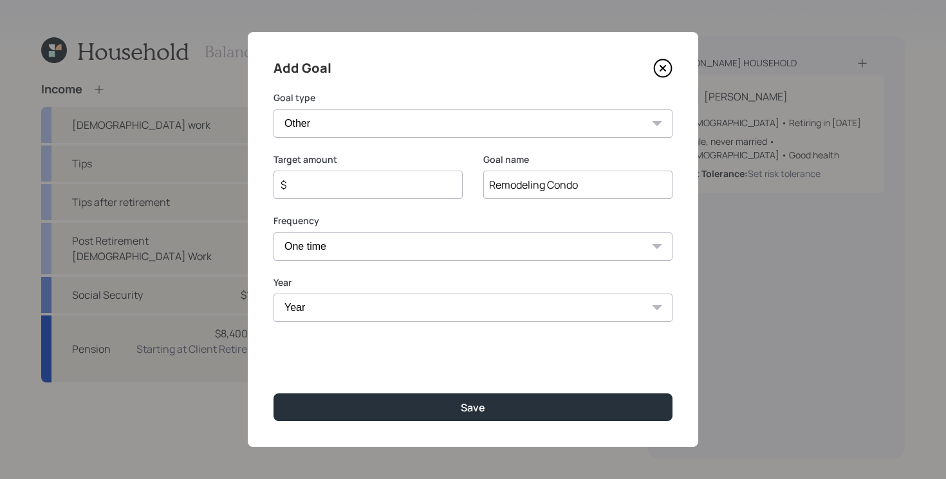
click at [338, 302] on select "Year 2025 2026 2027 2028 2029 2030 2031 2032 2033 2034 2035 2036 2037 2038 2039…" at bounding box center [472, 307] width 399 height 28
select select "2025"
click at [273, 293] on select "Year 2025 2026 2027 2028 2029 2030 2031 2032 2033 2034 2035 2036 2037 2038 2039…" at bounding box center [472, 307] width 399 height 28
click at [341, 168] on div "Target amount $" at bounding box center [367, 176] width 189 height 46
click at [335, 174] on div "$" at bounding box center [367, 185] width 189 height 28
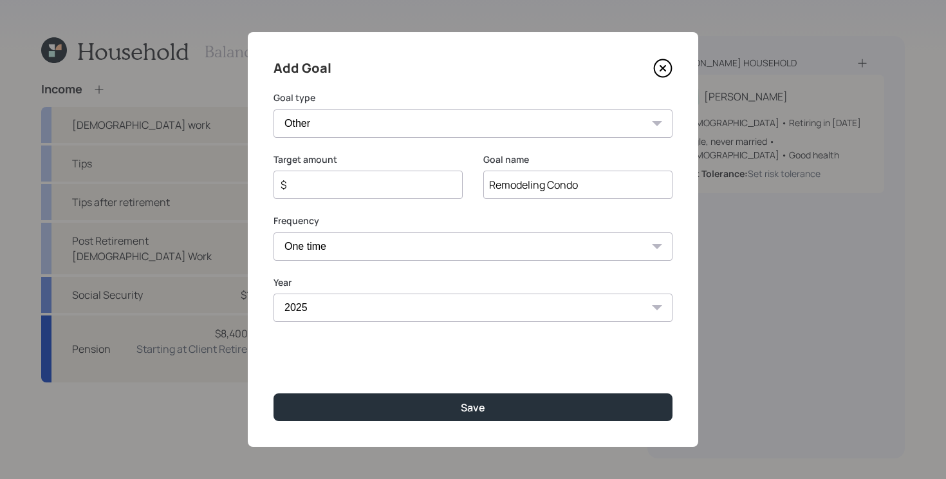
click at [329, 183] on input "$" at bounding box center [362, 184] width 167 height 15
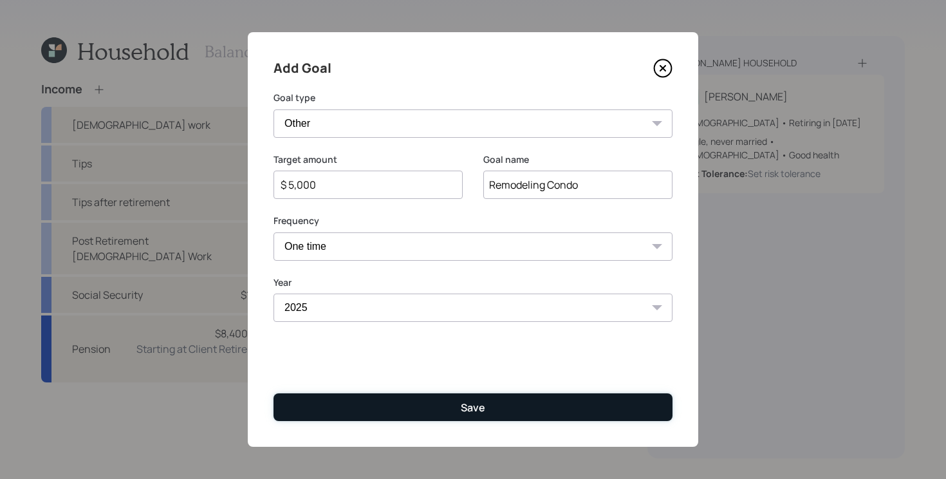
click at [409, 407] on button "Save" at bounding box center [472, 407] width 399 height 28
type input "$"
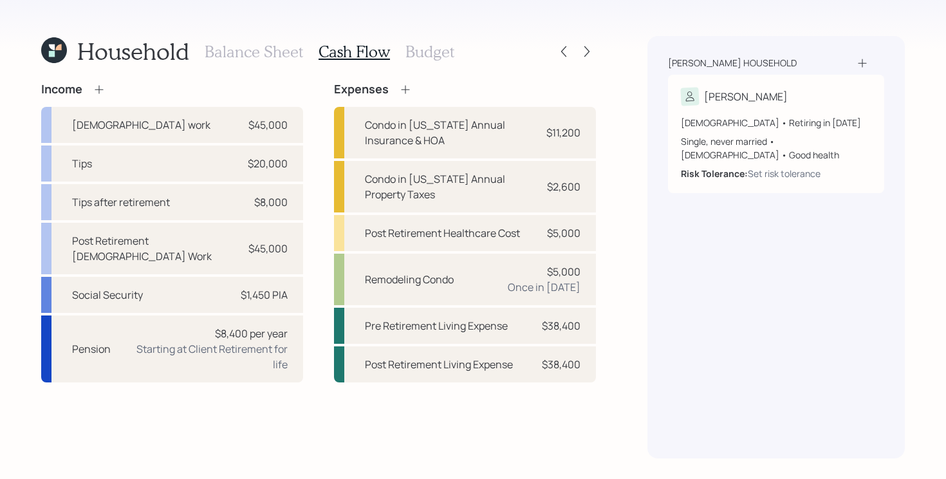
click at [436, 407] on div "Income Full-time work $45,000 Tips $20,000 Tips after retirement $8,000 Post Re…" at bounding box center [318, 270] width 555 height 376
click at [314, 195] on div "Income Full-time work $45,000 Tips $20,000 Tips after retirement $8,000 Post Re…" at bounding box center [318, 232] width 555 height 300
click at [586, 51] on icon at bounding box center [586, 51] width 13 height 13
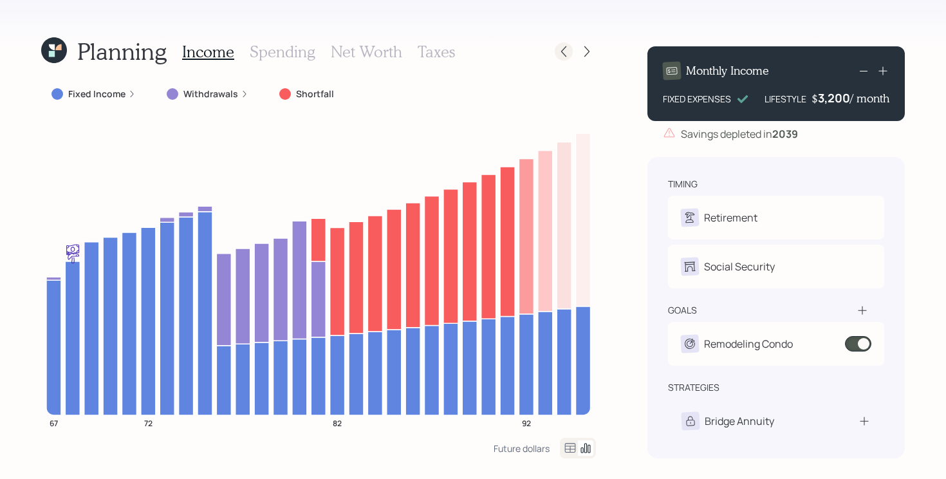
click at [564, 53] on icon at bounding box center [563, 51] width 13 height 13
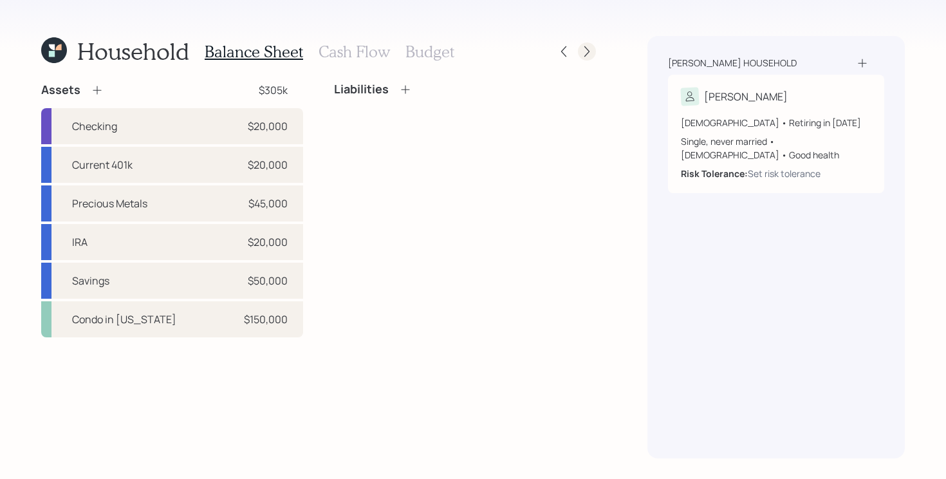
click at [589, 50] on icon at bounding box center [586, 51] width 13 height 13
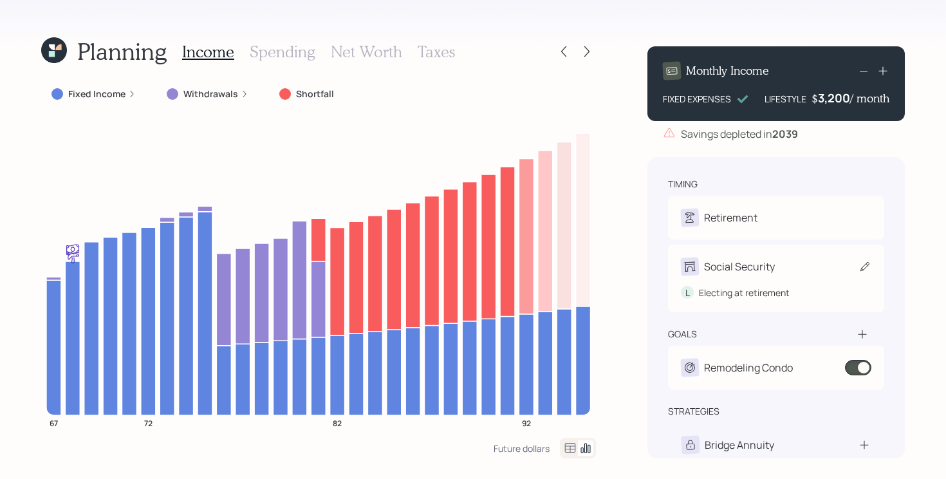
click at [863, 270] on icon at bounding box center [864, 266] width 13 height 13
select select "10"
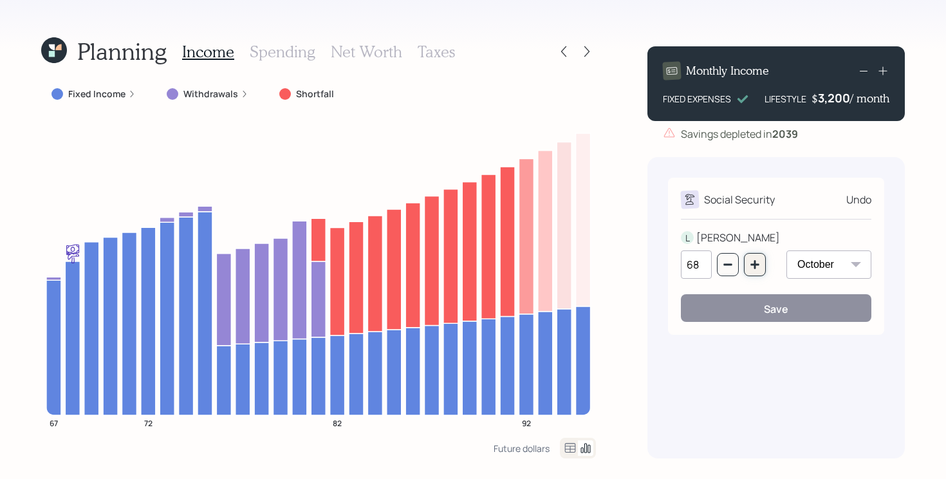
click at [748, 273] on button "button" at bounding box center [755, 264] width 22 height 23
type input "70"
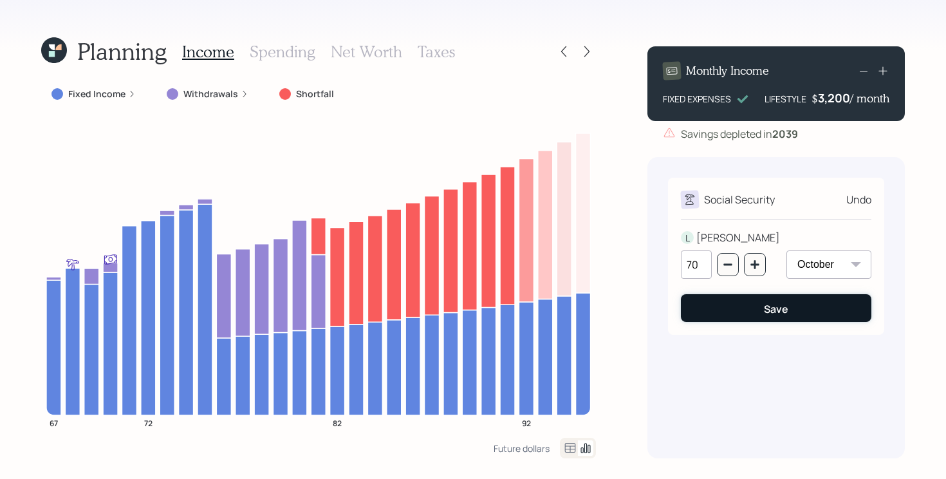
click at [764, 306] on div "Save" at bounding box center [776, 309] width 24 height 14
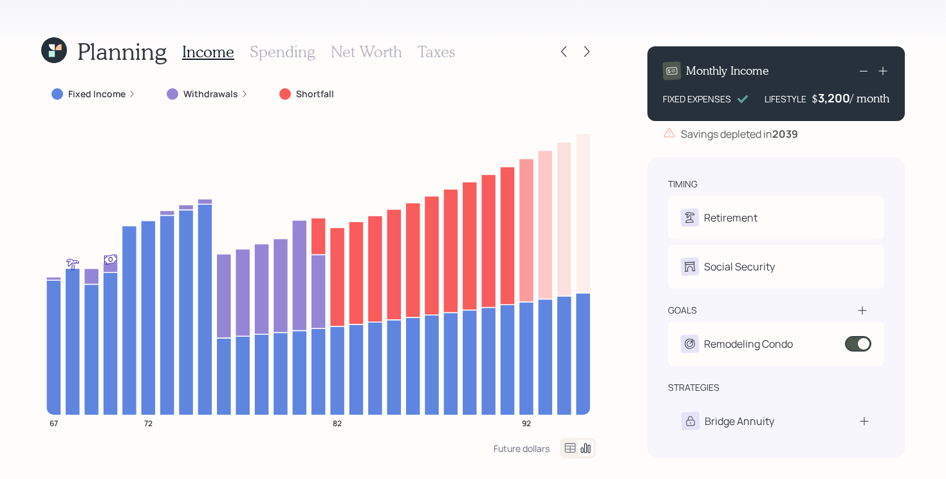
click at [10, 315] on div "Planning Income Spending Net Worth Taxes Fixed Income Withdrawals Shortfall 67 …" at bounding box center [473, 239] width 946 height 479
click at [21, 258] on div "Planning Income Spending Net Worth Taxes Fixed Income Withdrawals Shortfall 67 …" at bounding box center [473, 239] width 946 height 479
click at [636, 230] on div "Planning Income Spending Net Worth Taxes Fixed Income Withdrawals Shortfall 67 …" at bounding box center [473, 239] width 946 height 479
click at [591, 54] on icon at bounding box center [586, 51] width 13 height 13
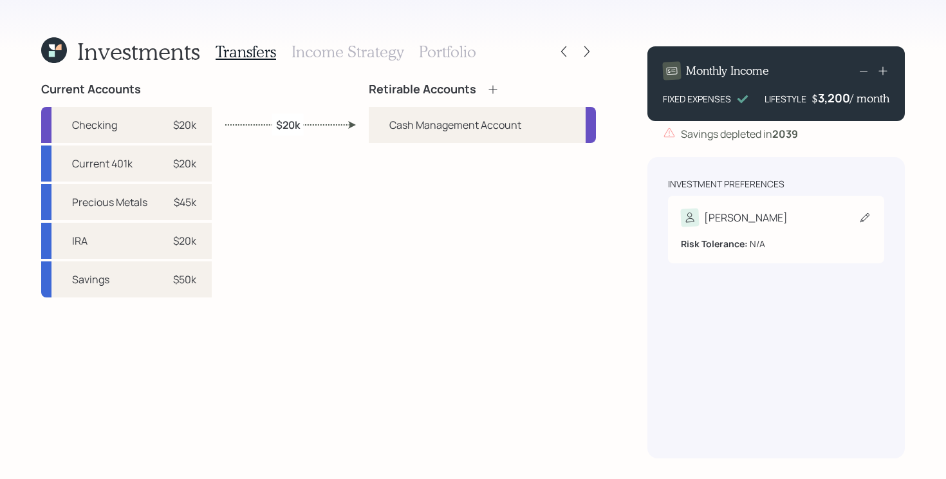
click at [764, 219] on div "[PERSON_NAME]" at bounding box center [776, 217] width 190 height 18
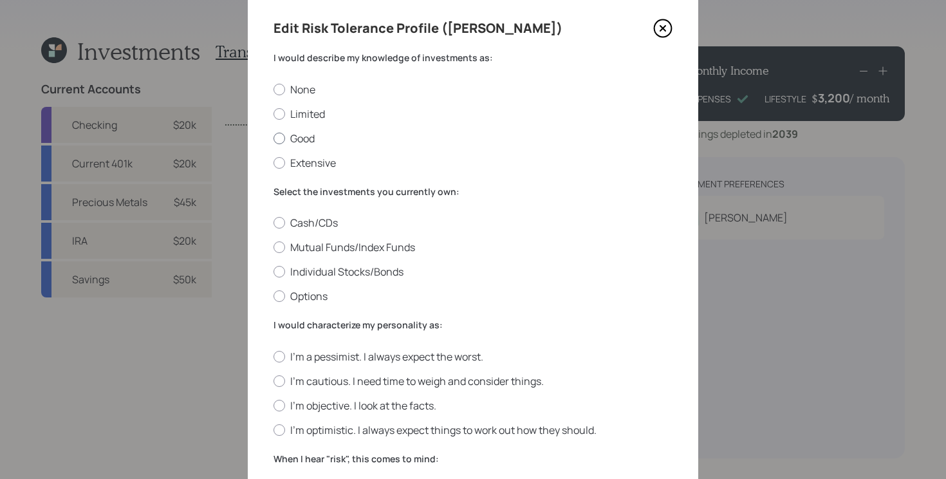
scroll to position [42, 0]
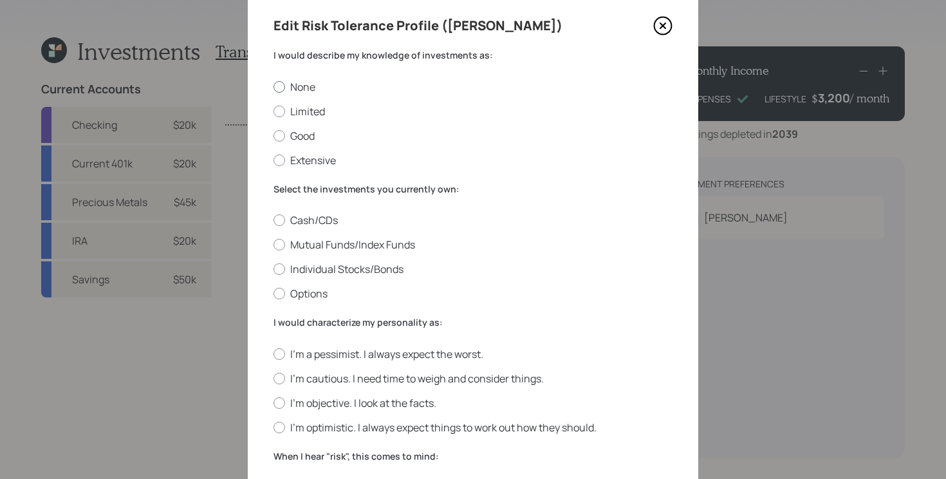
click at [408, 84] on label "None" at bounding box center [472, 87] width 399 height 14
click at [273, 86] on input "None" at bounding box center [273, 86] width 1 height 1
radio input "true"
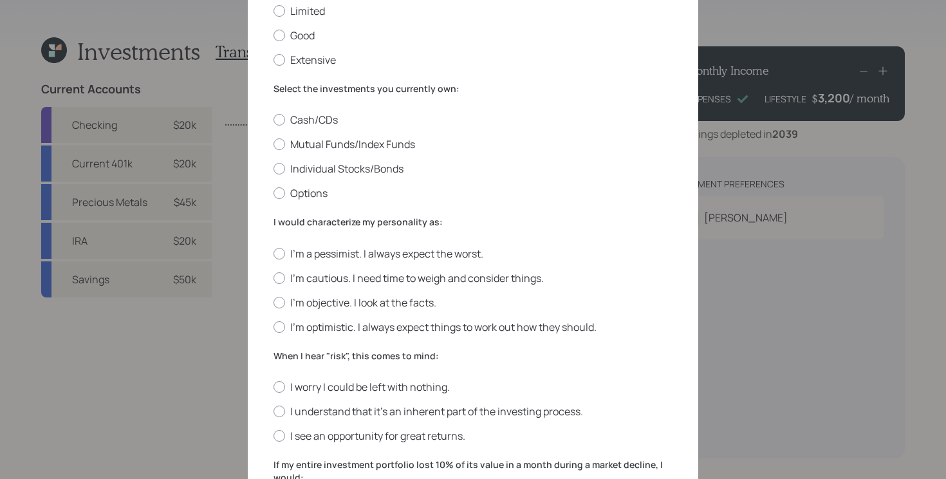
scroll to position [144, 0]
click at [311, 115] on label "Cash/CDs" at bounding box center [472, 118] width 399 height 14
click at [273, 118] on input "Cash/CDs" at bounding box center [273, 118] width 1 height 1
radio input "true"
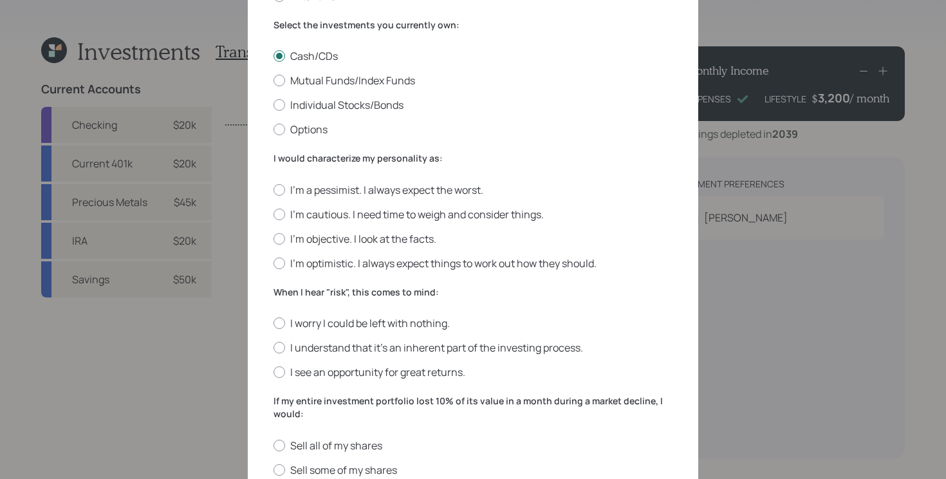
scroll to position [216, 0]
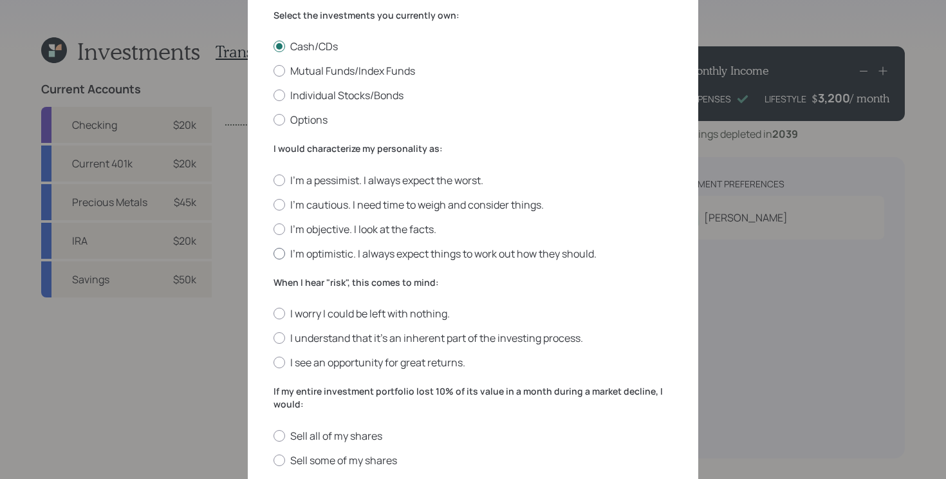
click at [467, 255] on label "I'm optimistic. I always expect things to work out how they should." at bounding box center [472, 253] width 399 height 14
click at [273, 254] on input "I'm optimistic. I always expect things to work out how they should." at bounding box center [273, 253] width 1 height 1
radio input "true"
click at [369, 332] on label "I understand that it’s an inherent part of the investing process." at bounding box center [472, 338] width 399 height 14
click at [273, 338] on input "I understand that it’s an inherent part of the investing process." at bounding box center [273, 338] width 1 height 1
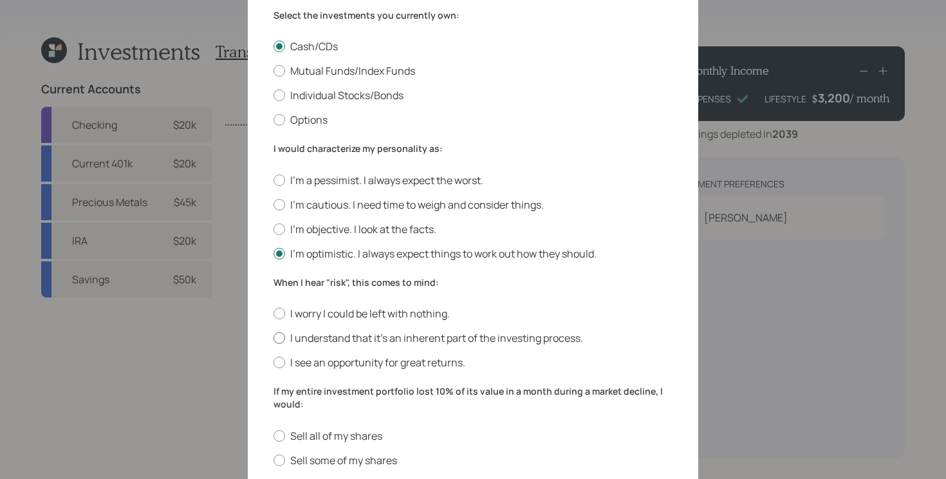
radio input "true"
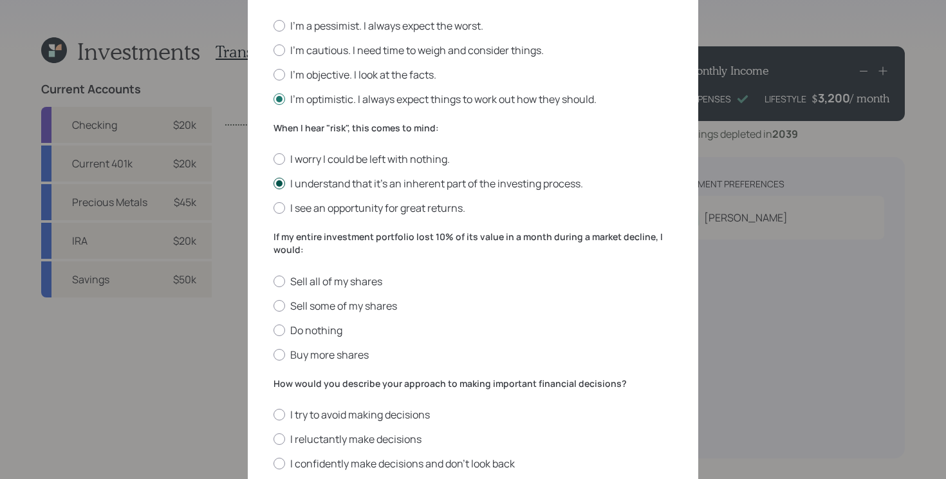
scroll to position [464, 0]
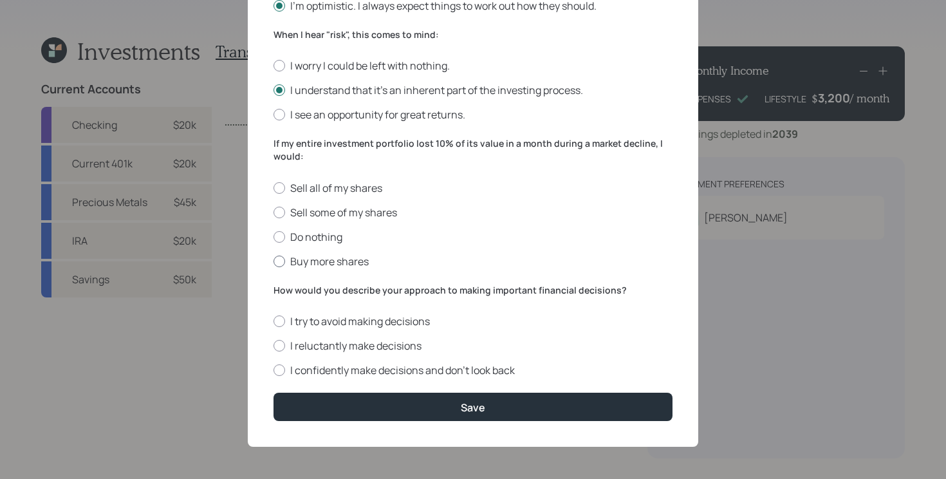
click at [330, 257] on label "Buy more shares" at bounding box center [472, 261] width 399 height 14
click at [273, 261] on input "Buy more shares" at bounding box center [273, 261] width 1 height 1
radio input "true"
click at [385, 369] on label "I confidently make decisions and don’t look back" at bounding box center [472, 370] width 399 height 14
click at [273, 370] on input "I confidently make decisions and don’t look back" at bounding box center [273, 370] width 1 height 1
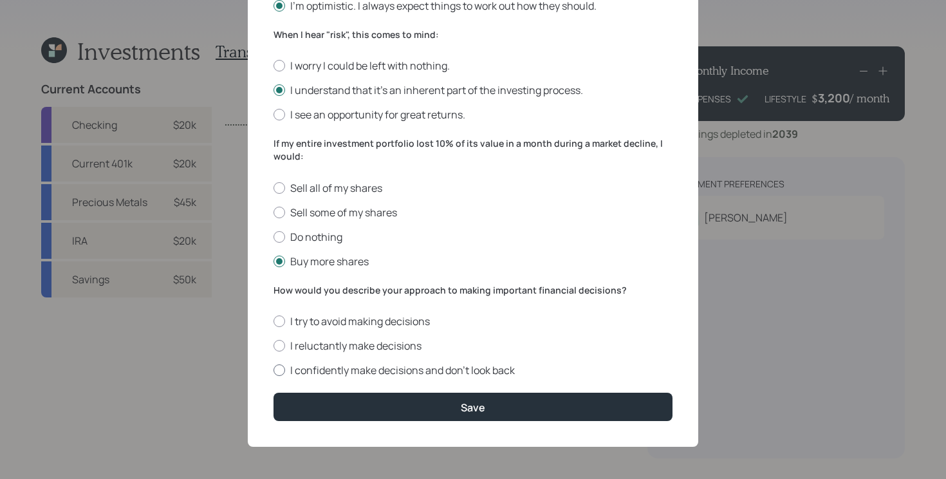
radio input "true"
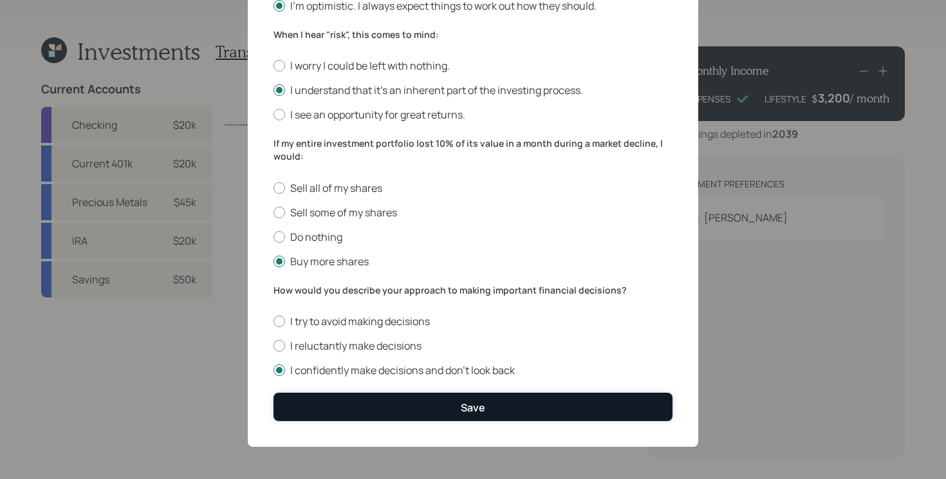
click at [396, 406] on button "Save" at bounding box center [472, 406] width 399 height 28
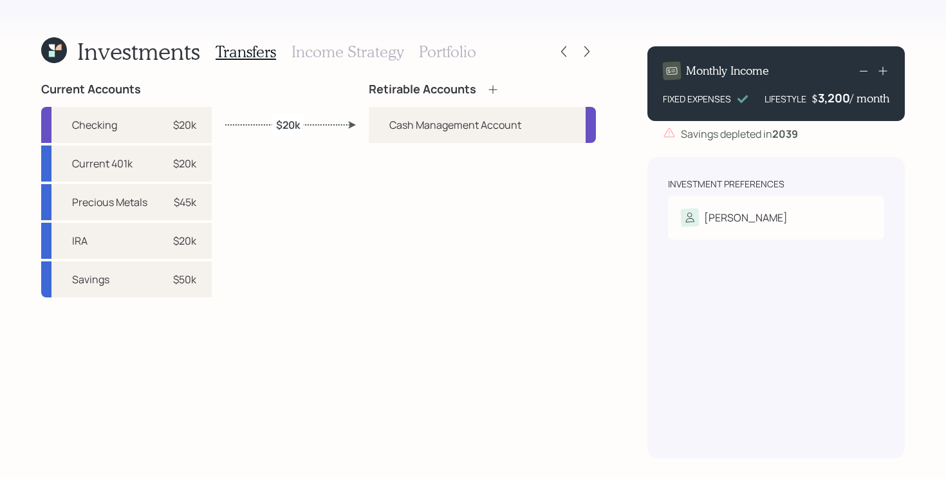
click at [494, 88] on icon at bounding box center [492, 89] width 13 height 13
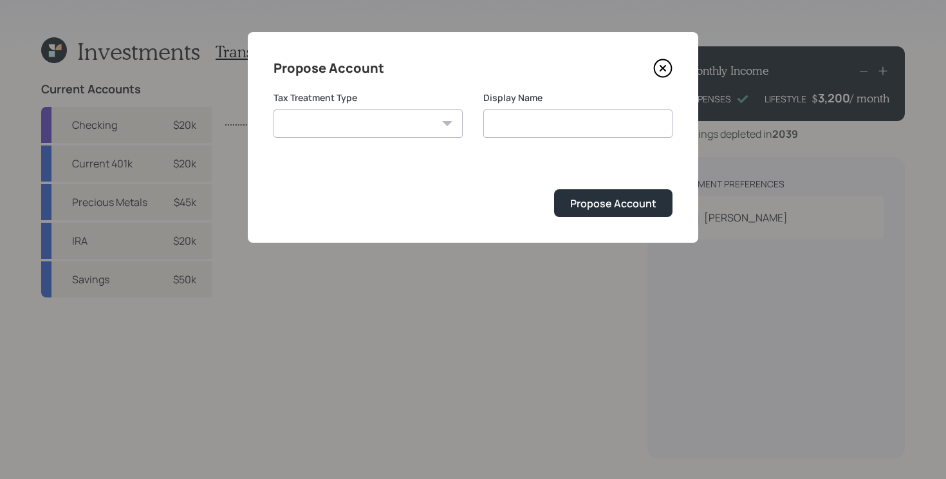
click at [391, 124] on select "Roth Taxable Traditional" at bounding box center [367, 123] width 189 height 28
select select "traditional"
click at [273, 109] on select "Roth Taxable Traditional" at bounding box center [367, 123] width 189 height 28
type input "Traditional"
click at [601, 211] on button "Propose Account" at bounding box center [613, 203] width 118 height 28
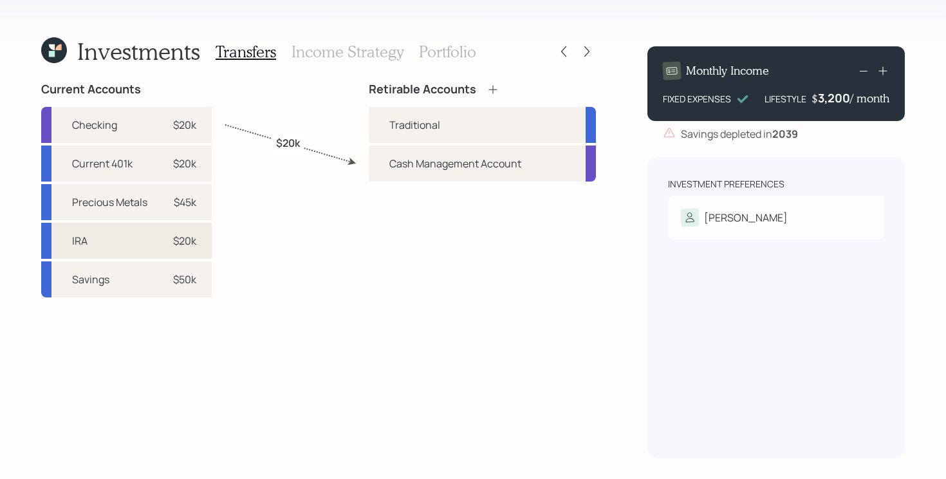
click at [146, 247] on div "IRA $20k" at bounding box center [126, 241] width 171 height 36
click at [420, 124] on div "Traditional" at bounding box center [414, 124] width 51 height 15
select select "949047ee-d4fe-49c8-8ea4-1e616e60683a"
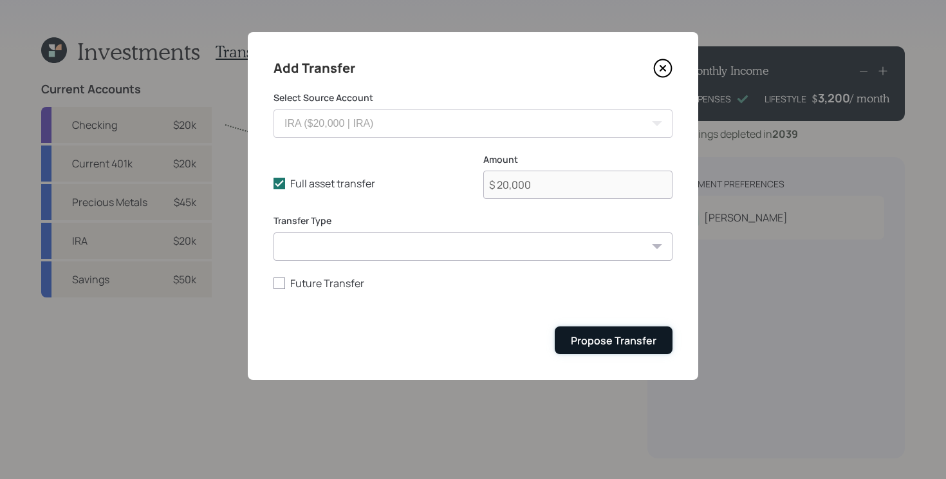
click at [589, 346] on div "Propose Transfer" at bounding box center [614, 340] width 86 height 14
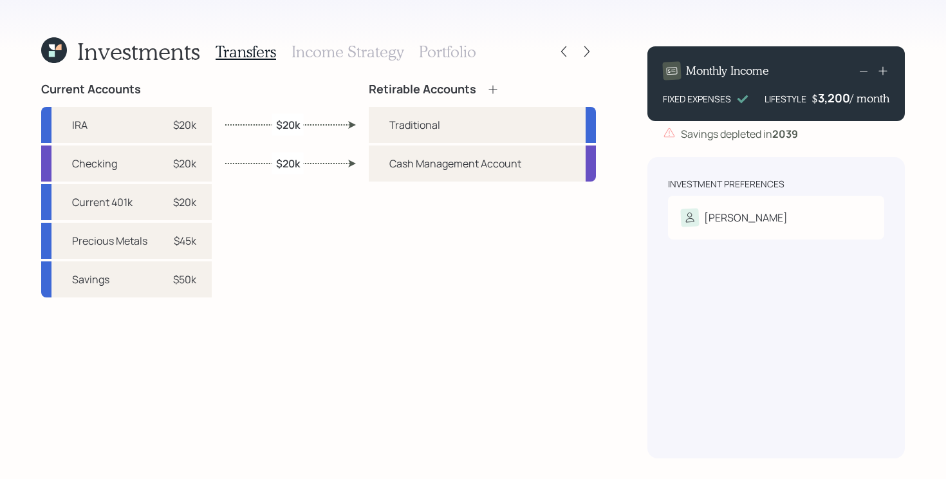
click at [332, 214] on div "Current Accounts IRA $20k Checking $20k Current 401k $20k Precious Metals $45k …" at bounding box center [318, 270] width 555 height 376
click at [288, 279] on div "Current Accounts IRA $20k Checking $20k Current 401k $20k Precious Metals $45k …" at bounding box center [318, 270] width 555 height 376
click at [565, 46] on icon at bounding box center [563, 51] width 5 height 11
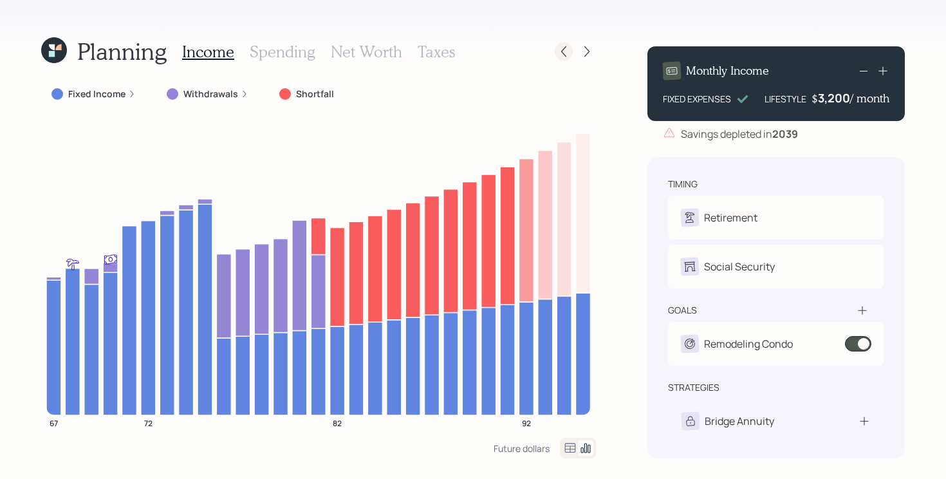
click at [564, 54] on icon at bounding box center [563, 51] width 5 height 11
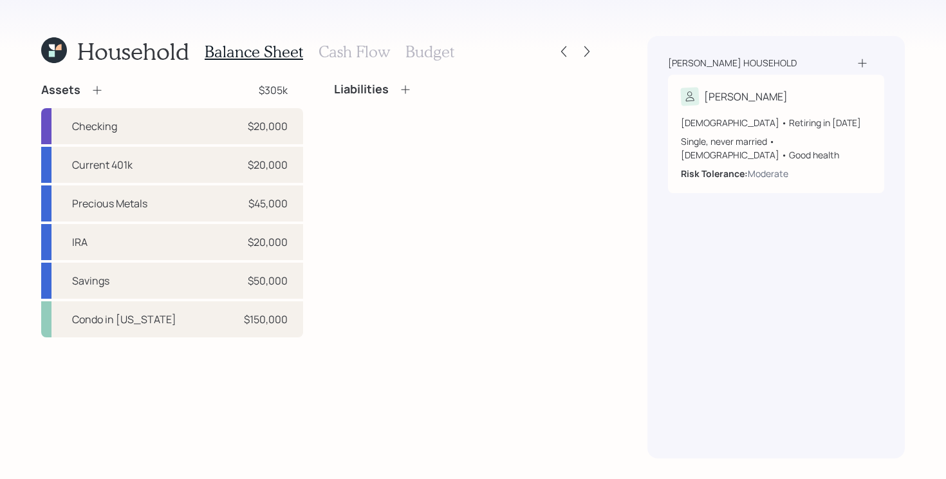
click at [426, 55] on h3 "Budget" at bounding box center [429, 51] width 49 height 19
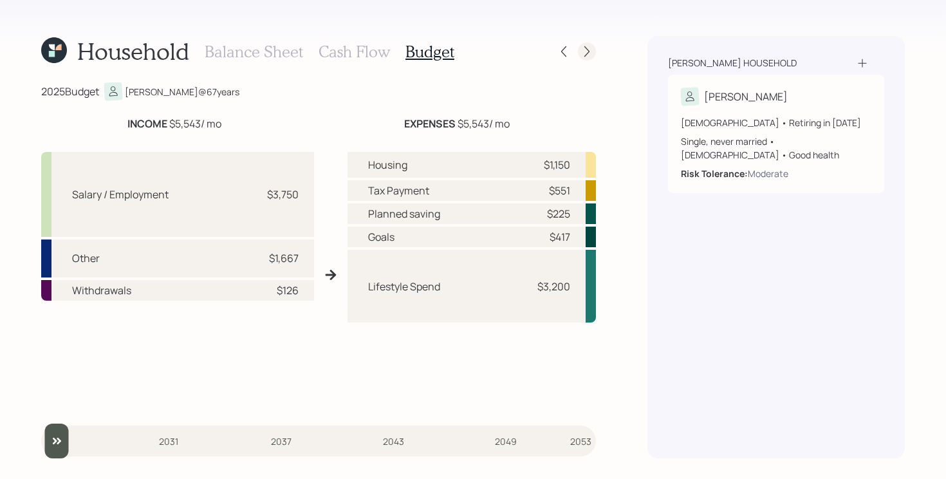
click at [591, 48] on icon at bounding box center [586, 51] width 13 height 13
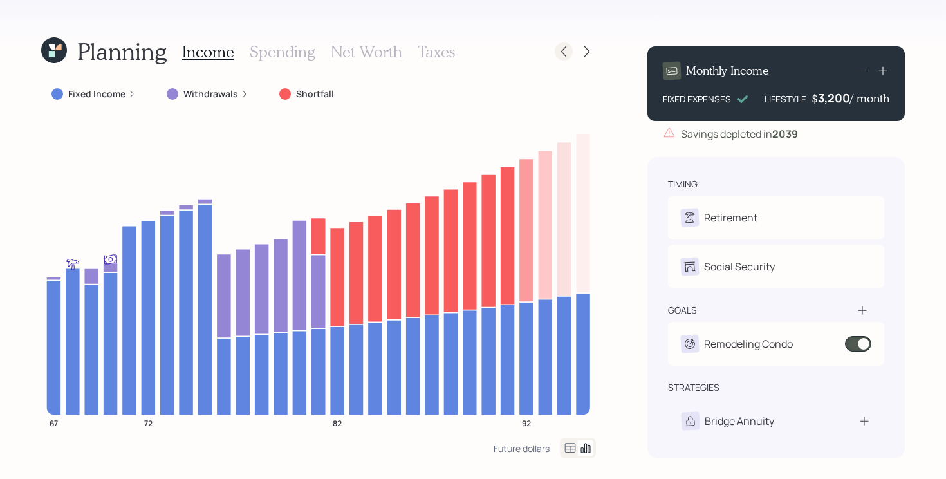
click at [562, 58] on div at bounding box center [564, 51] width 18 height 18
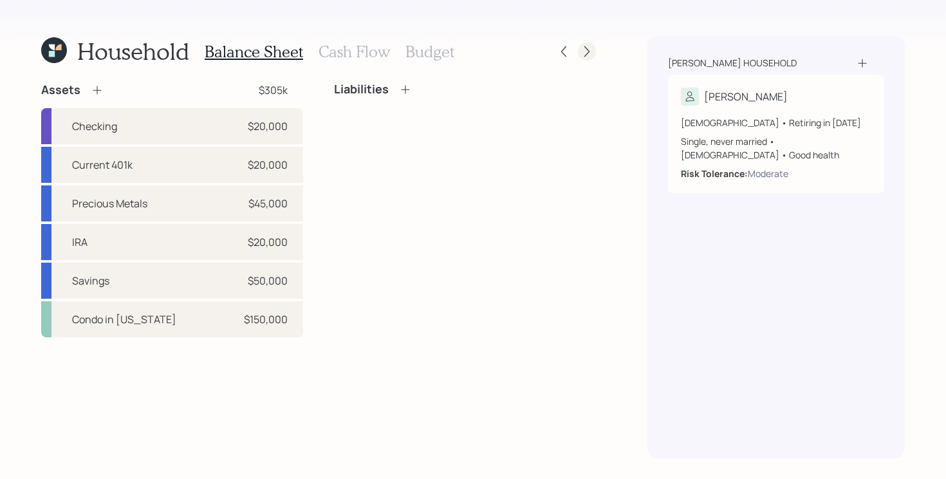
click at [584, 57] on icon at bounding box center [586, 51] width 13 height 13
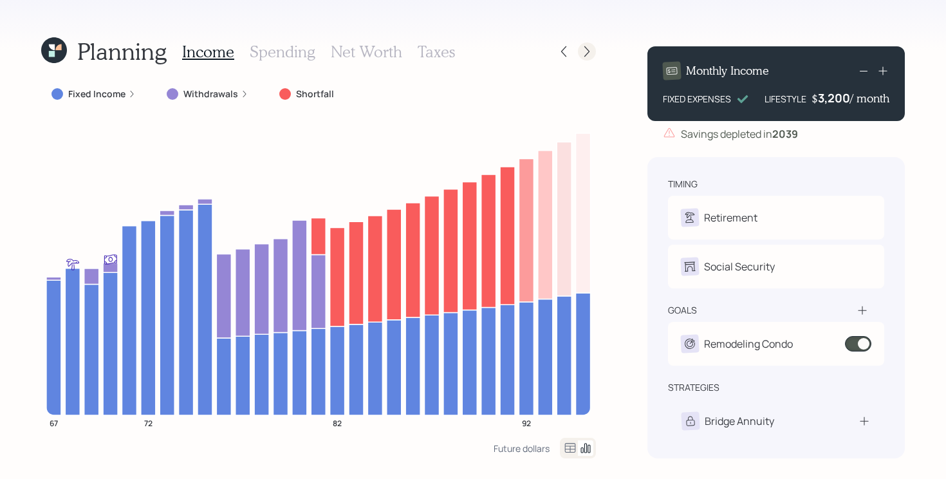
click at [590, 45] on icon at bounding box center [586, 51] width 13 height 13
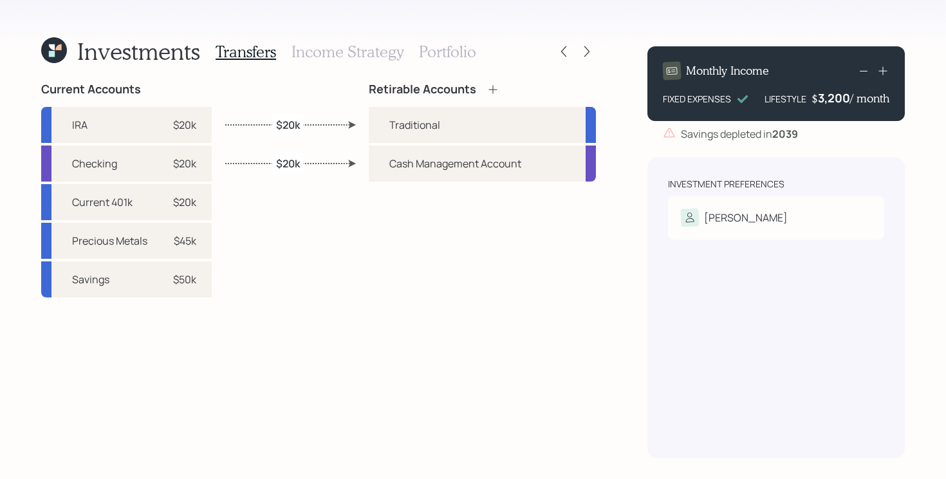
click at [445, 45] on h3 "Portfolio" at bounding box center [447, 51] width 57 height 19
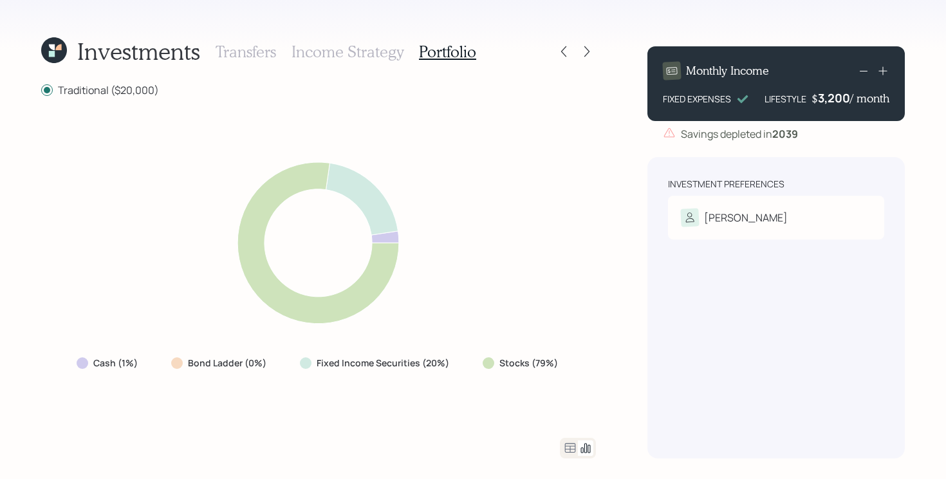
click at [331, 50] on h3 "Income Strategy" at bounding box center [347, 51] width 112 height 19
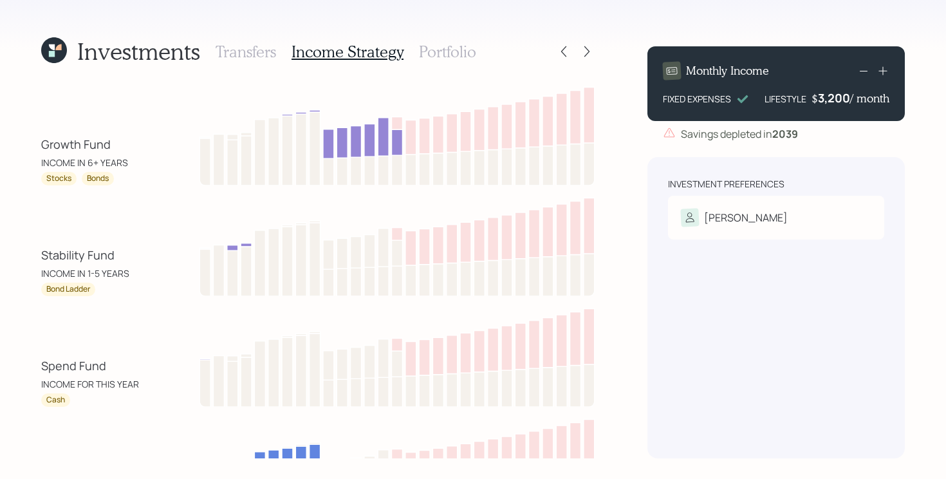
click at [259, 52] on h3 "Transfers" at bounding box center [246, 51] width 60 height 19
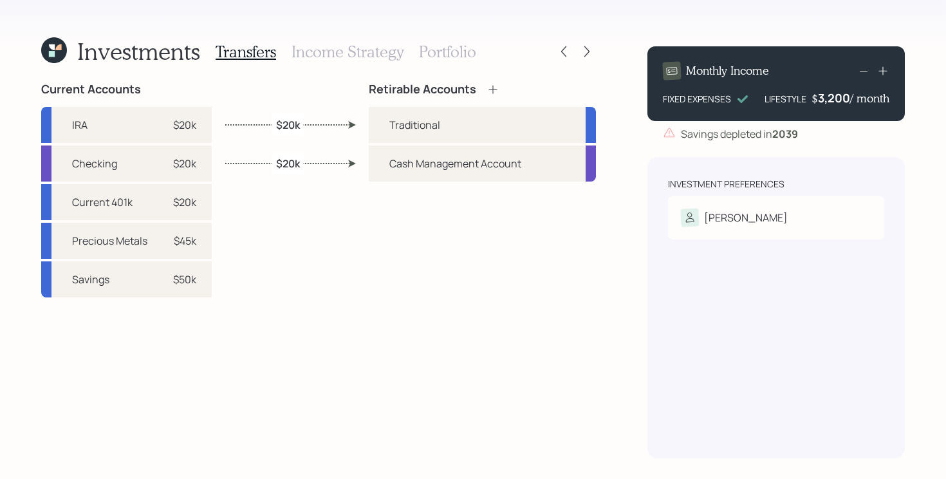
click at [490, 86] on icon at bounding box center [492, 89] width 13 height 13
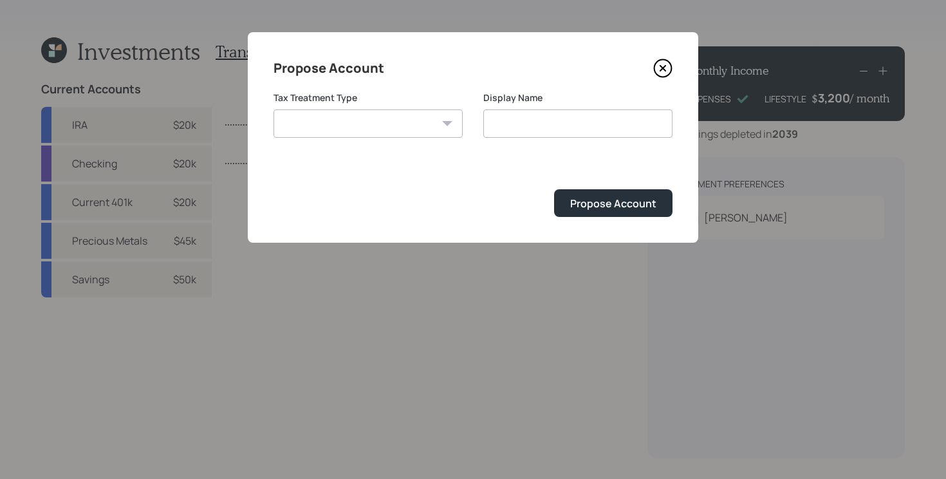
click at [379, 140] on div "Tax Treatment Type Roth Taxable Traditional" at bounding box center [367, 122] width 189 height 62
click at [389, 116] on select "Roth Taxable Traditional" at bounding box center [367, 123] width 189 height 28
select select "taxable"
click at [273, 109] on select "Roth Taxable Traditional" at bounding box center [367, 123] width 189 height 28
type input "Taxable"
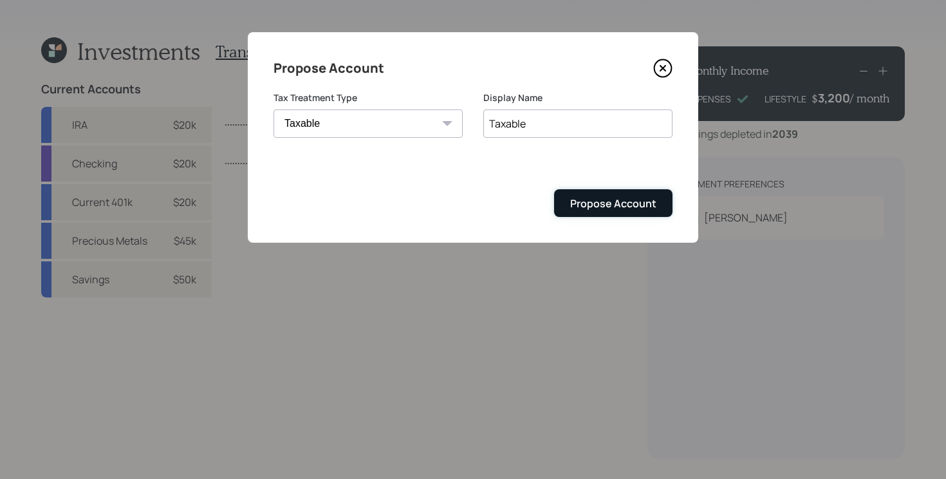
click at [614, 207] on div "Propose Account" at bounding box center [613, 203] width 86 height 14
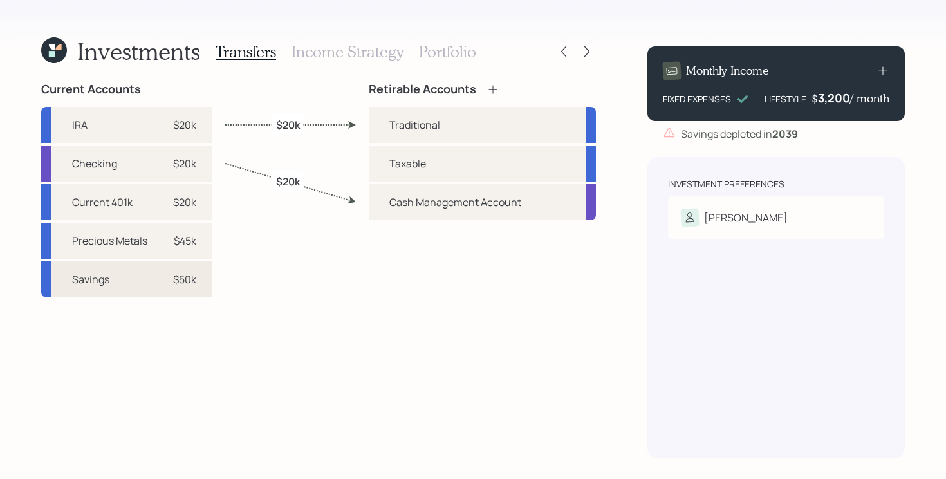
click at [149, 280] on div "Savings $50k" at bounding box center [126, 279] width 171 height 36
click at [436, 171] on div "Taxable" at bounding box center [482, 163] width 227 height 36
select select "2e3a7f86-0ca4-4684-b890-8163b4a8ed40"
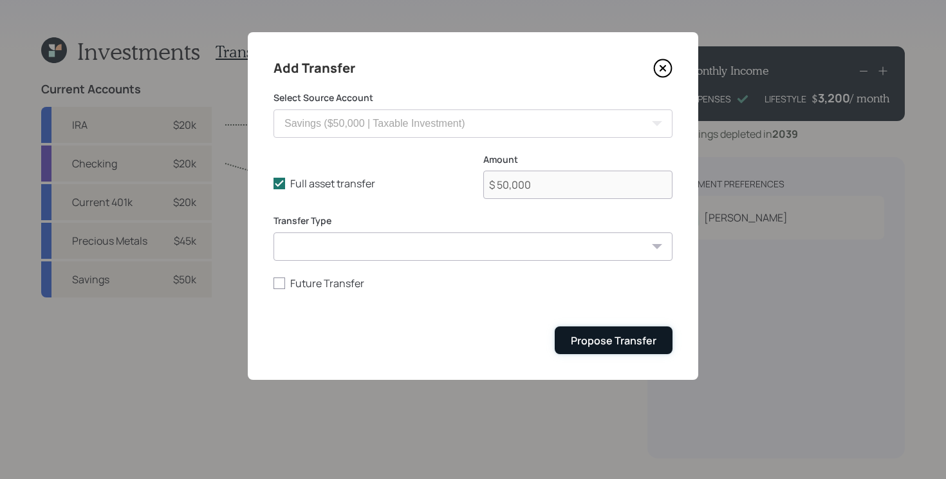
click at [647, 334] on div "Propose Transfer" at bounding box center [614, 340] width 86 height 14
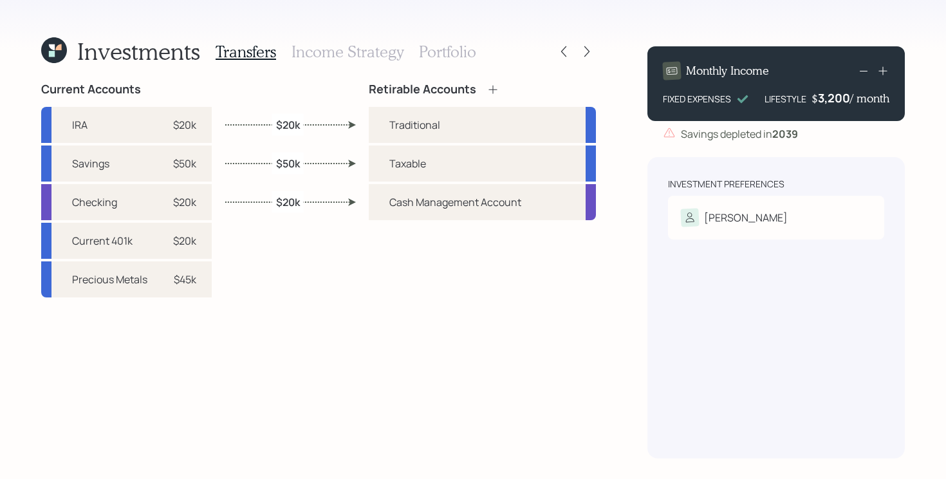
click at [364, 54] on h3 "Income Strategy" at bounding box center [347, 51] width 112 height 19
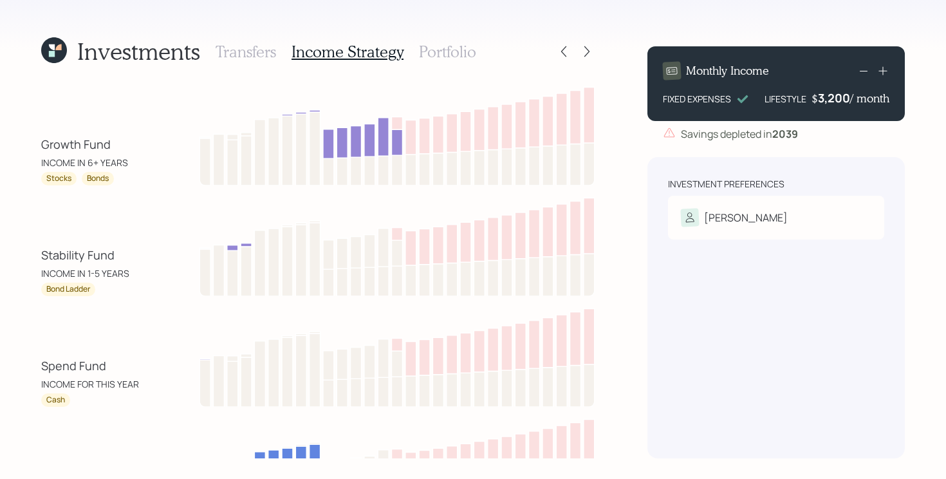
click at [464, 52] on h3 "Portfolio" at bounding box center [447, 51] width 57 height 19
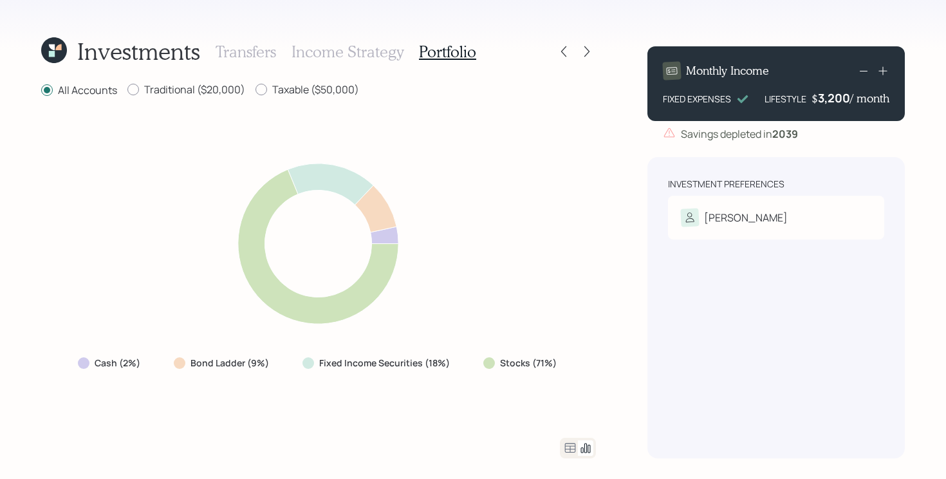
click at [341, 54] on h3 "Income Strategy" at bounding box center [347, 51] width 112 height 19
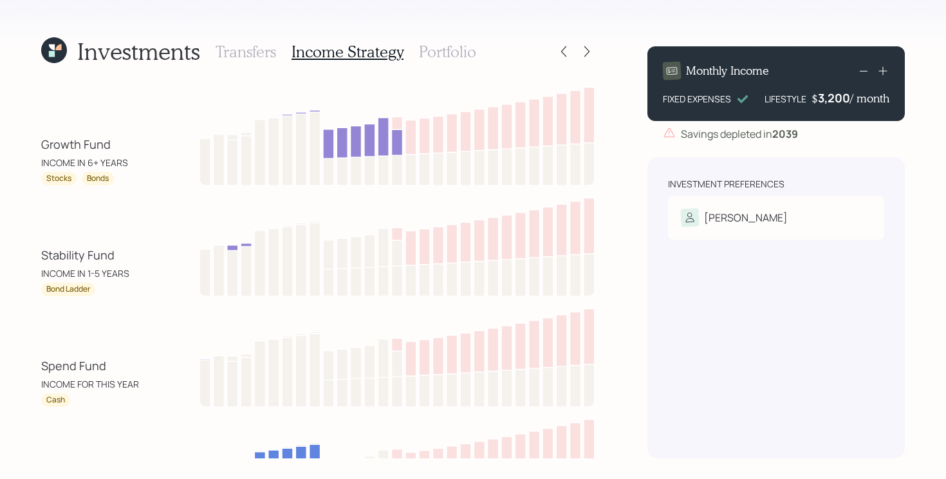
click at [446, 52] on h3 "Portfolio" at bounding box center [447, 51] width 57 height 19
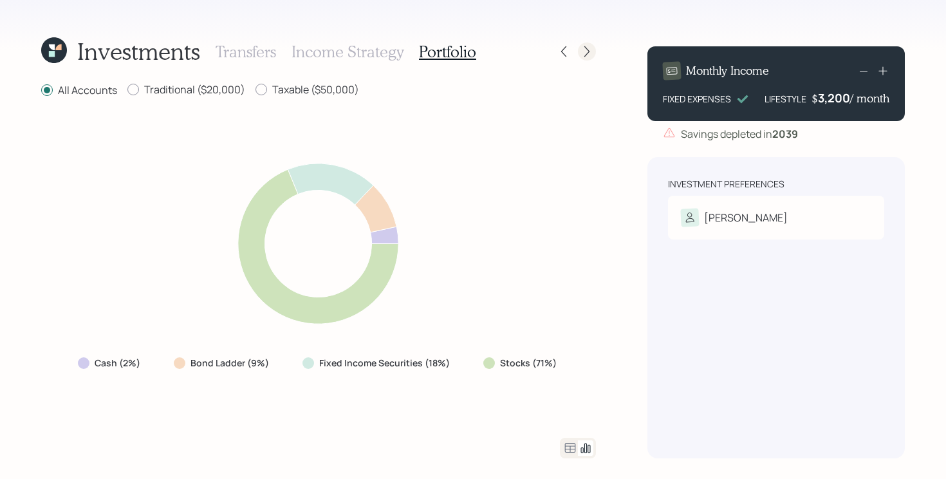
click at [586, 53] on icon at bounding box center [586, 51] width 13 height 13
